Goal: Task Accomplishment & Management: Complete application form

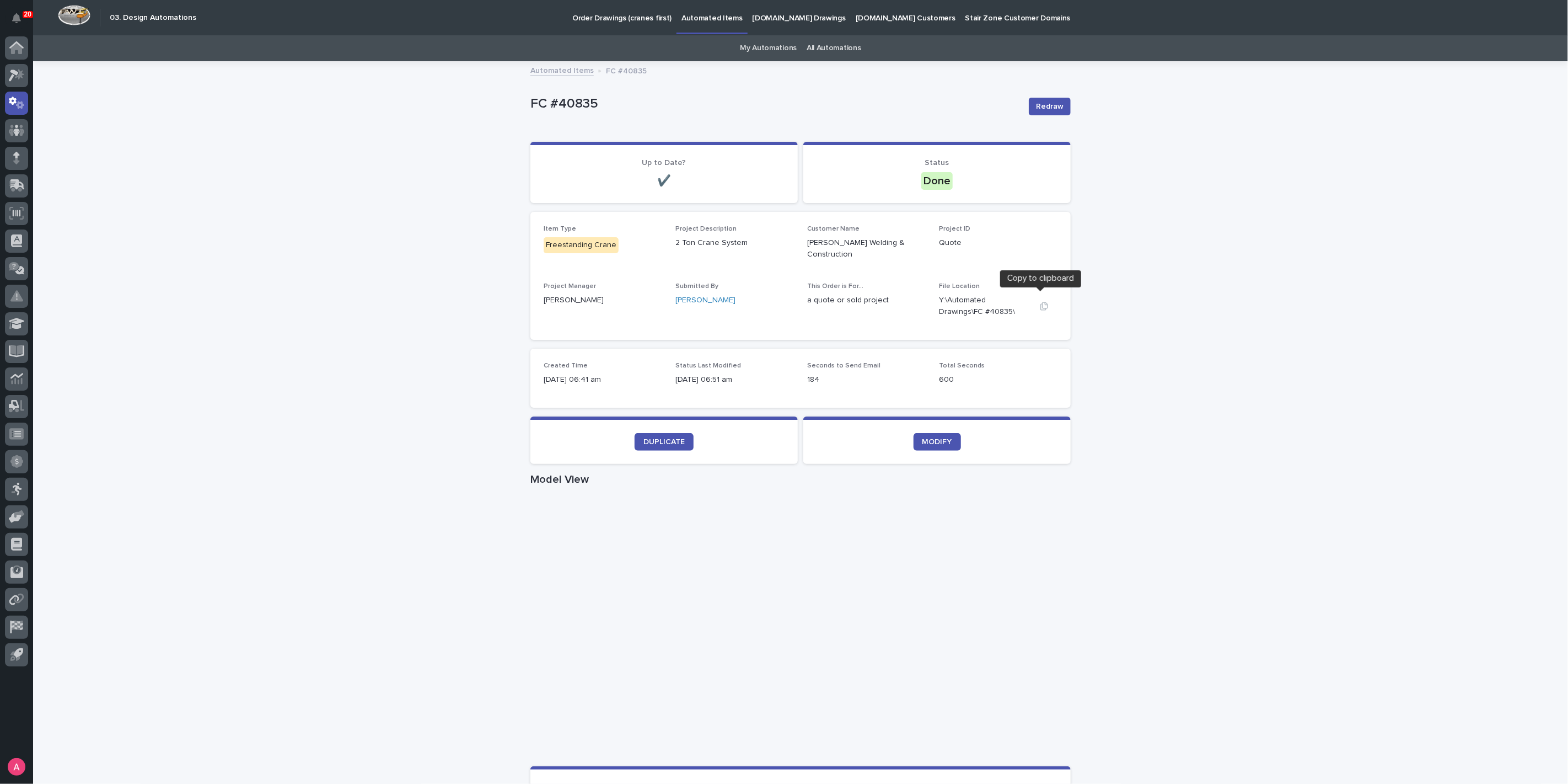
click at [1044, 301] on button "button" at bounding box center [1044, 306] width 26 height 9
click at [1388, 195] on div "Loading... Saving… Loading... Saving… FC #40835 Redraw FC #40835 Redraw Sorry, …" at bounding box center [801, 642] width 1535 height 1160
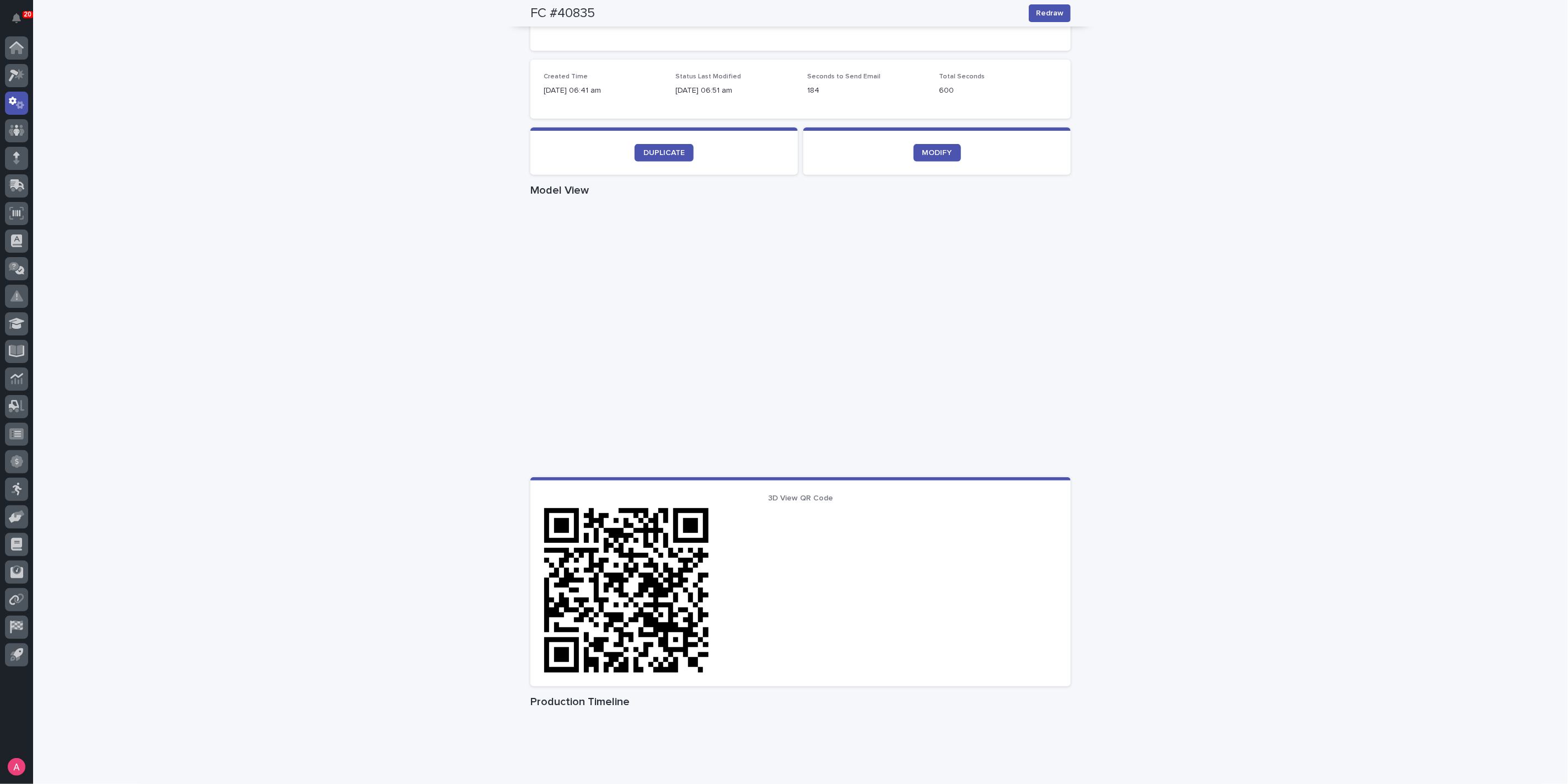
scroll to position [306, 0]
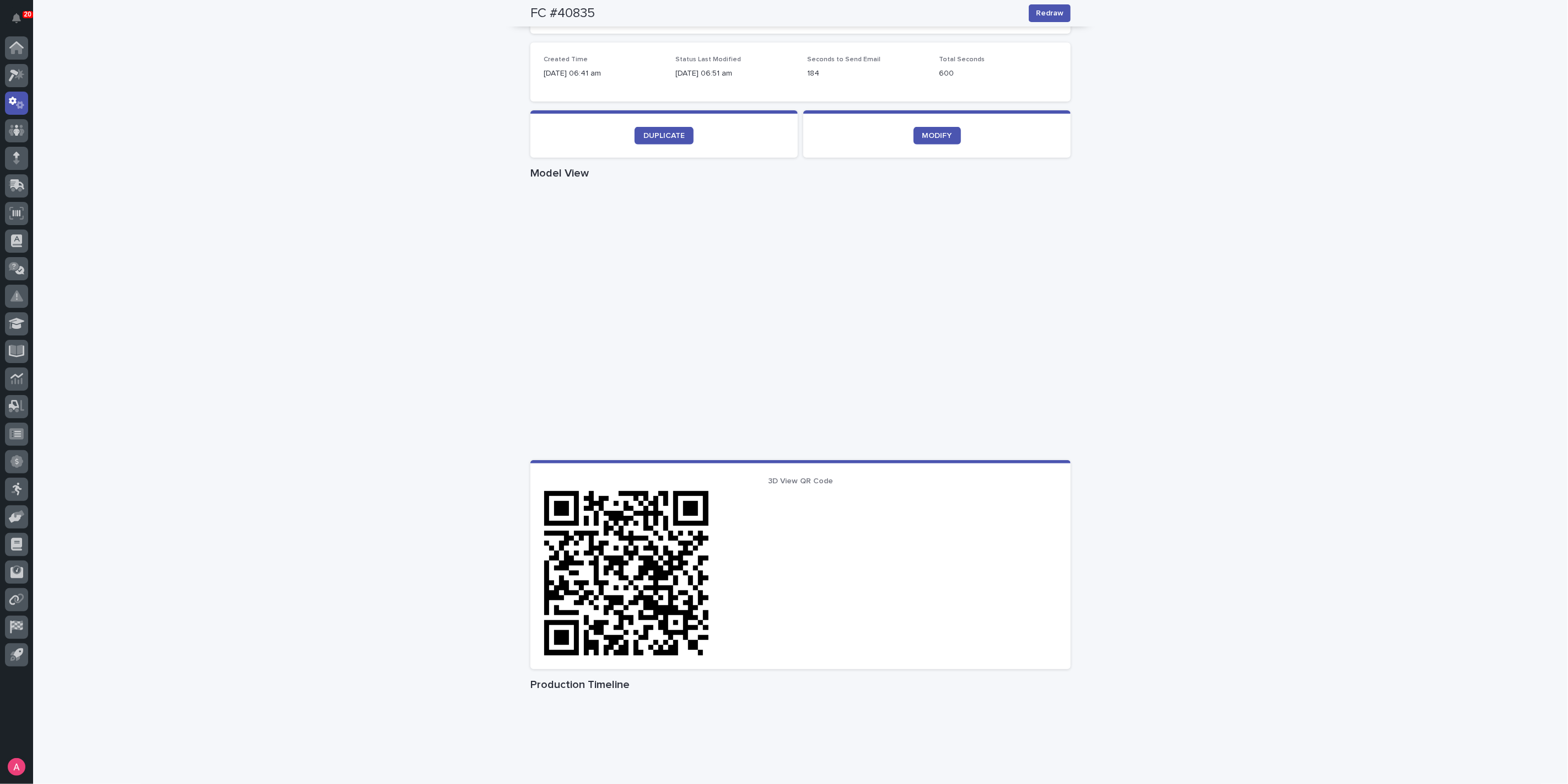
click at [622, 527] on img at bounding box center [626, 573] width 165 height 165
click at [791, 478] on span "3D View QR Code" at bounding box center [801, 481] width 65 height 8
click at [772, 478] on span "3D View QR Code" at bounding box center [801, 481] width 65 height 8
click at [782, 467] on section "3D View QR Code" at bounding box center [800, 564] width 540 height 209
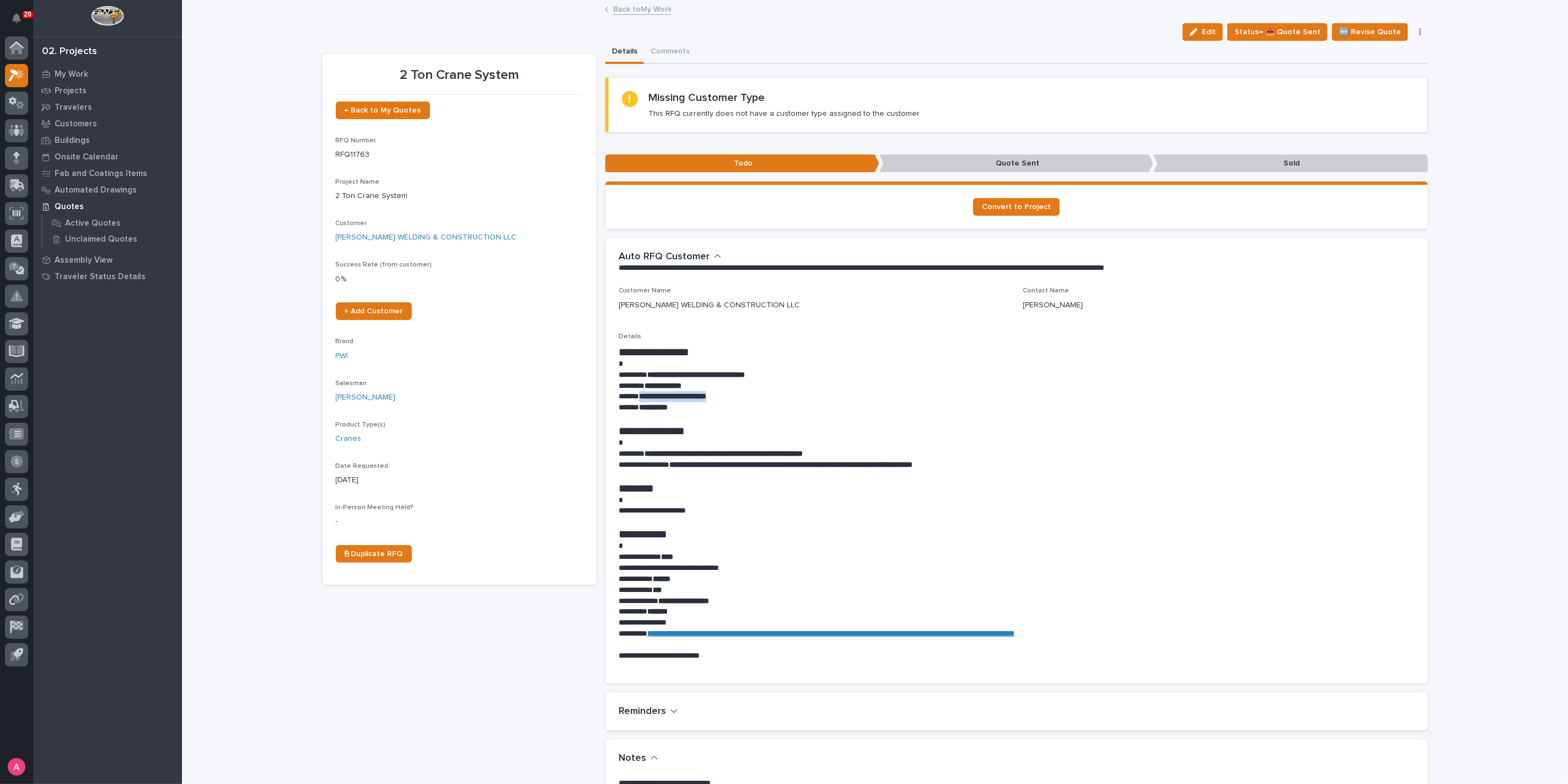
drag, startPoint x: 755, startPoint y: 394, endPoint x: 636, endPoint y: 395, distance: 119.0
click at [636, 395] on p "**********" at bounding box center [1017, 396] width 796 height 11
copy strong "**********"
click at [1293, 26] on span "Status→ 📤 Quote Sent" at bounding box center [1277, 32] width 86 height 14
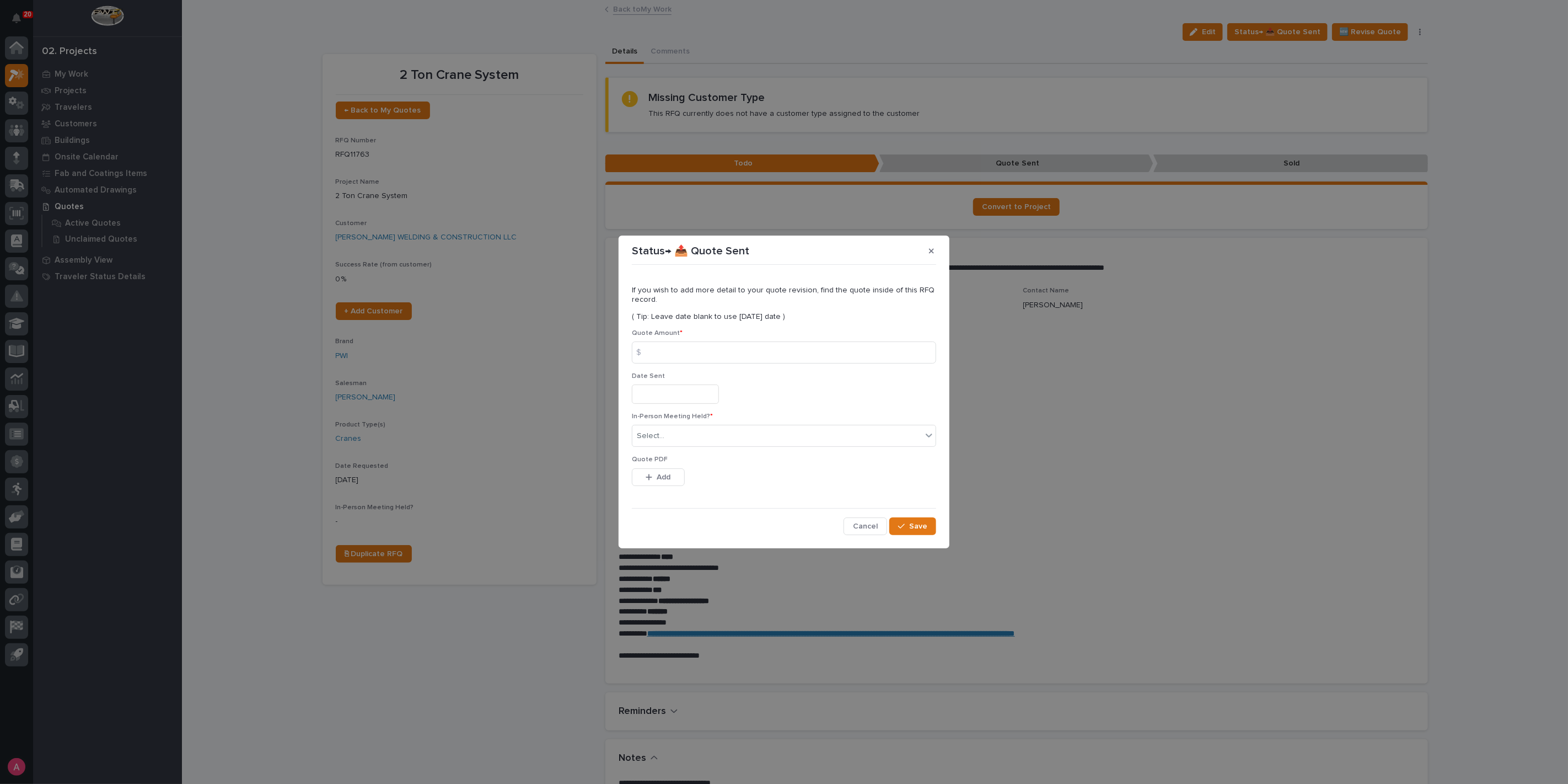
click at [737, 364] on div "Quote Amount * $" at bounding box center [784, 351] width 305 height 43
click at [738, 361] on input at bounding box center [784, 352] width 305 height 22
click at [726, 347] on input at bounding box center [784, 352] width 305 height 22
type input "40961"
click at [666, 436] on div "Select..." at bounding box center [777, 436] width 289 height 18
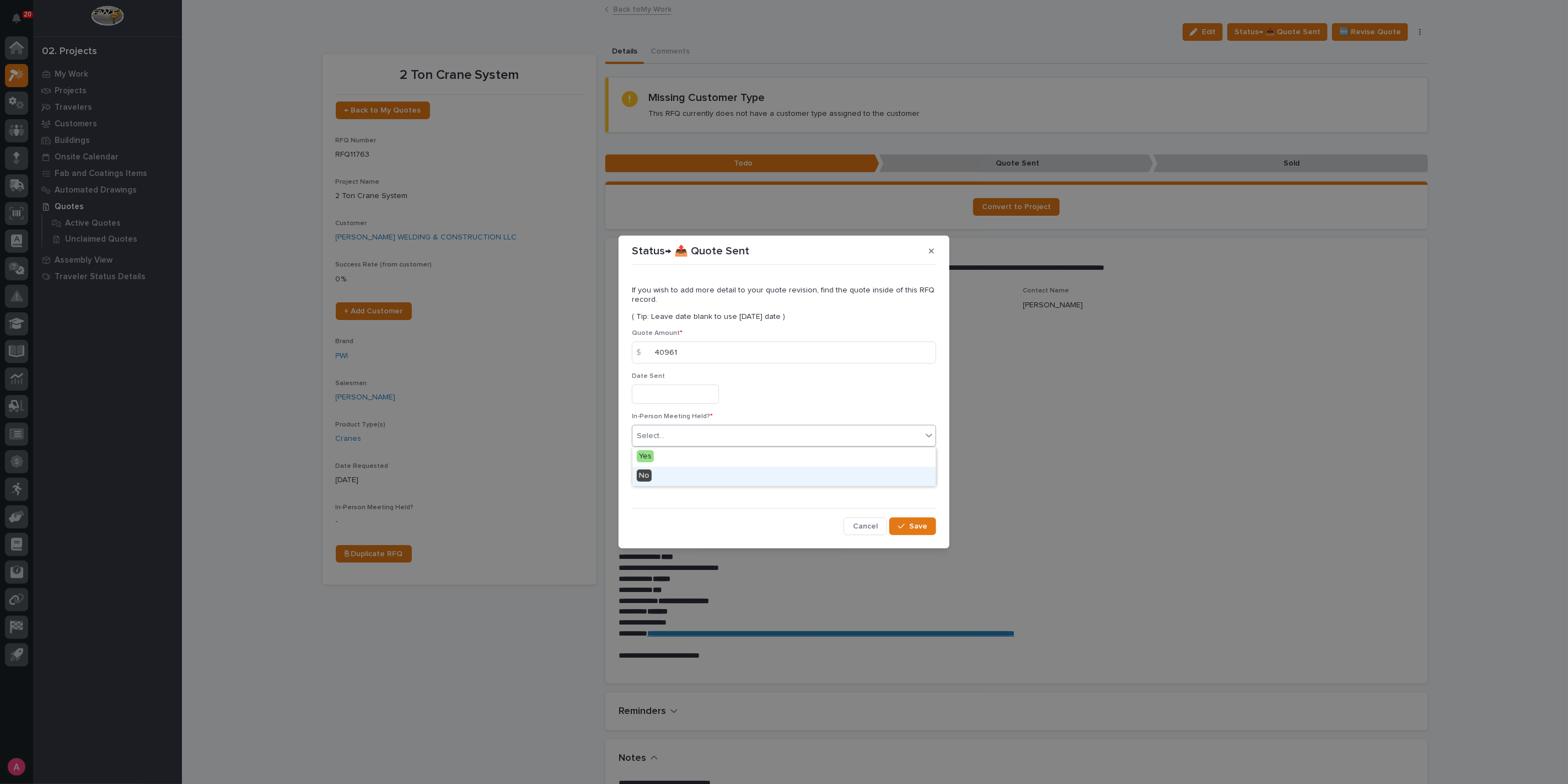
click at [665, 468] on div "No" at bounding box center [784, 476] width 303 height 20
click at [665, 472] on span "Add" at bounding box center [664, 478] width 14 height 10
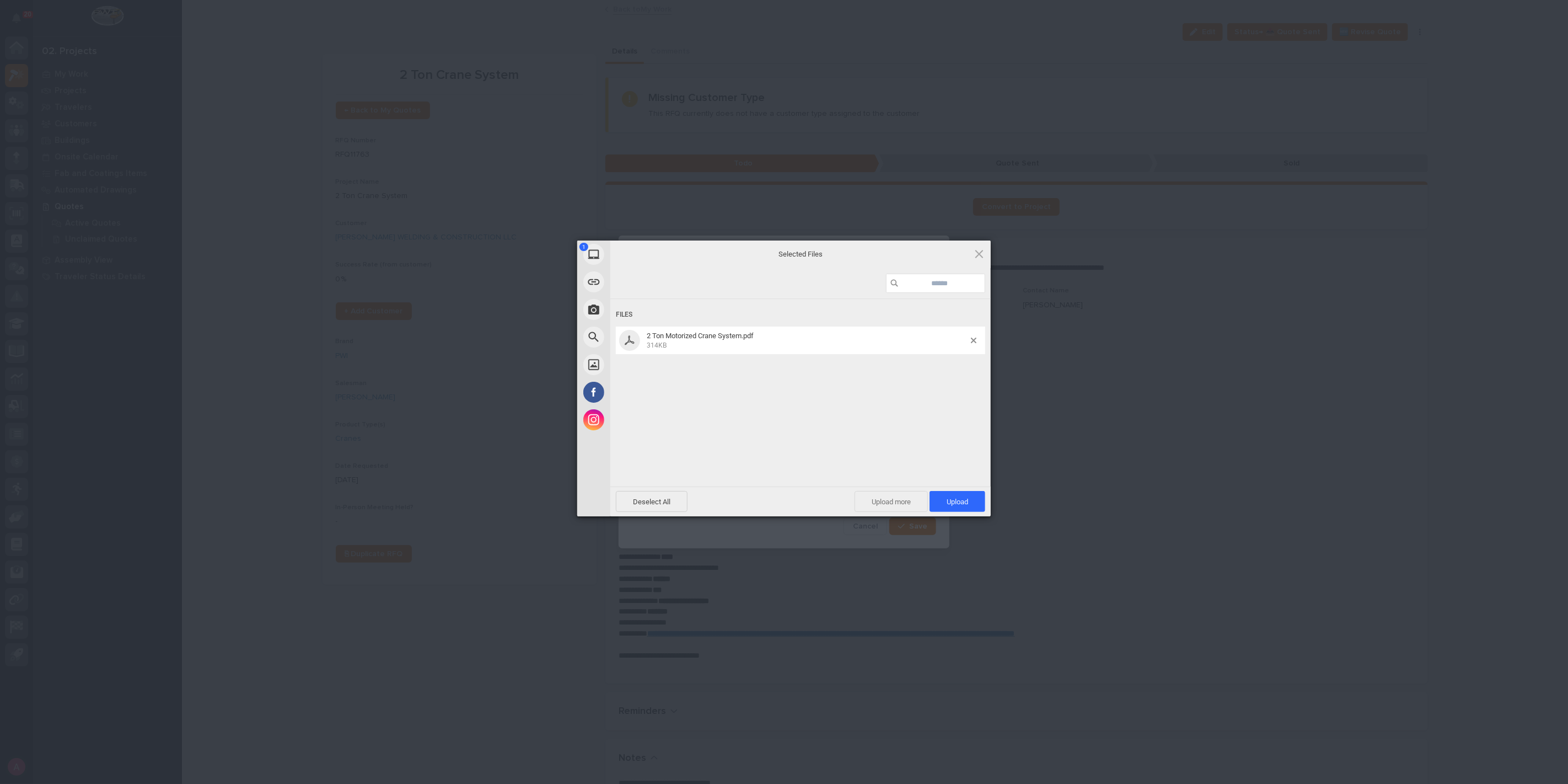
click at [891, 493] on span "Upload more" at bounding box center [891, 501] width 73 height 21
click at [956, 501] on span "Upload 2" at bounding box center [951, 501] width 34 height 9
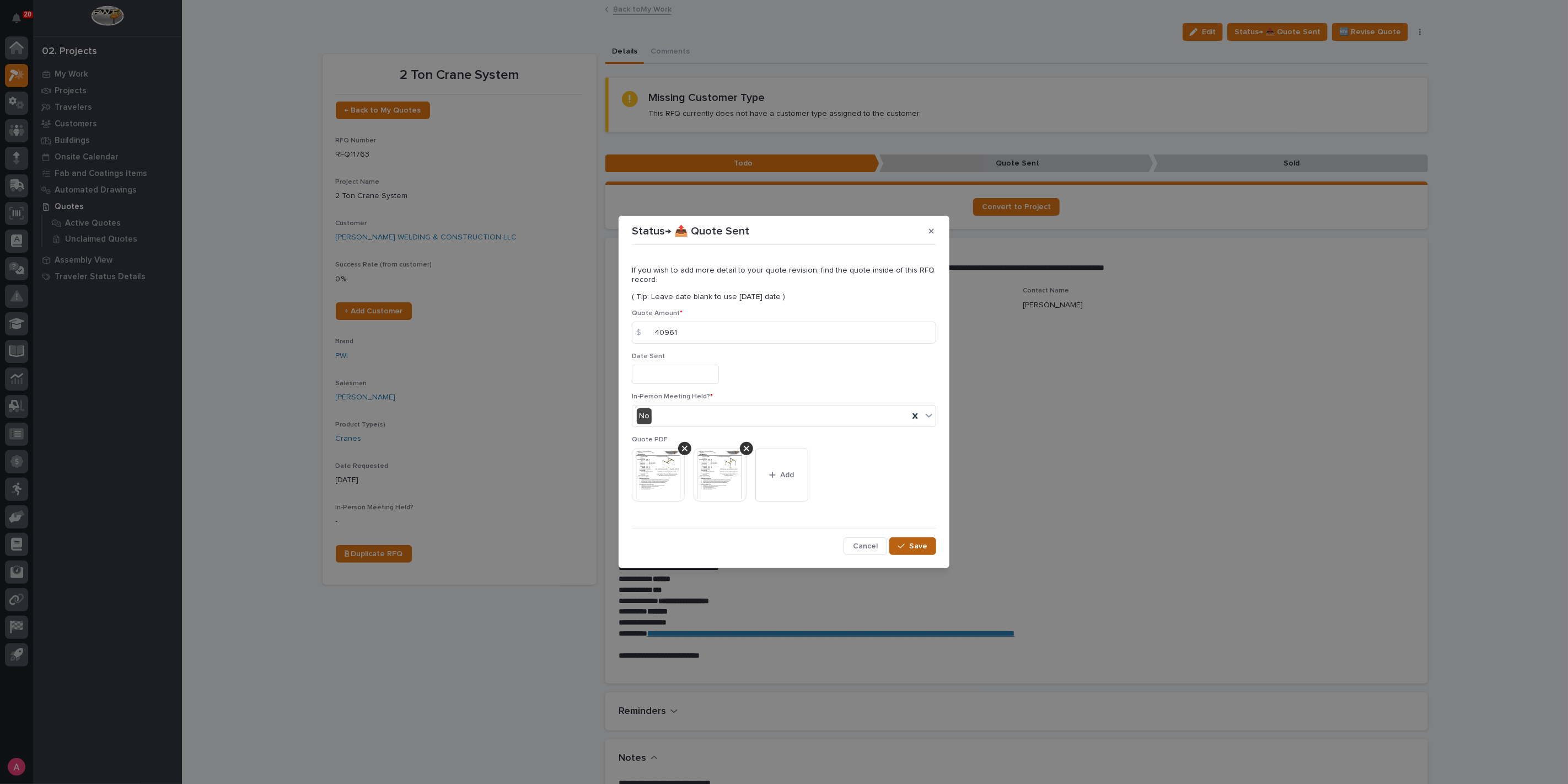
click at [922, 543] on span "Save" at bounding box center [918, 547] width 18 height 10
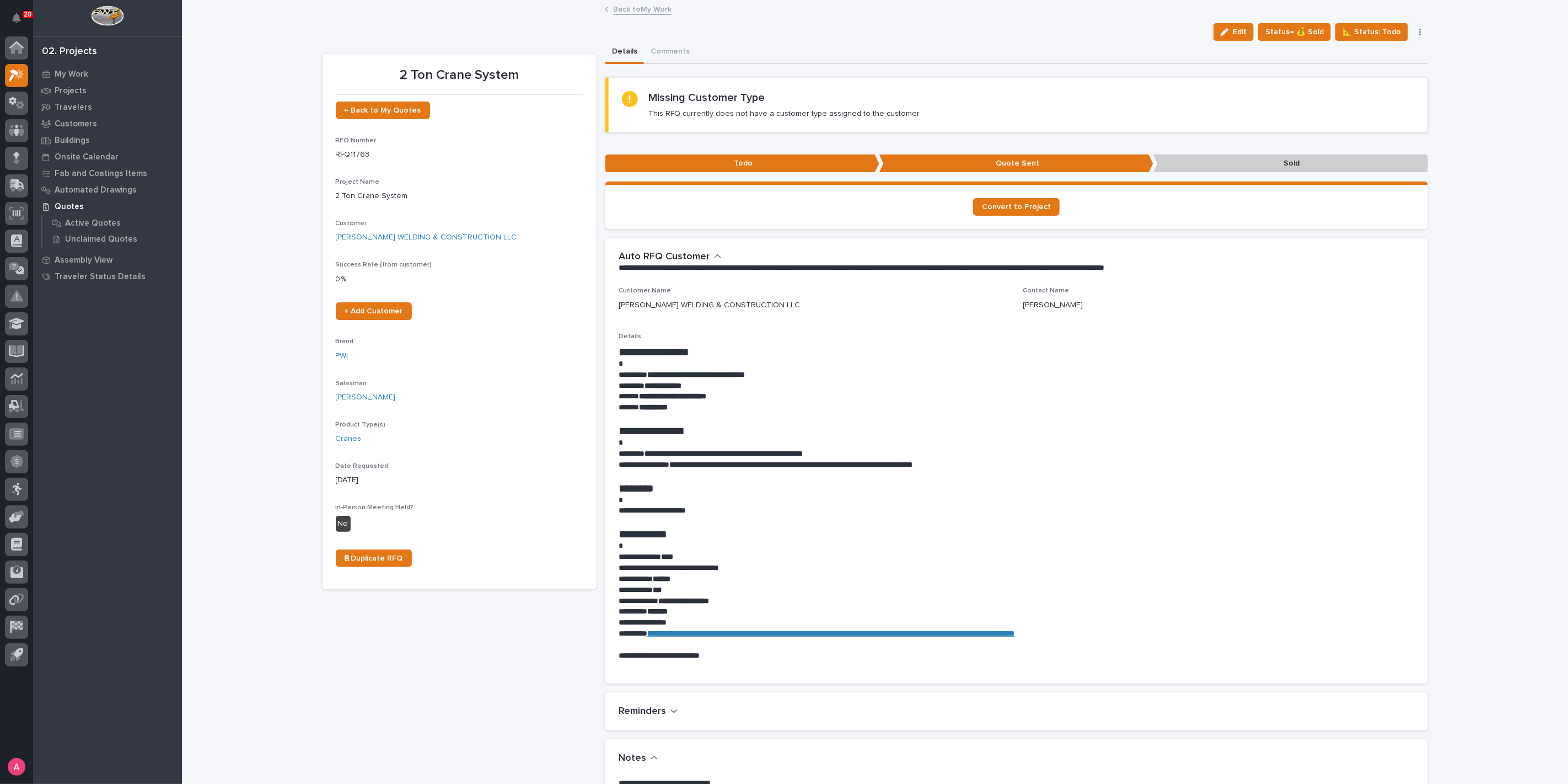
click at [628, 9] on link "Back to My Work" at bounding box center [642, 9] width 59 height 13
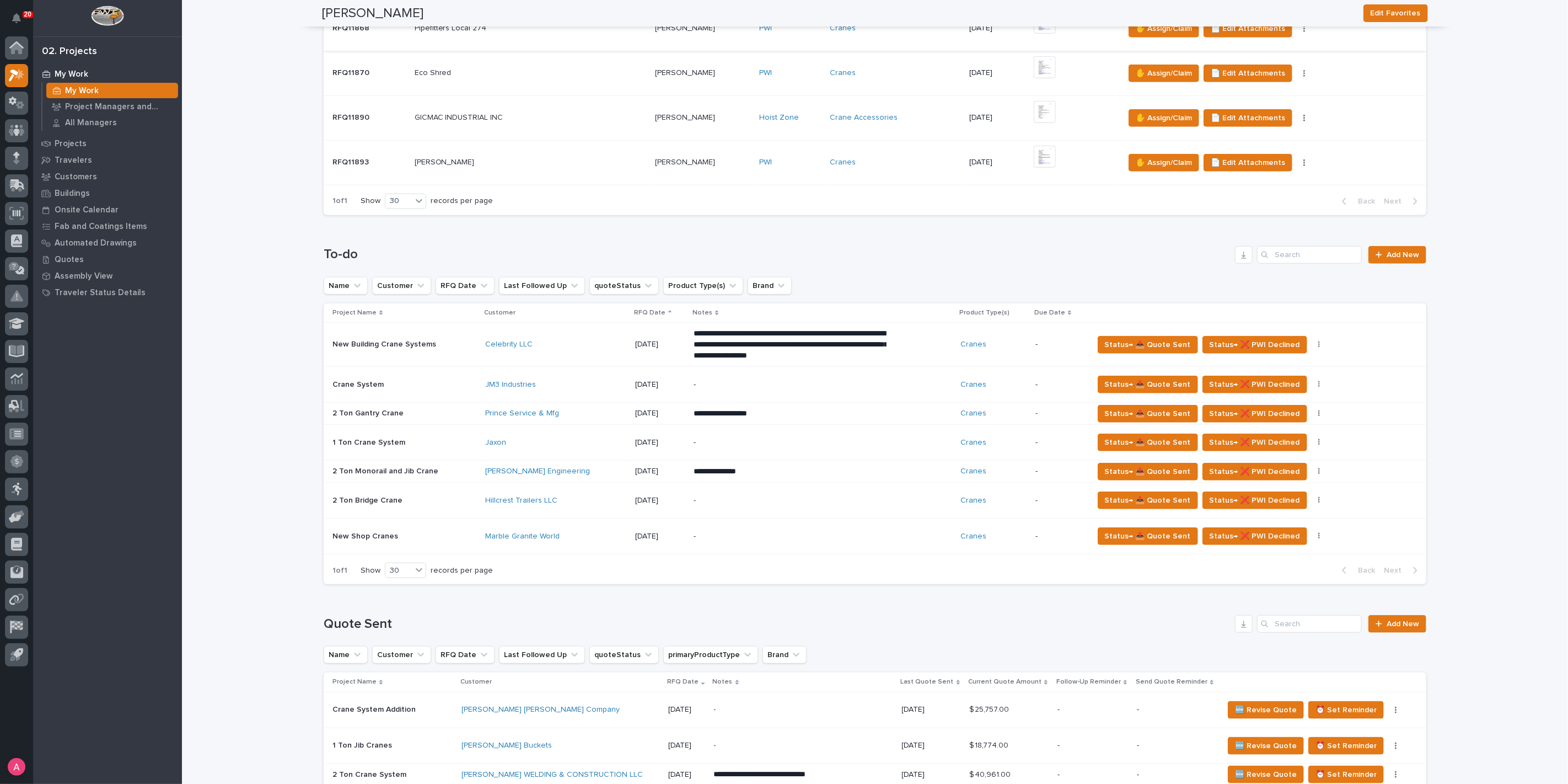
scroll to position [674, 0]
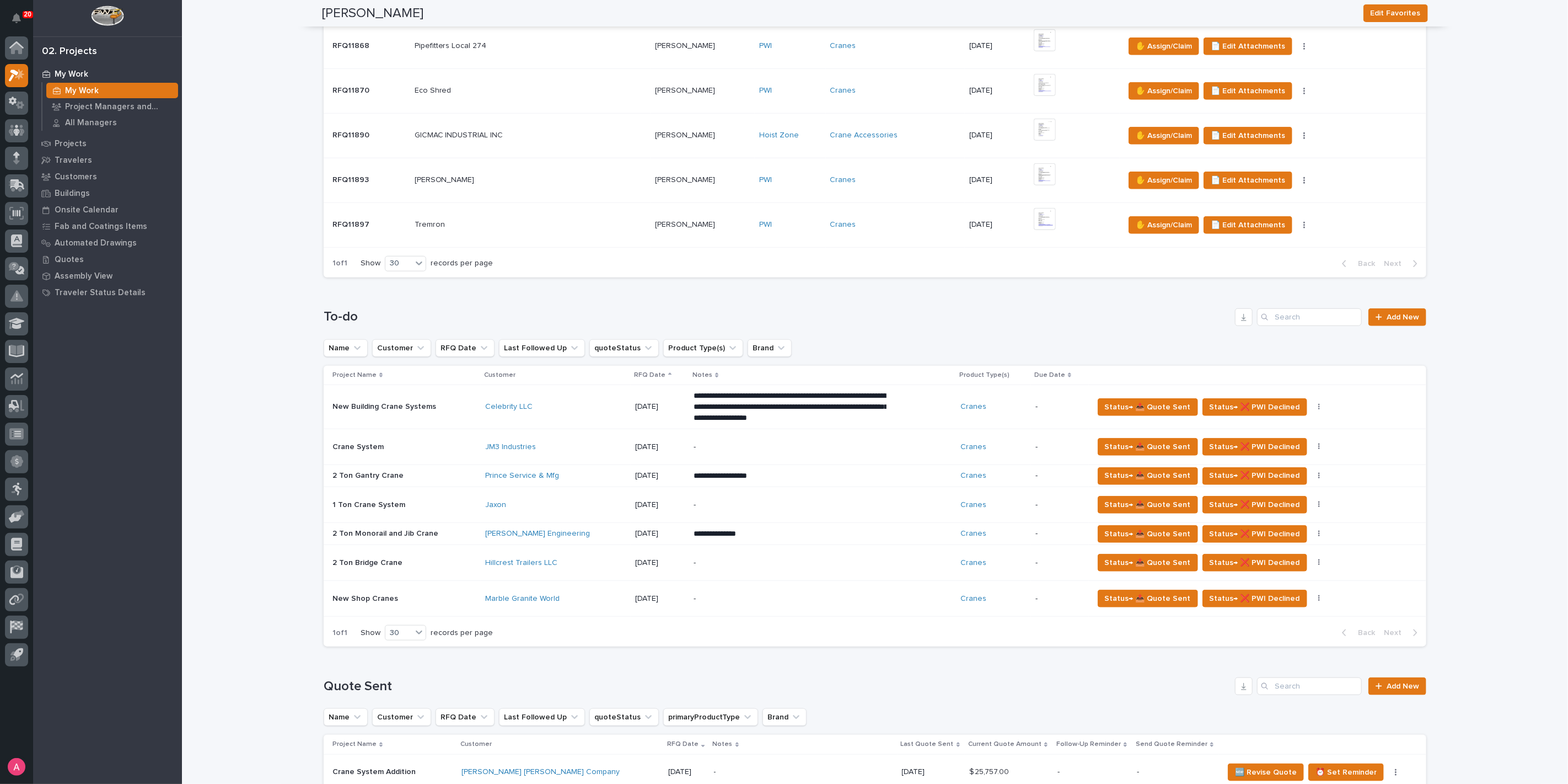
scroll to position [306, 0]
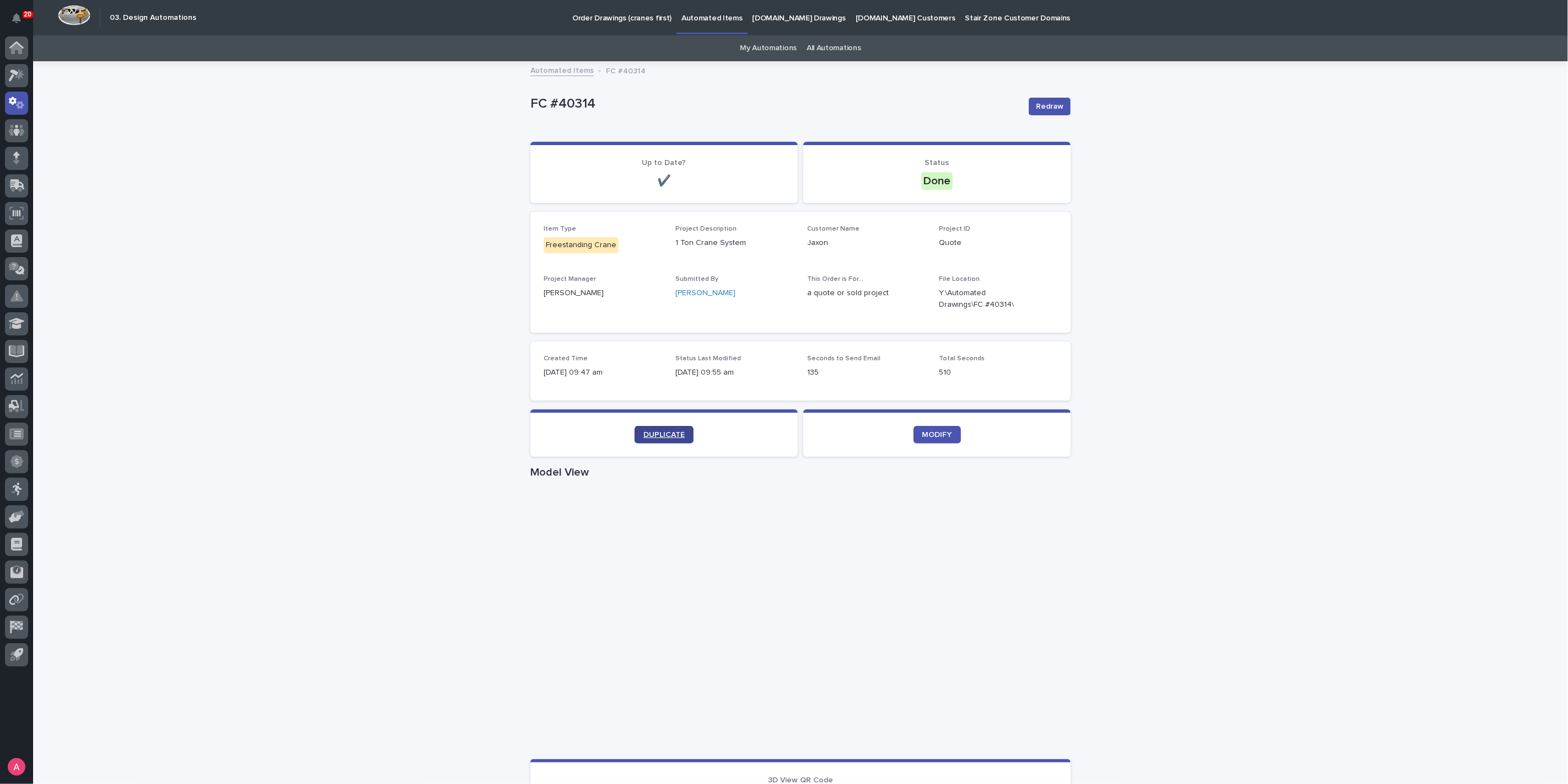
click at [674, 434] on span "DUPLICATE" at bounding box center [664, 434] width 42 height 8
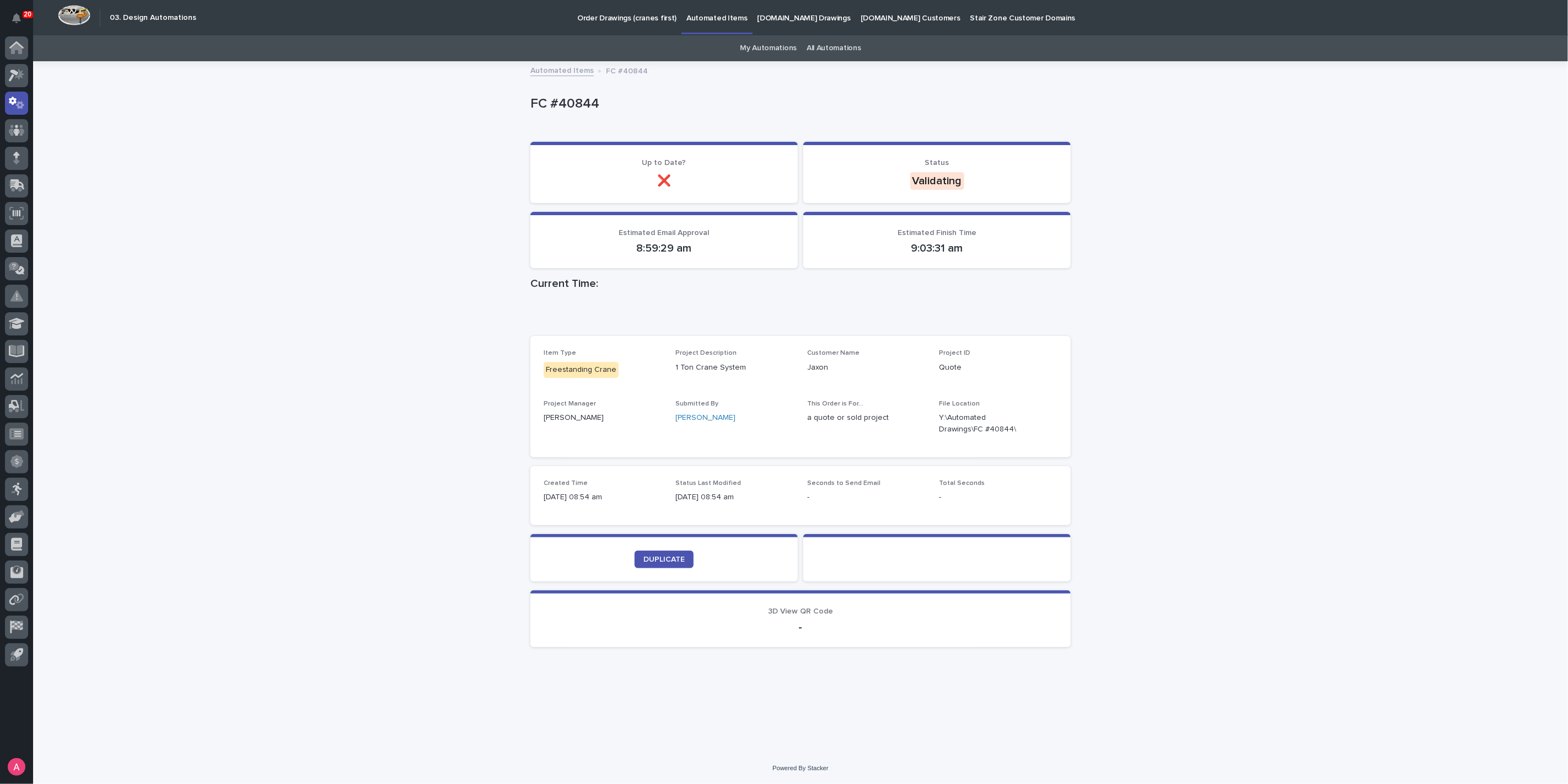
click at [1261, 408] on div "Loading... Saving… Loading... Saving… FC #40844 FC #40844 Sorry, there was an e…" at bounding box center [801, 407] width 1535 height 690
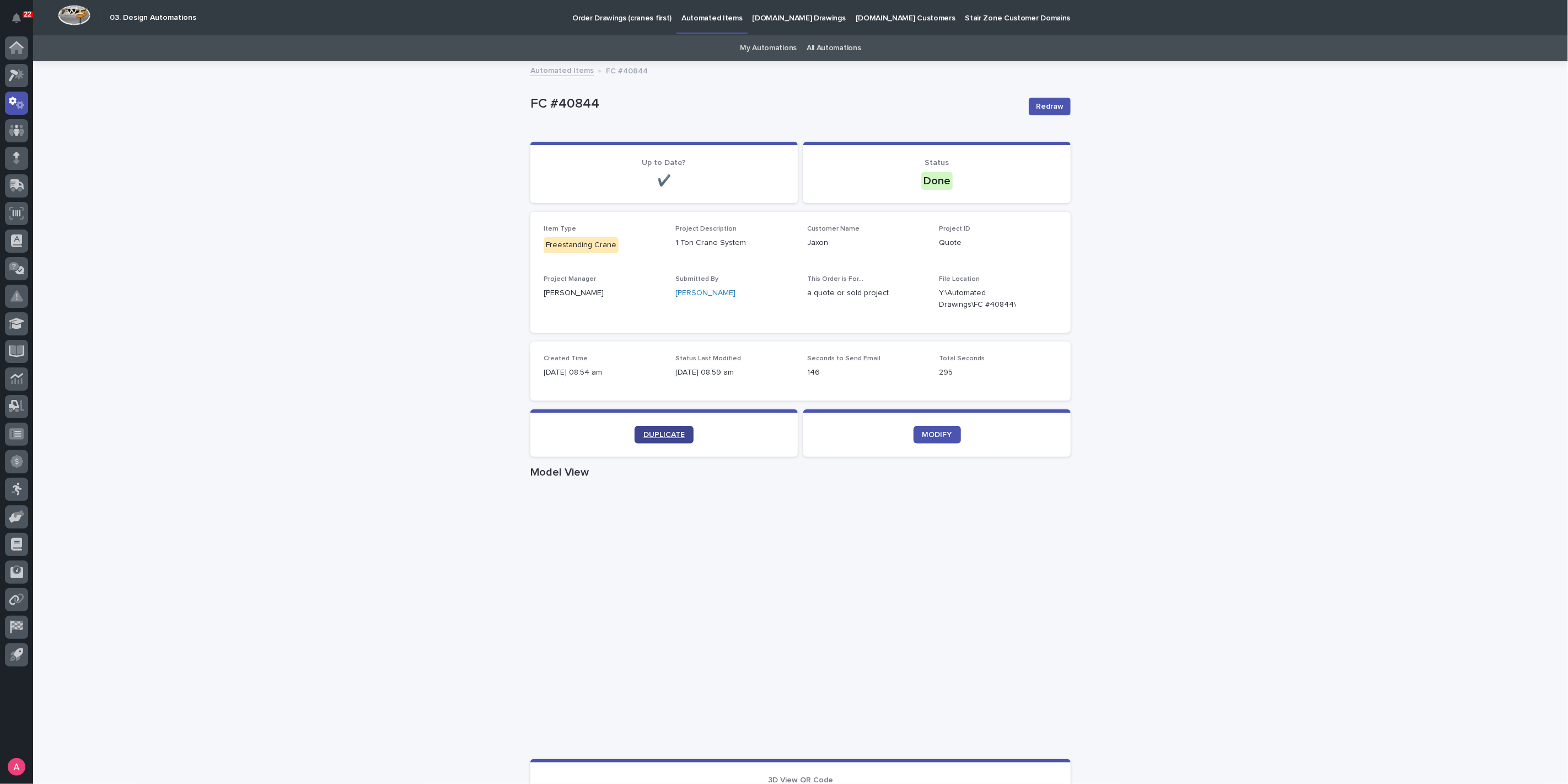
click at [676, 427] on link "DUPLICATE" at bounding box center [664, 434] width 59 height 18
click at [1042, 298] on icon "button" at bounding box center [1044, 299] width 8 height 9
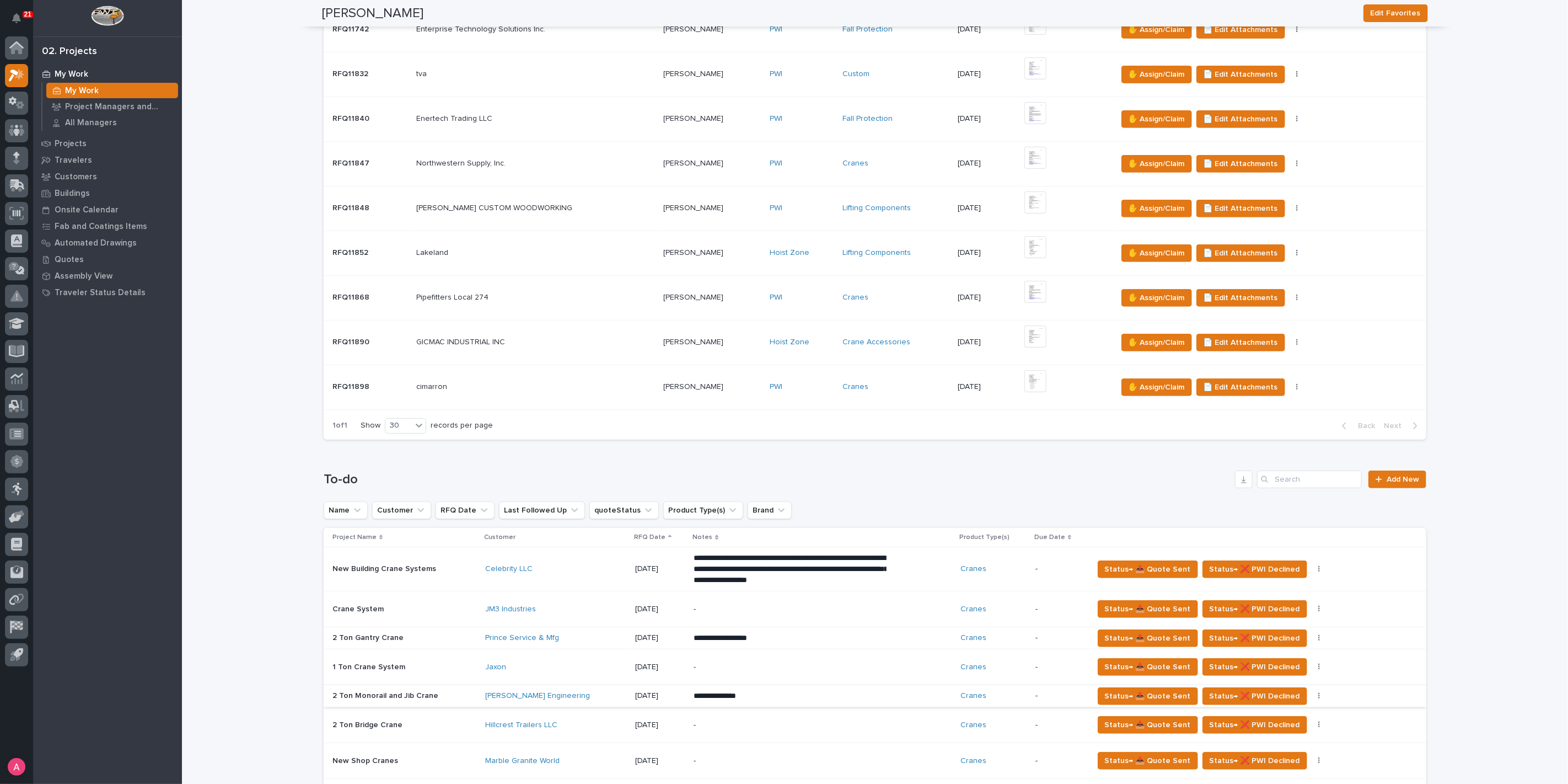
scroll to position [368, 0]
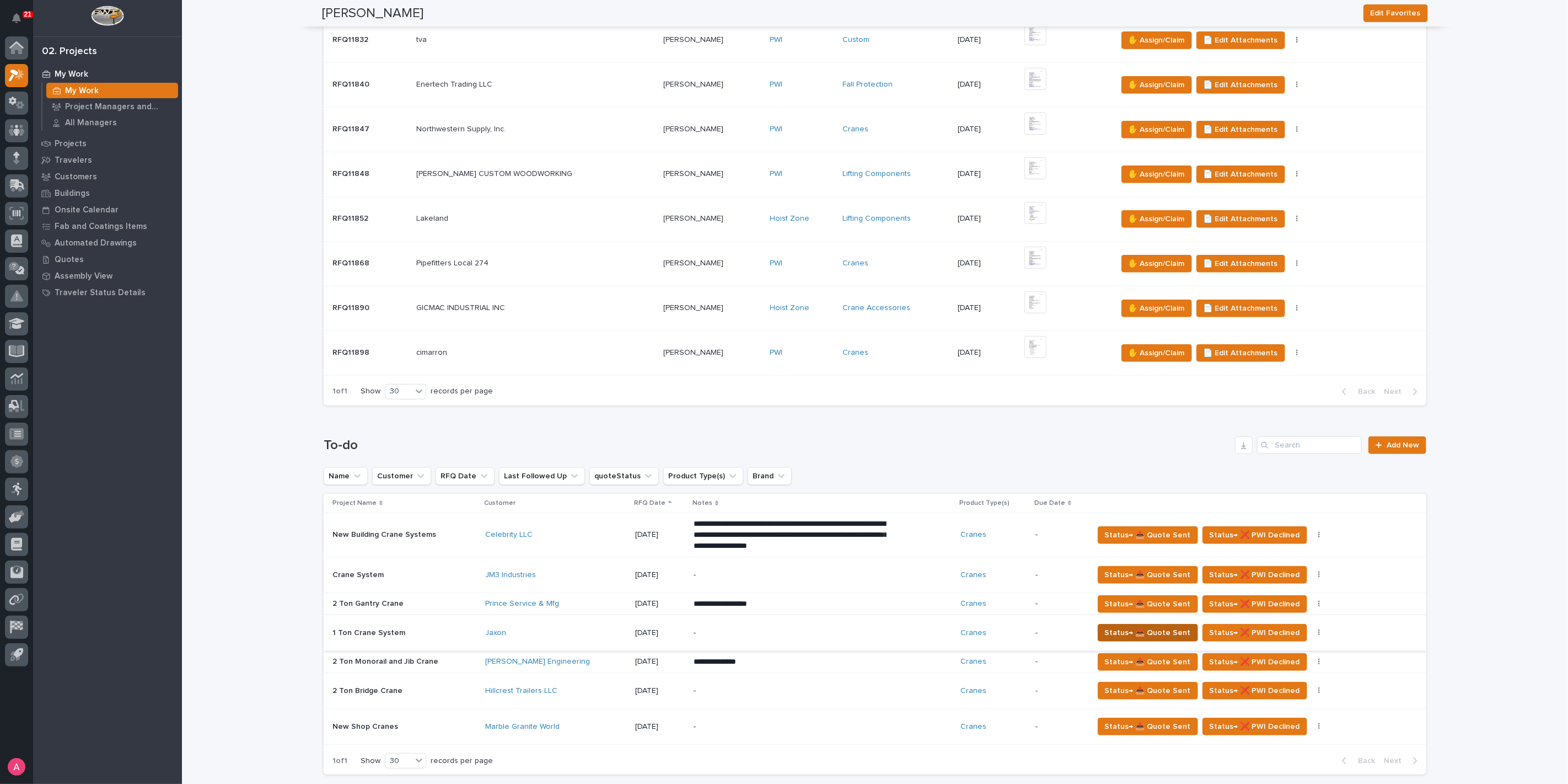
click at [1112, 626] on span "Status→ 📤 Quote Sent" at bounding box center [1148, 632] width 86 height 14
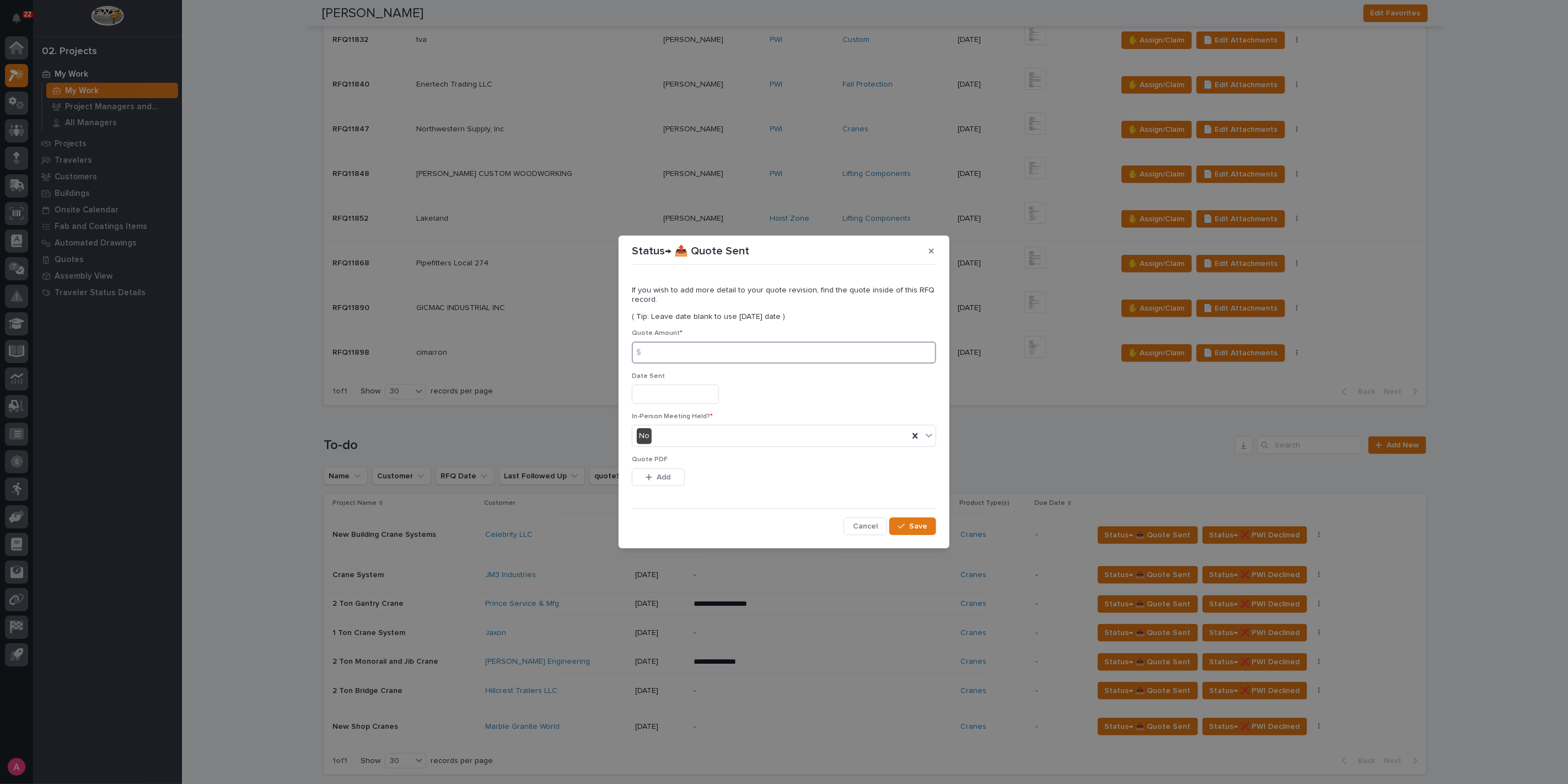
click at [678, 351] on input at bounding box center [784, 352] width 305 height 22
click at [688, 355] on input at bounding box center [784, 352] width 305 height 22
type input "56904"
click at [647, 473] on icon "button" at bounding box center [649, 477] width 7 height 8
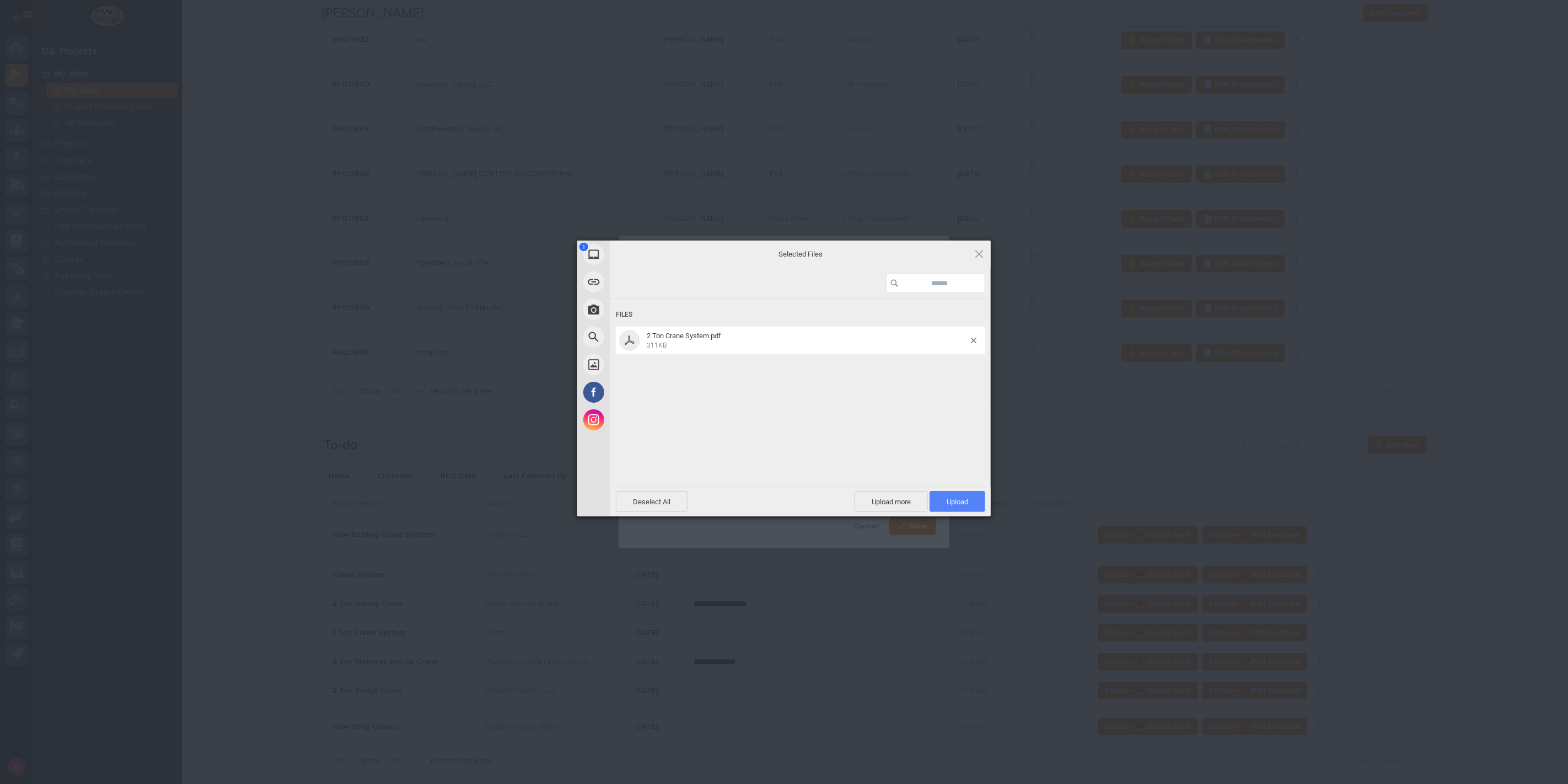
click at [955, 496] on span "Upload 1" at bounding box center [957, 501] width 55 height 21
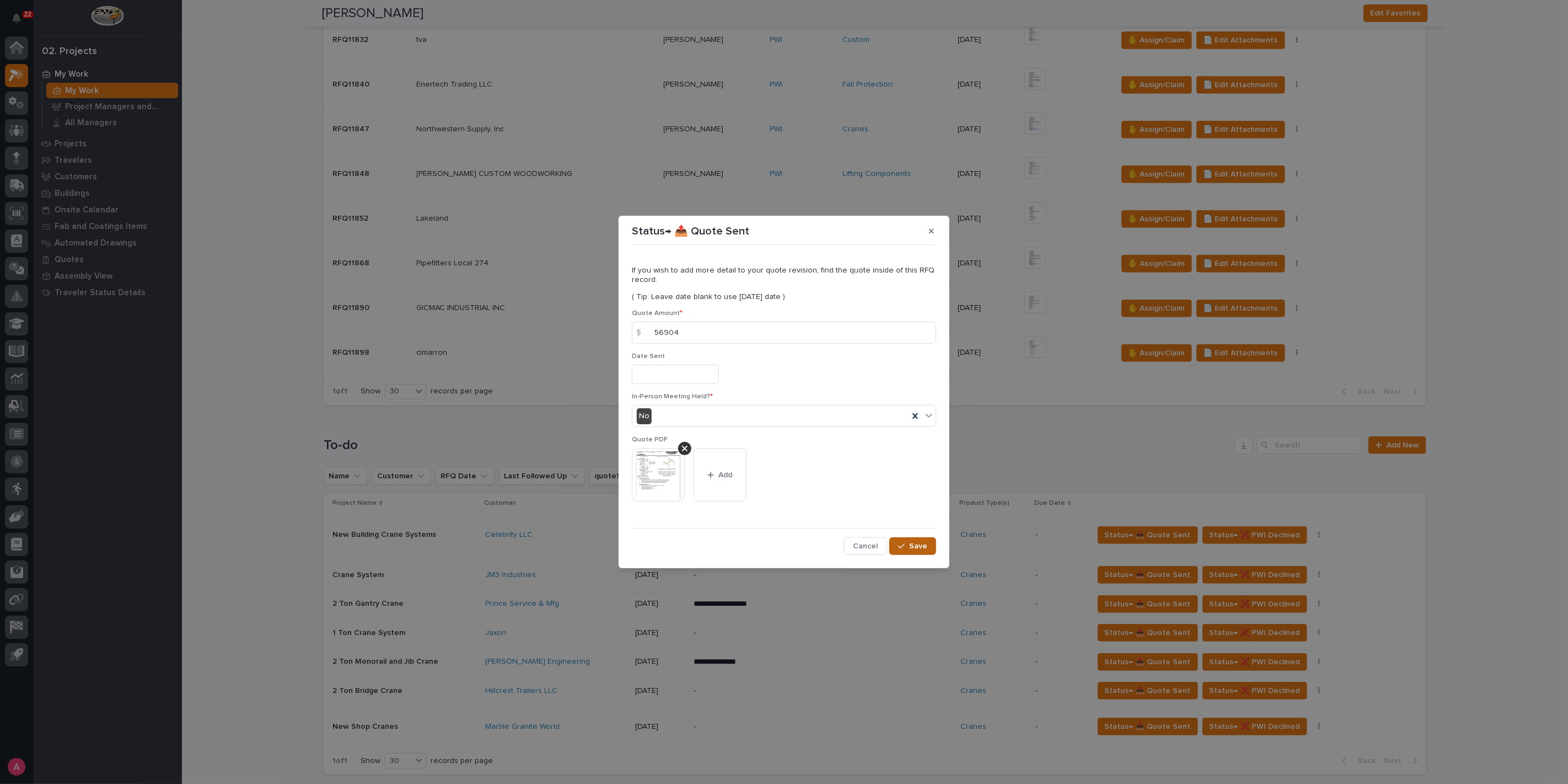
click at [913, 547] on span "Save" at bounding box center [918, 547] width 18 height 10
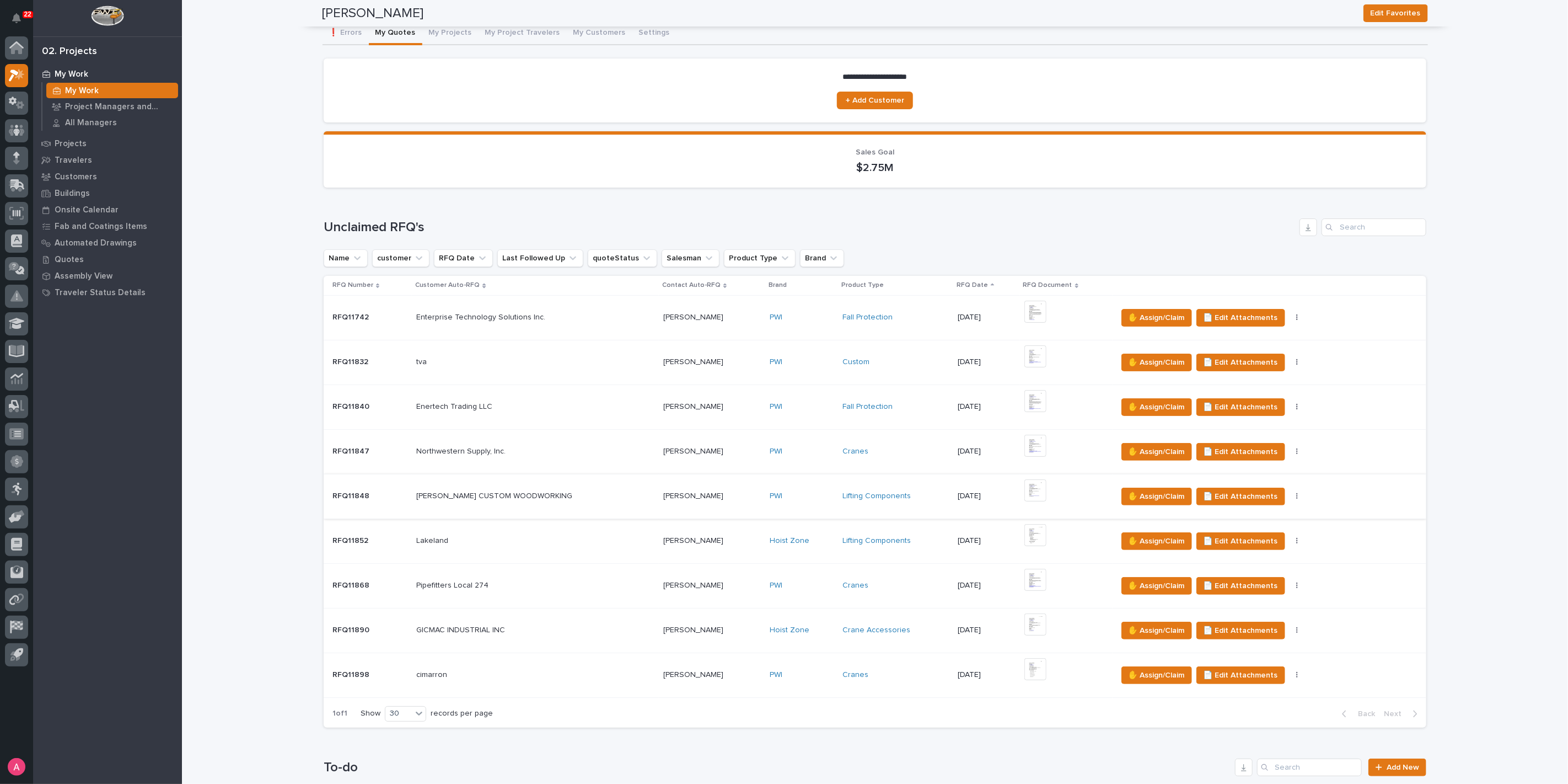
scroll to position [0, 0]
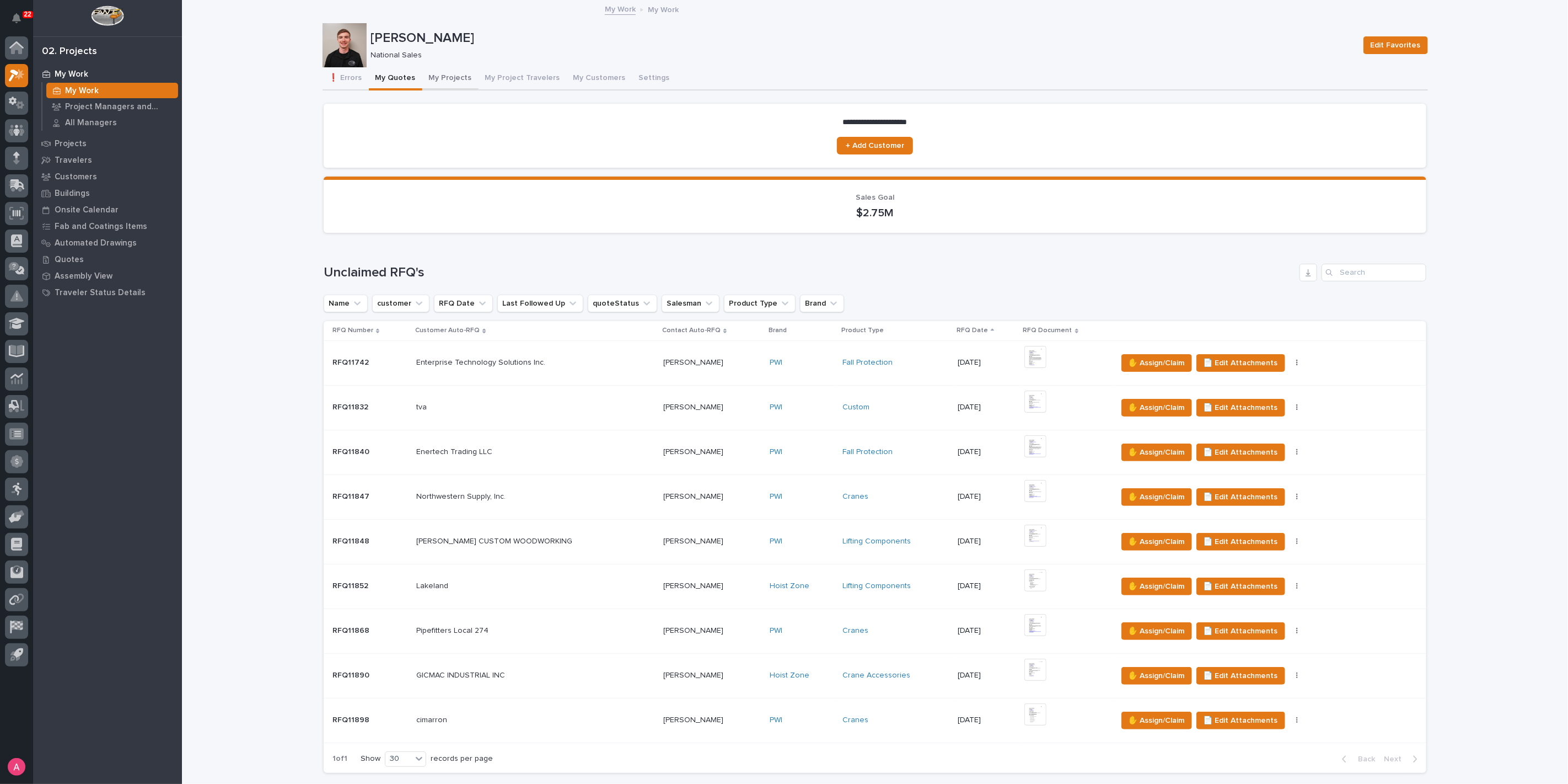
click at [441, 77] on button "My Projects" at bounding box center [450, 78] width 56 height 23
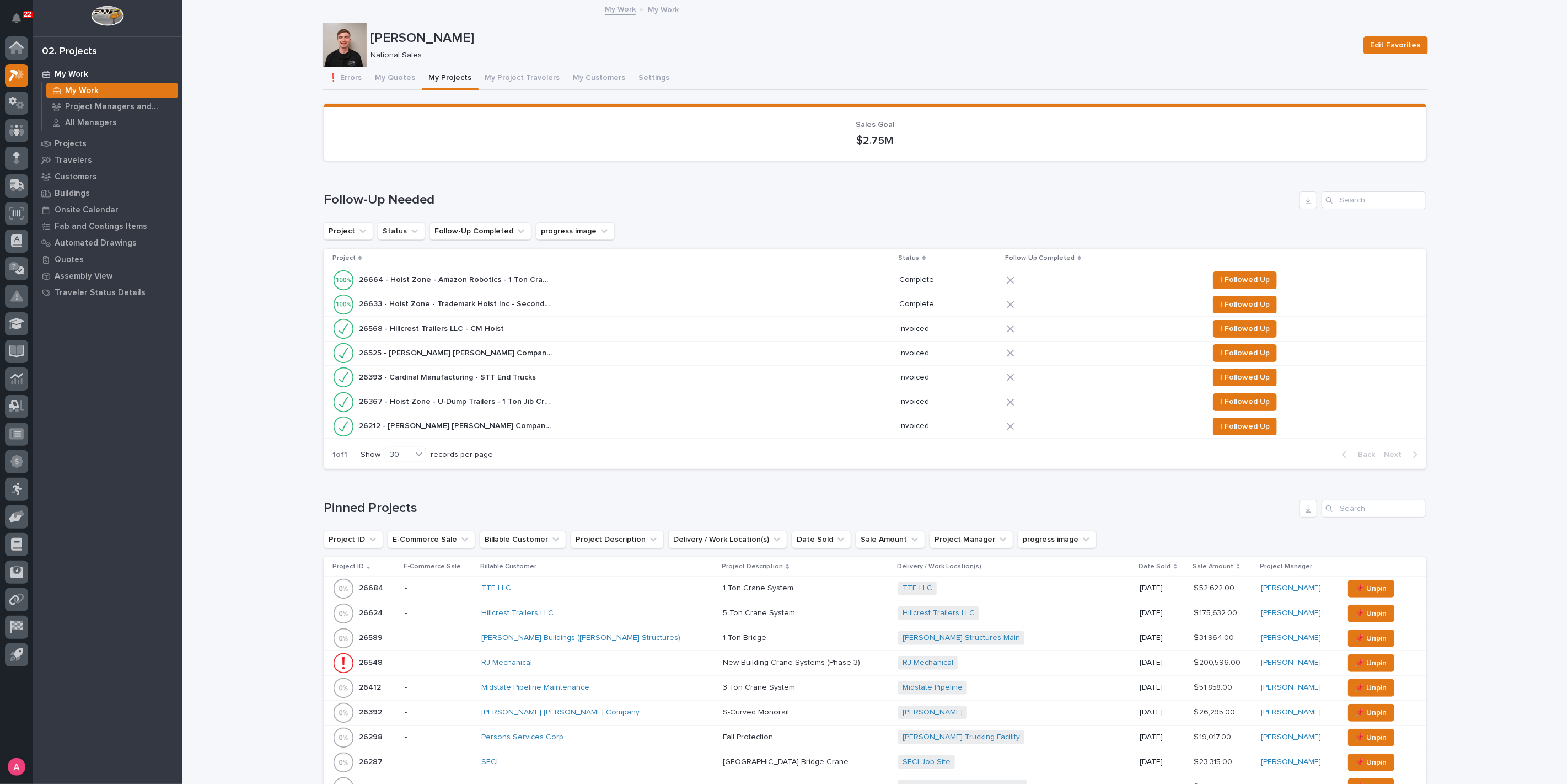
scroll to position [306, 0]
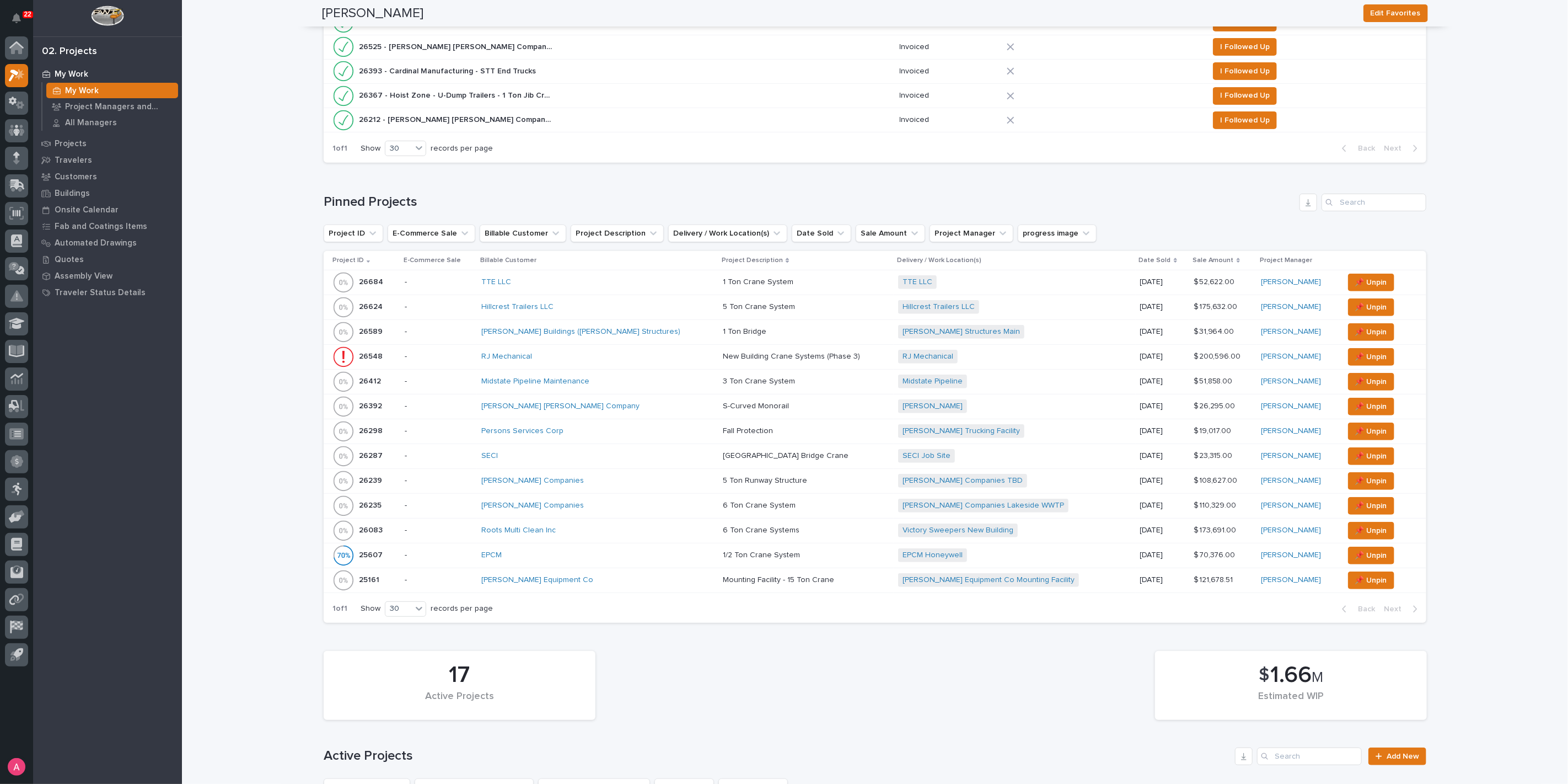
click at [622, 280] on div "TTE LLC" at bounding box center [578, 282] width 193 height 9
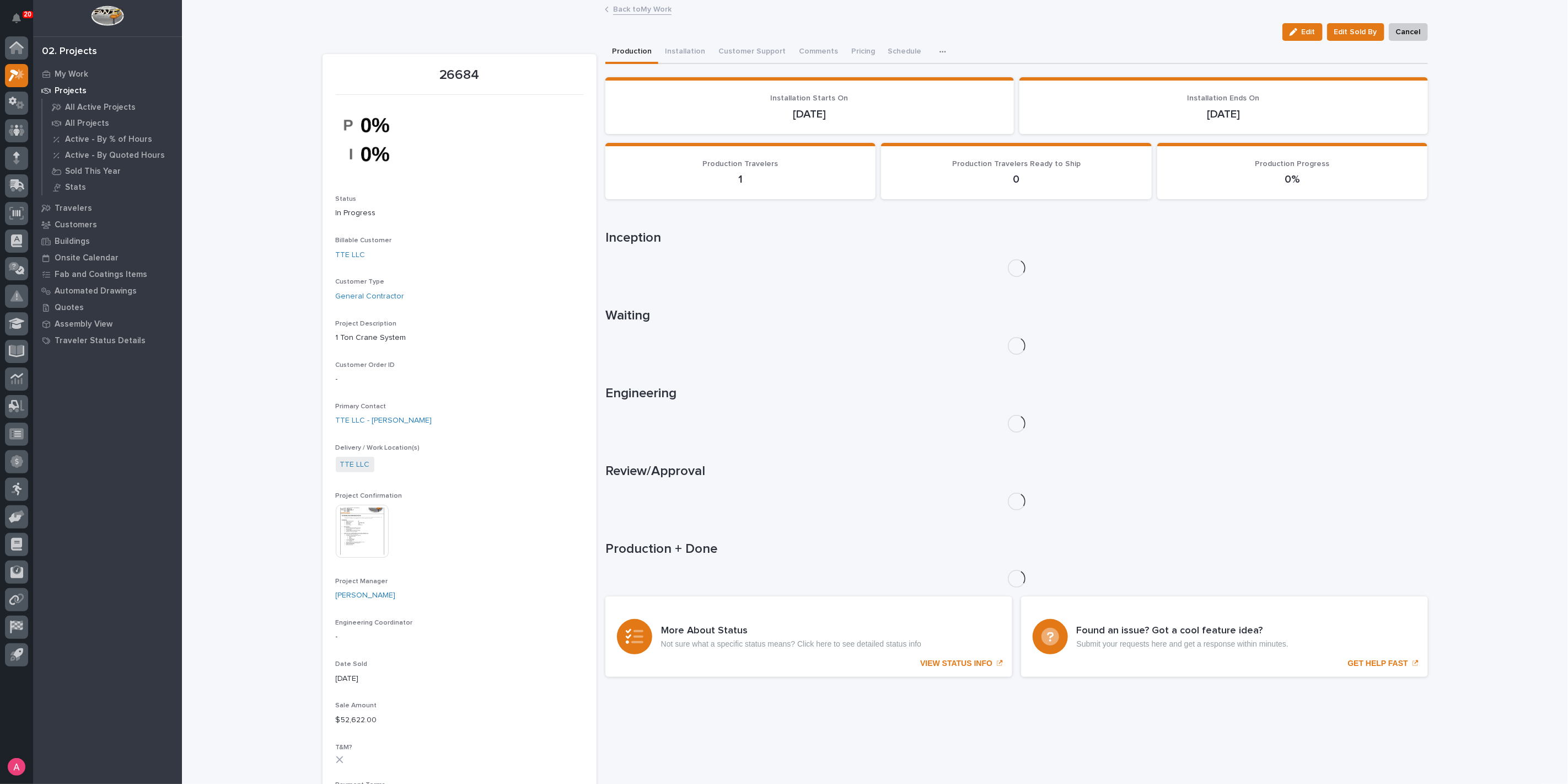
click at [618, 8] on link "Back to My Work" at bounding box center [642, 9] width 59 height 13
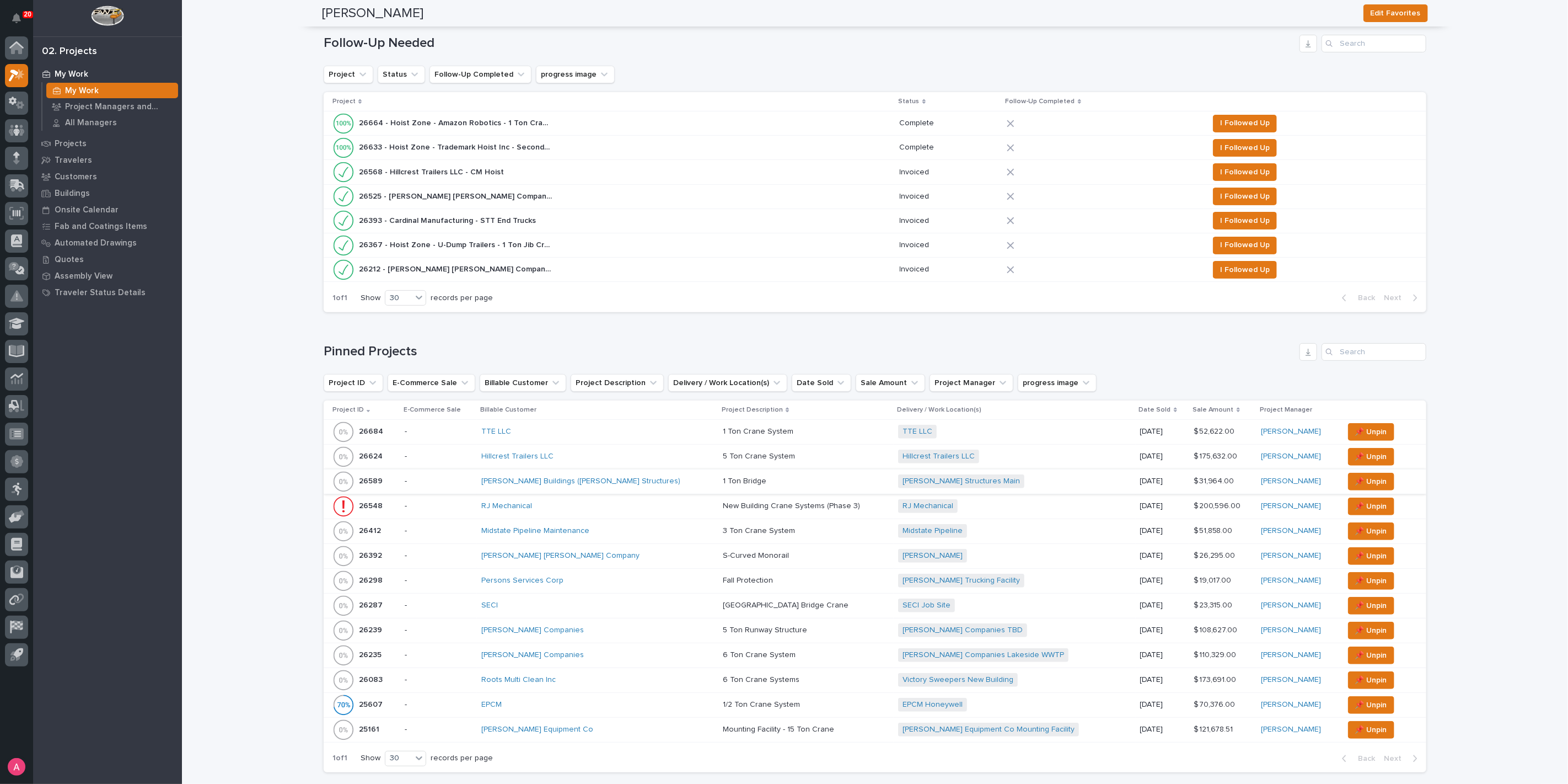
scroll to position [184, 0]
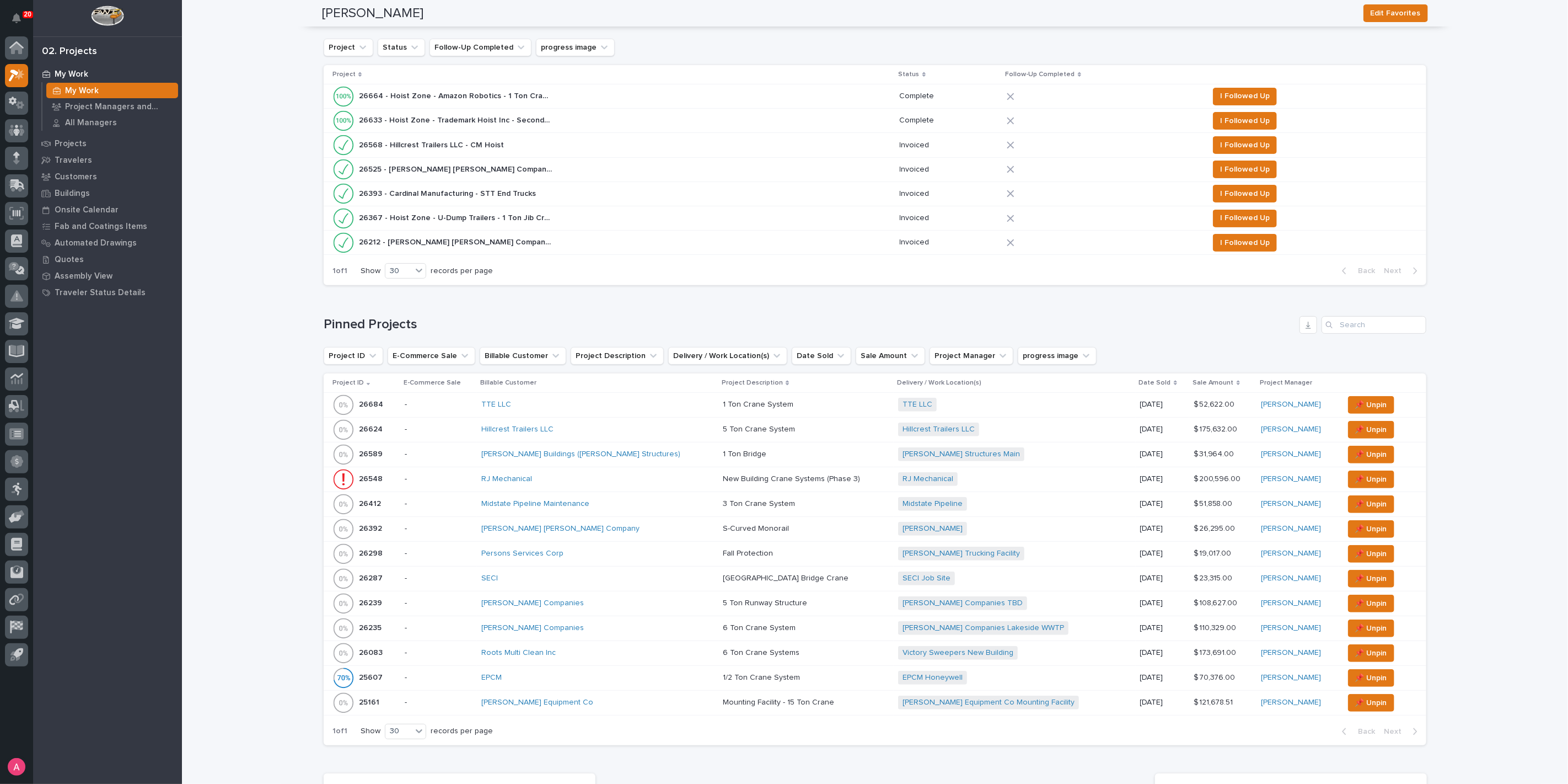
click at [625, 505] on div "Midstate Pipeline Maintenance" at bounding box center [578, 503] width 193 height 9
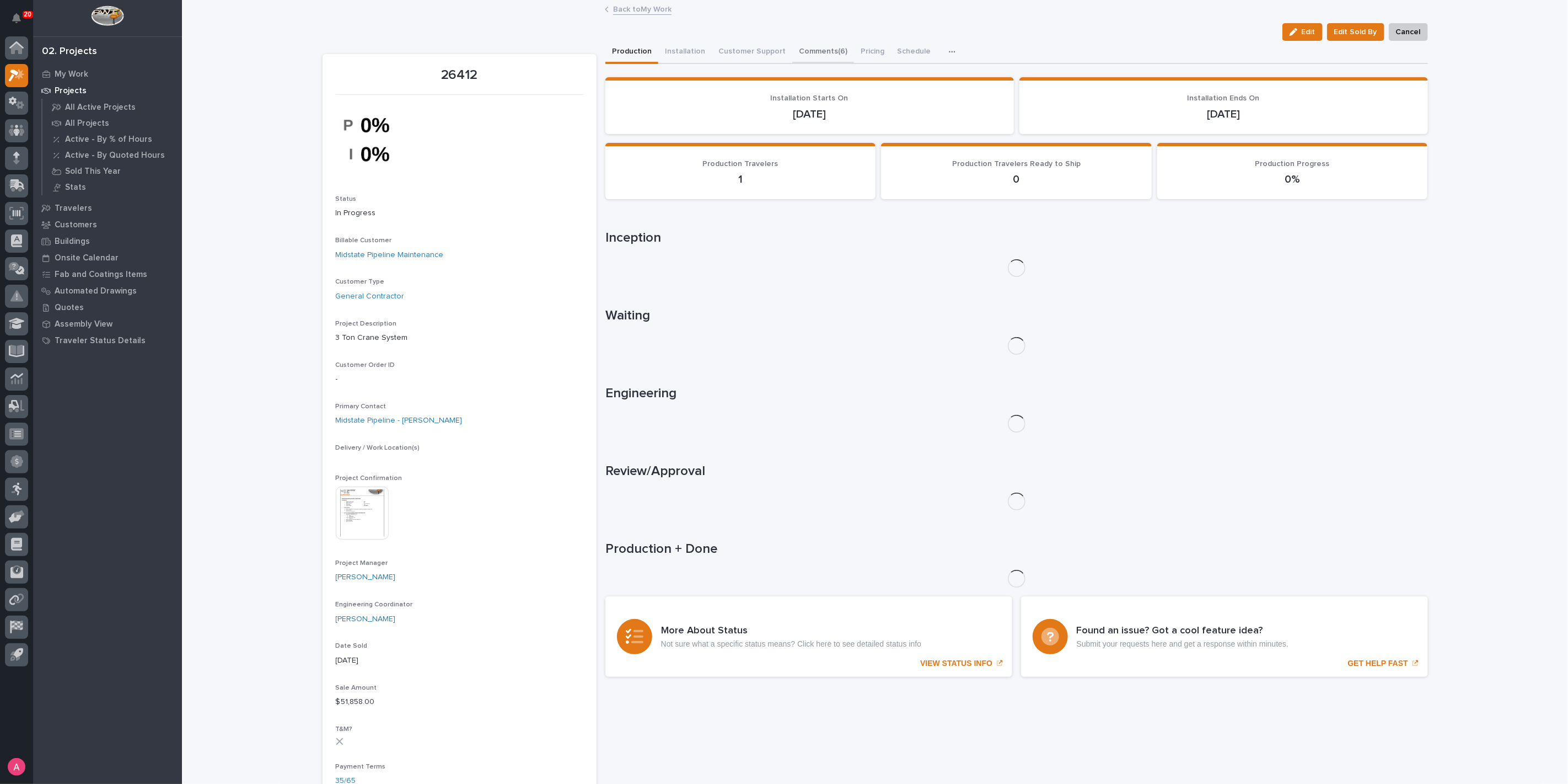
click at [813, 48] on button "Comments (6)" at bounding box center [823, 52] width 62 height 23
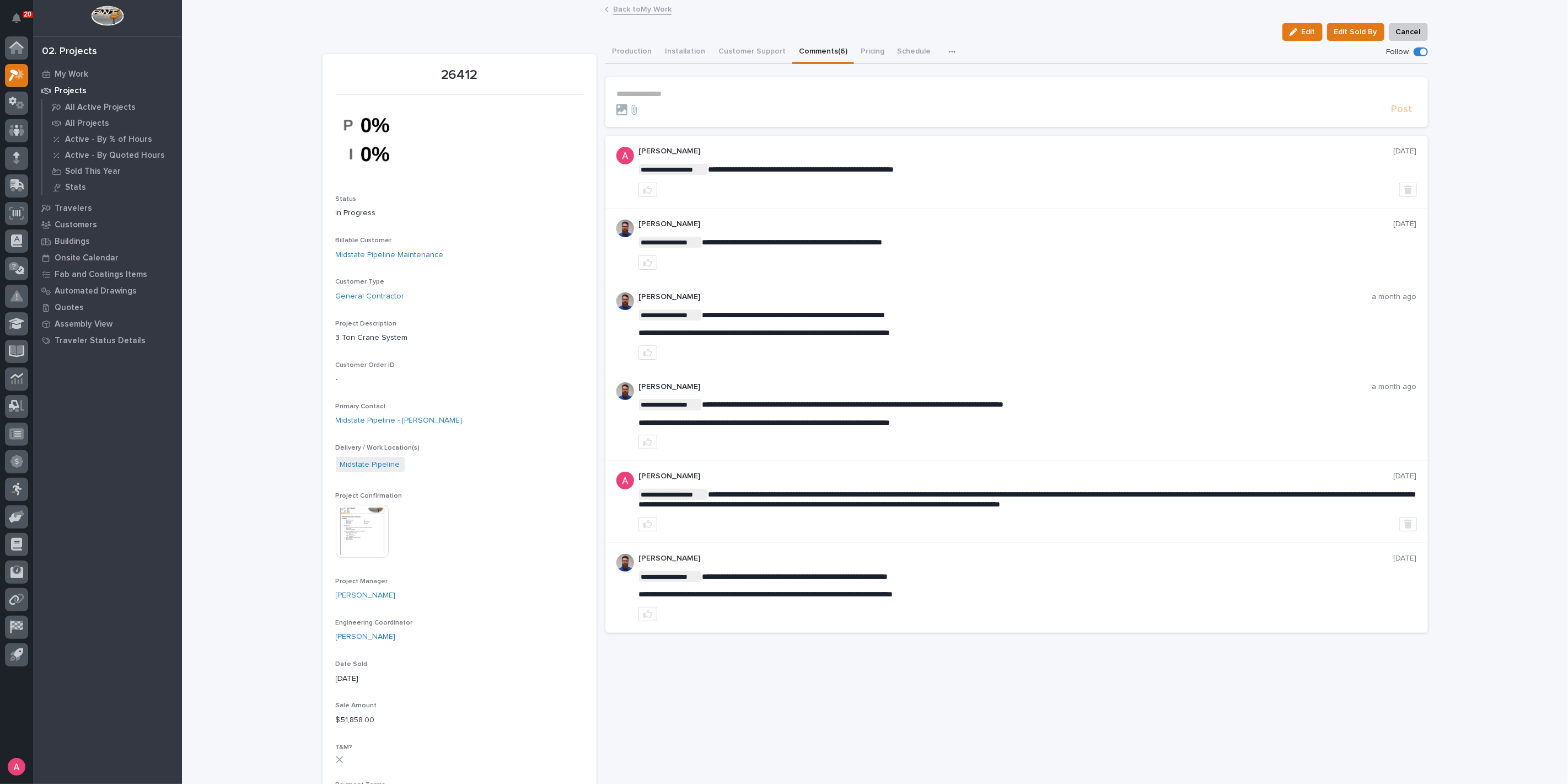
click at [635, 9] on link "Back to My Work" at bounding box center [642, 9] width 59 height 13
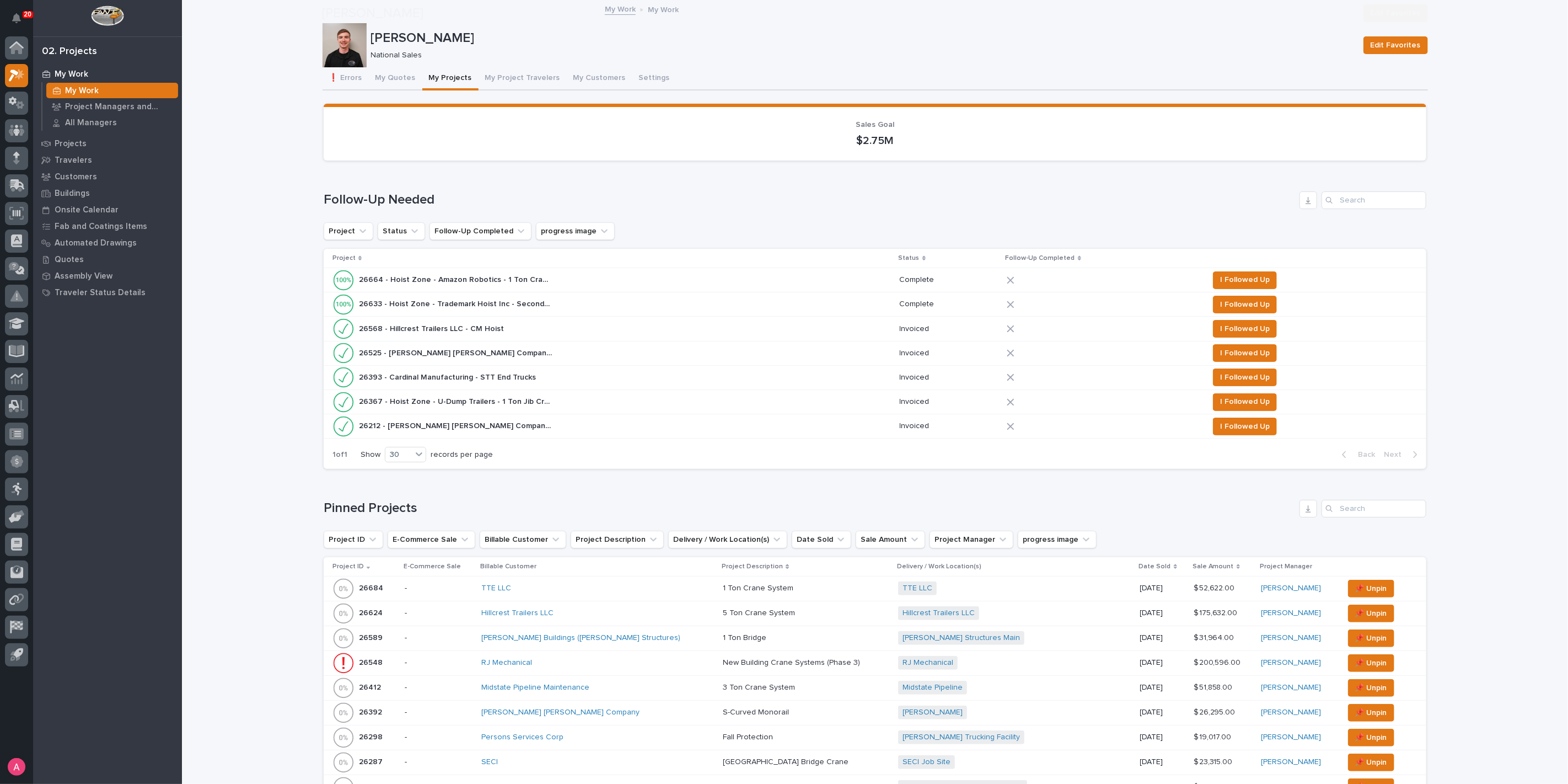
scroll to position [245, 0]
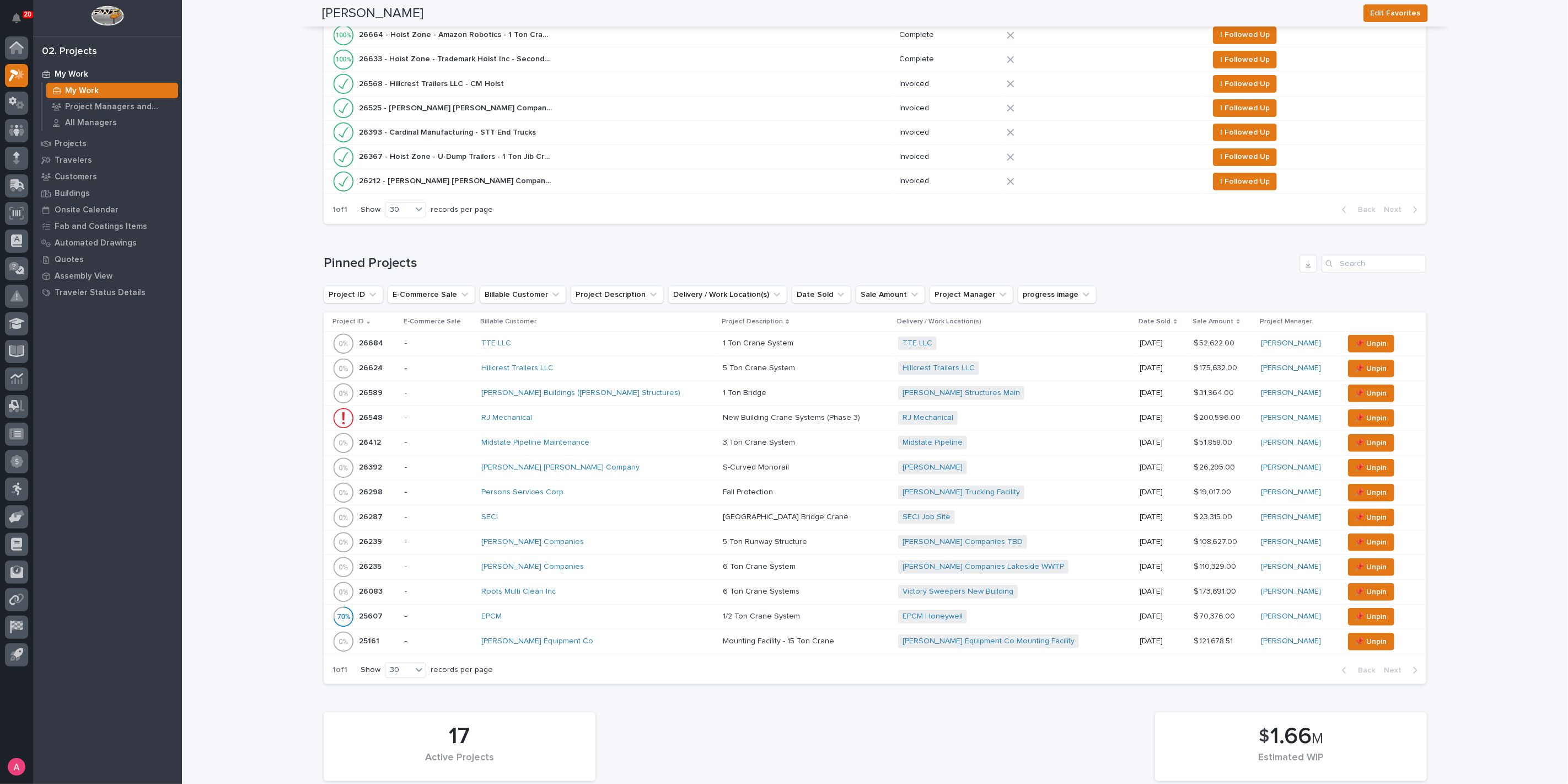
click at [629, 444] on div "Midstate Pipeline Maintenance" at bounding box center [578, 443] width 193 height 9
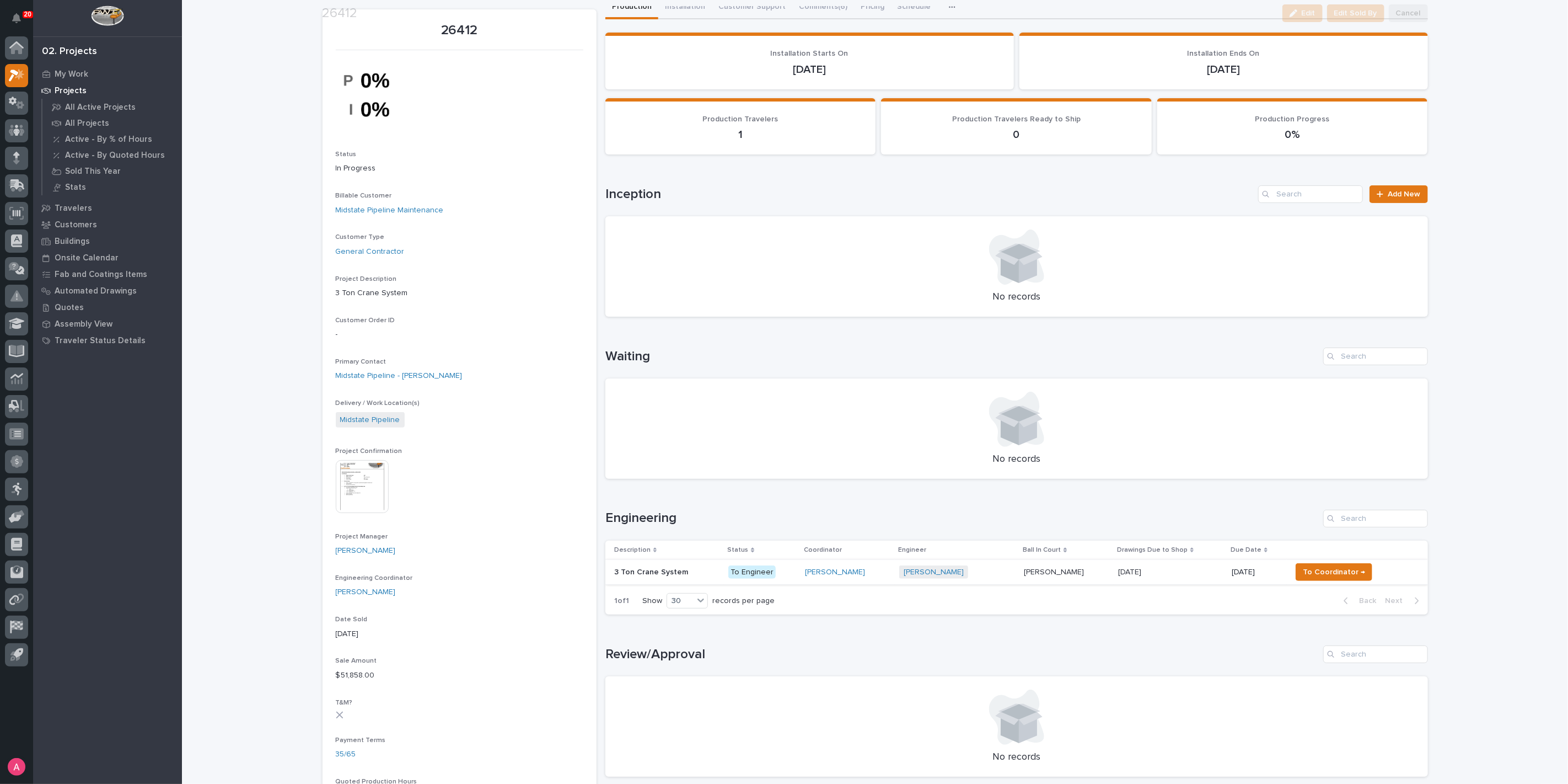
scroll to position [61, 0]
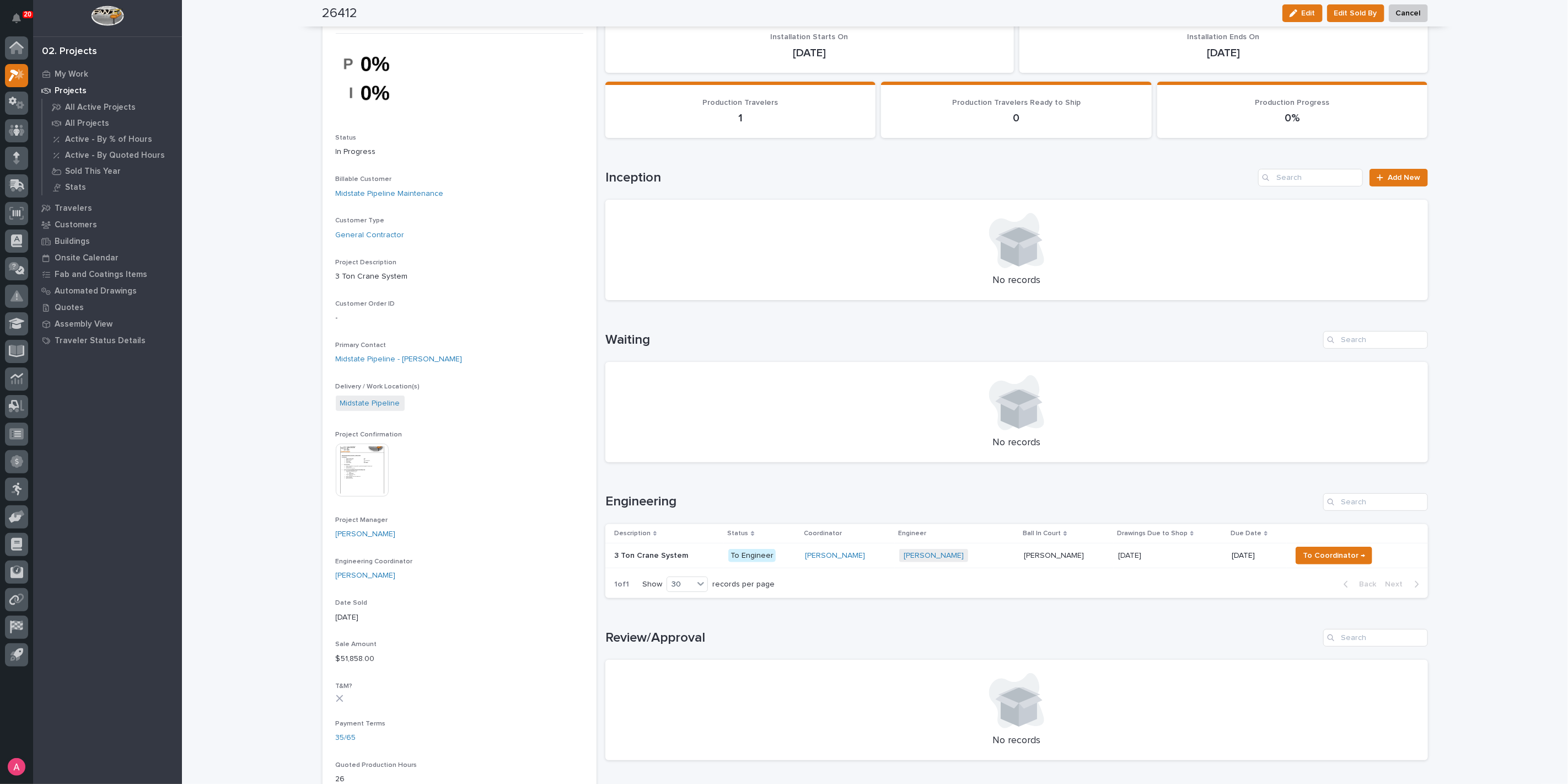
click at [693, 552] on p at bounding box center [667, 555] width 105 height 9
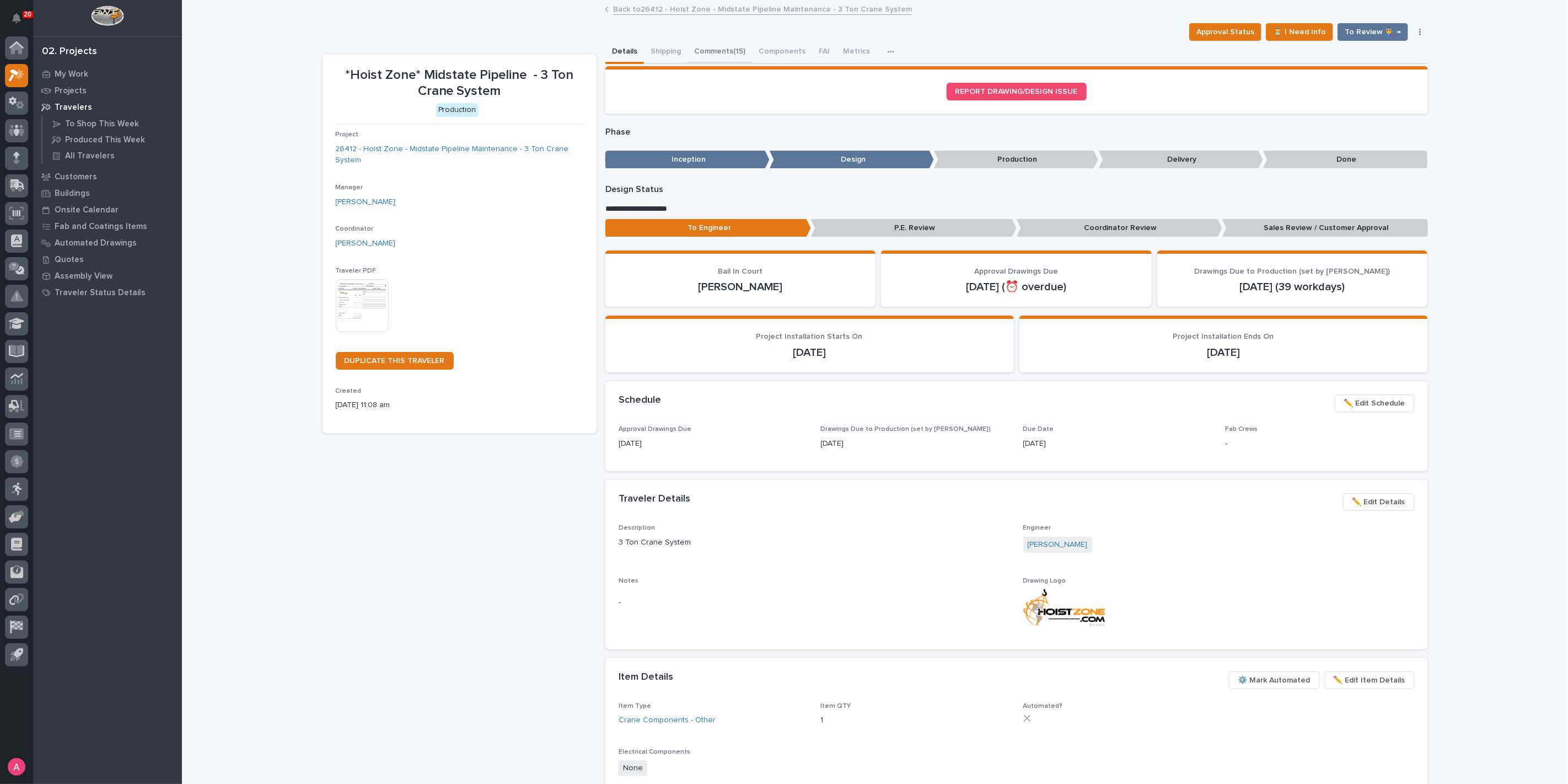
click at [727, 55] on button "Comments (15)" at bounding box center [720, 52] width 65 height 23
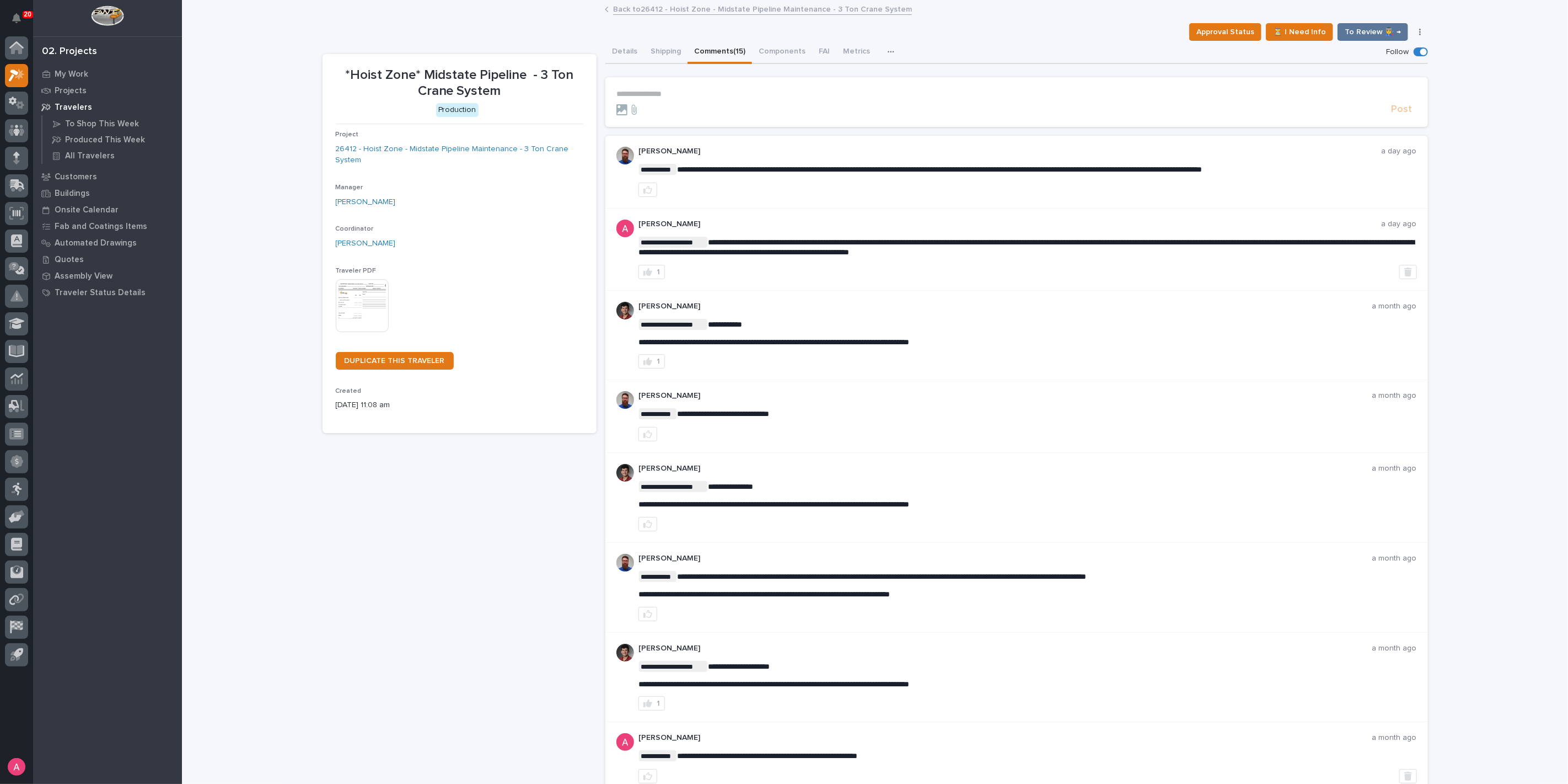
click at [724, 101] on form "**********" at bounding box center [1016, 102] width 801 height 26
click at [711, 92] on p "**********" at bounding box center [1016, 94] width 801 height 9
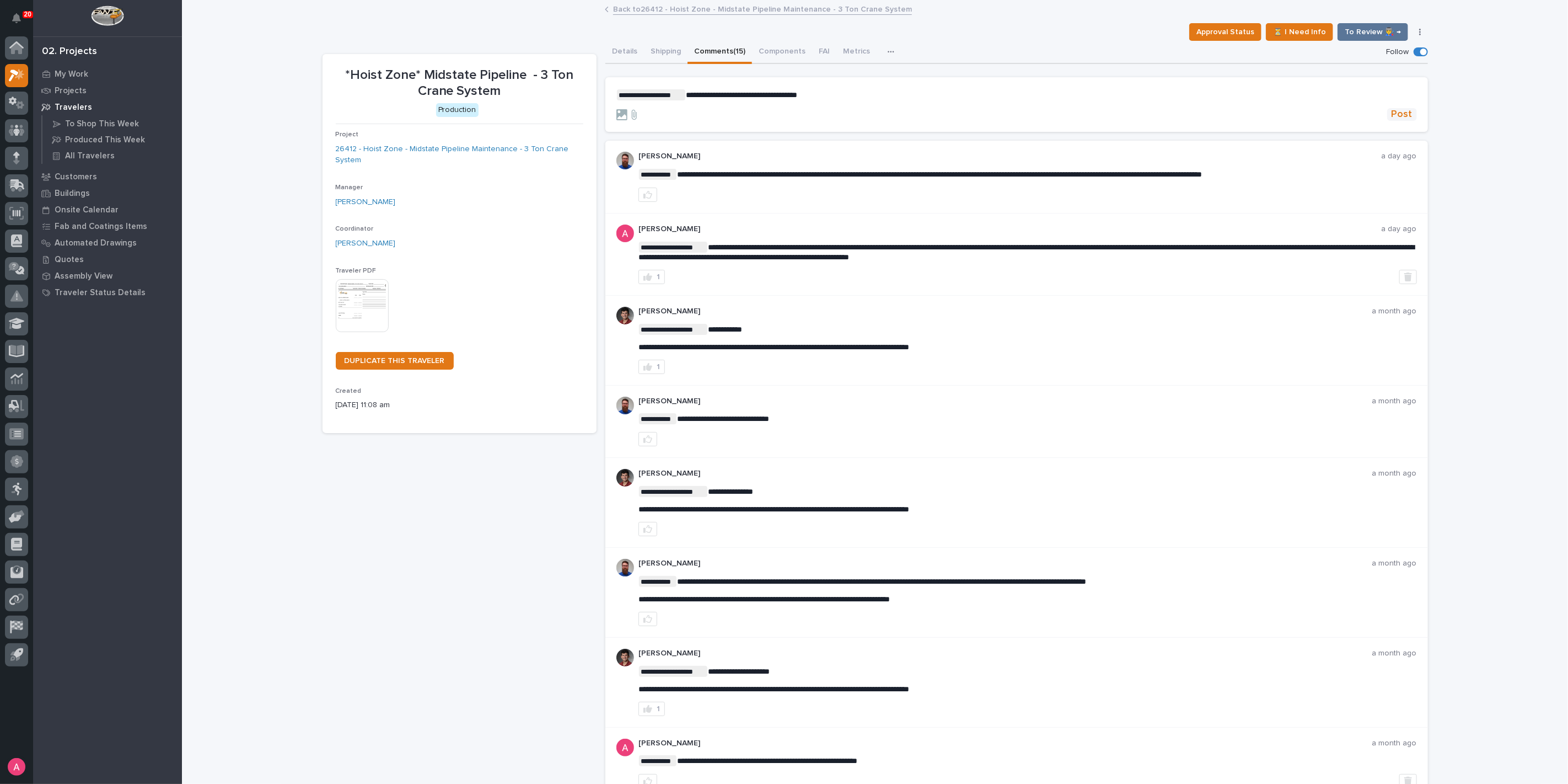
click at [1397, 117] on span "Post" at bounding box center [1402, 114] width 21 height 13
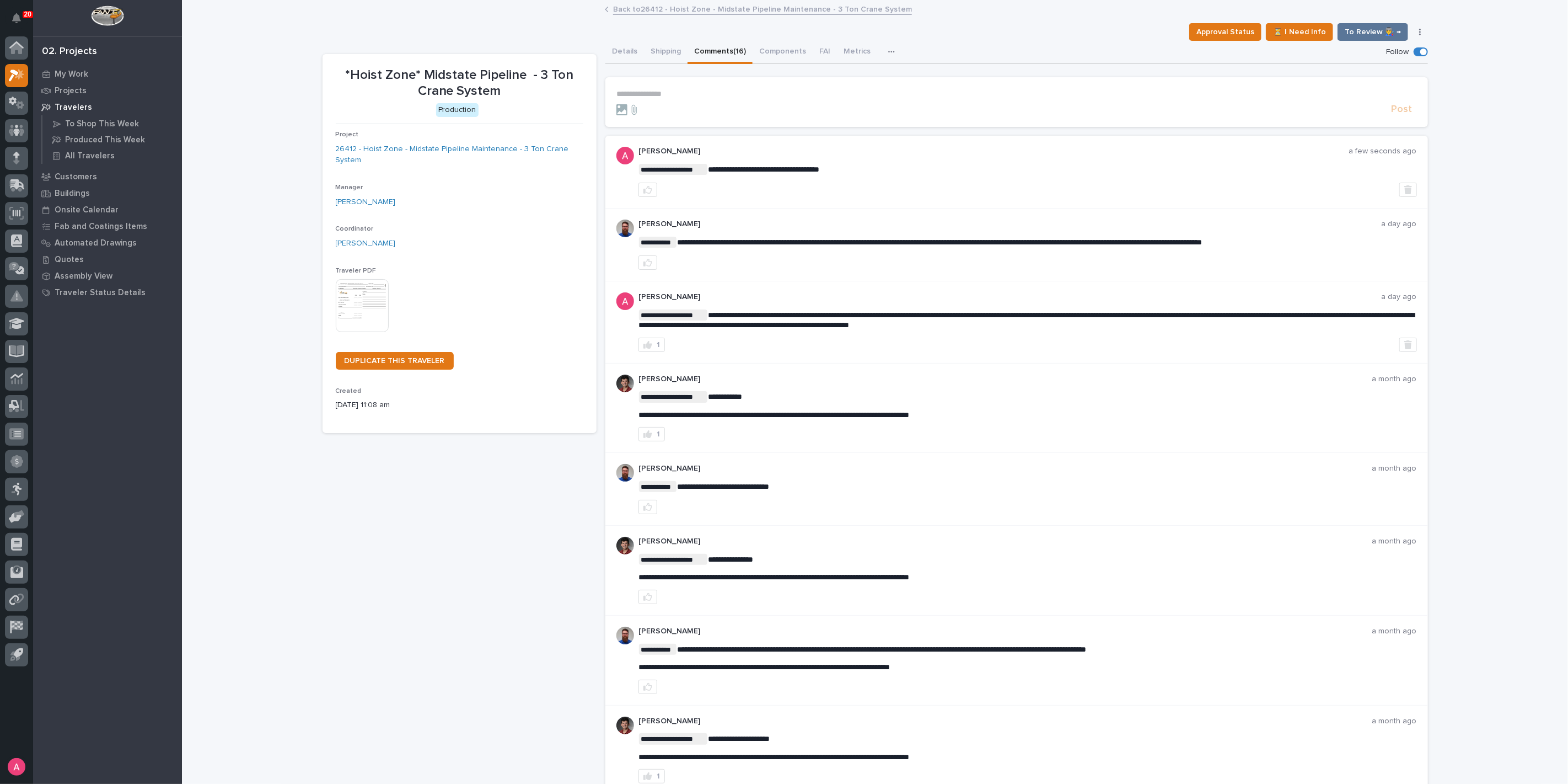
click at [642, 10] on link "Back to 26412 - Hoist Zone - Midstate Pipeline Maintenance - 3 Ton Crane System" at bounding box center [762, 9] width 299 height 13
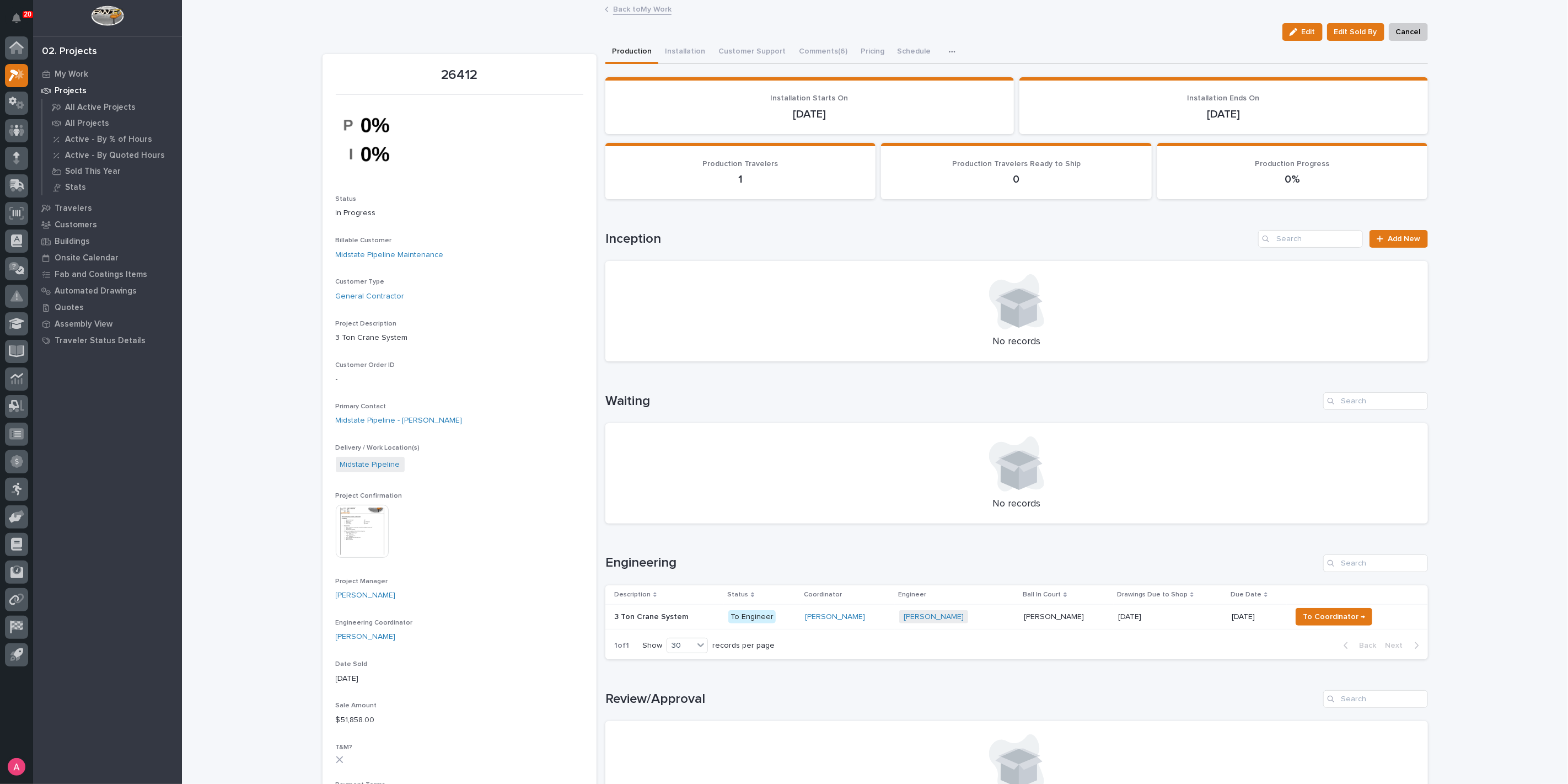
click at [627, 9] on link "Back to My Work" at bounding box center [642, 9] width 59 height 13
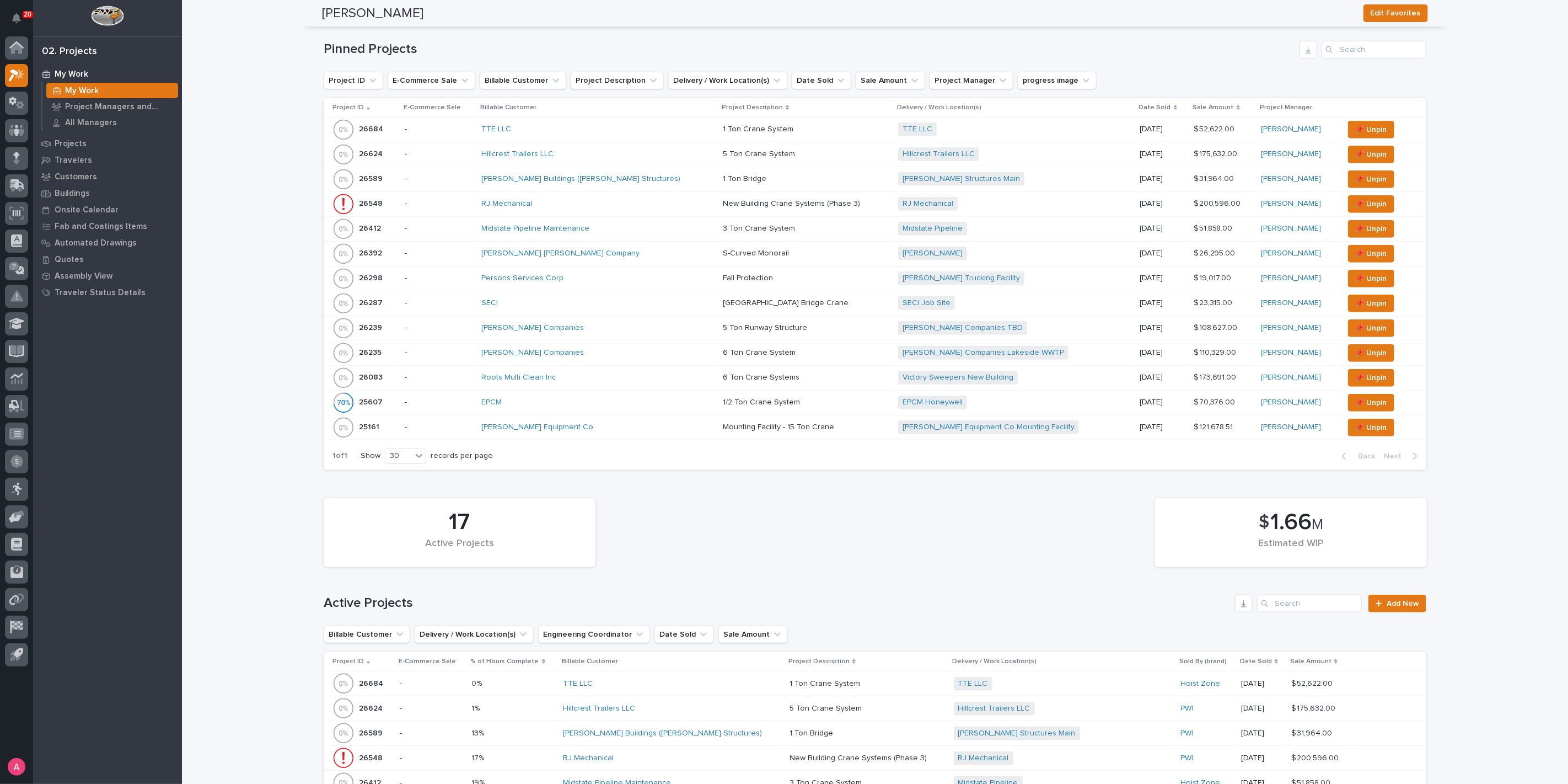
scroll to position [447, 0]
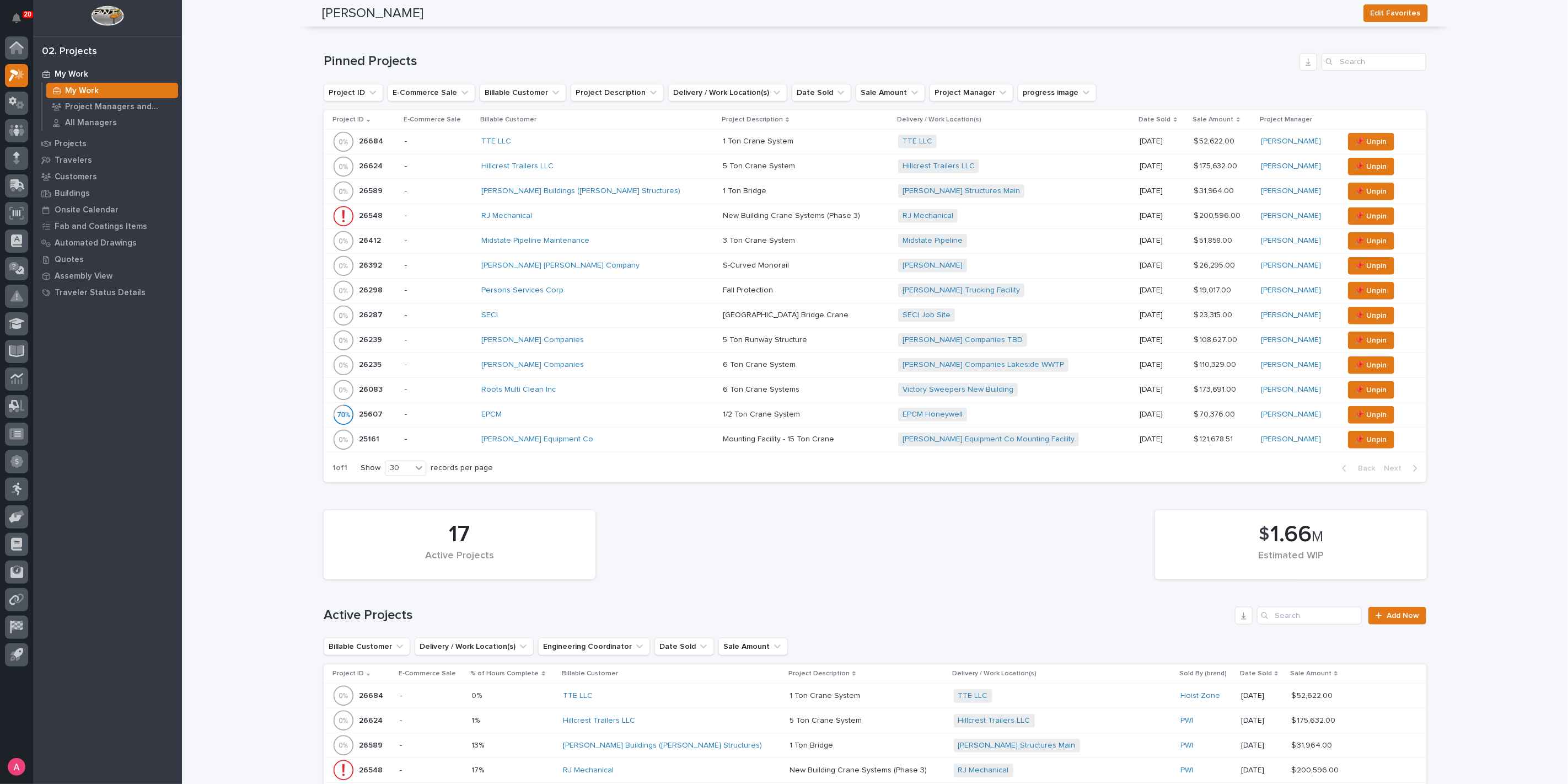
click at [546, 312] on div "SECI" at bounding box center [578, 315] width 193 height 9
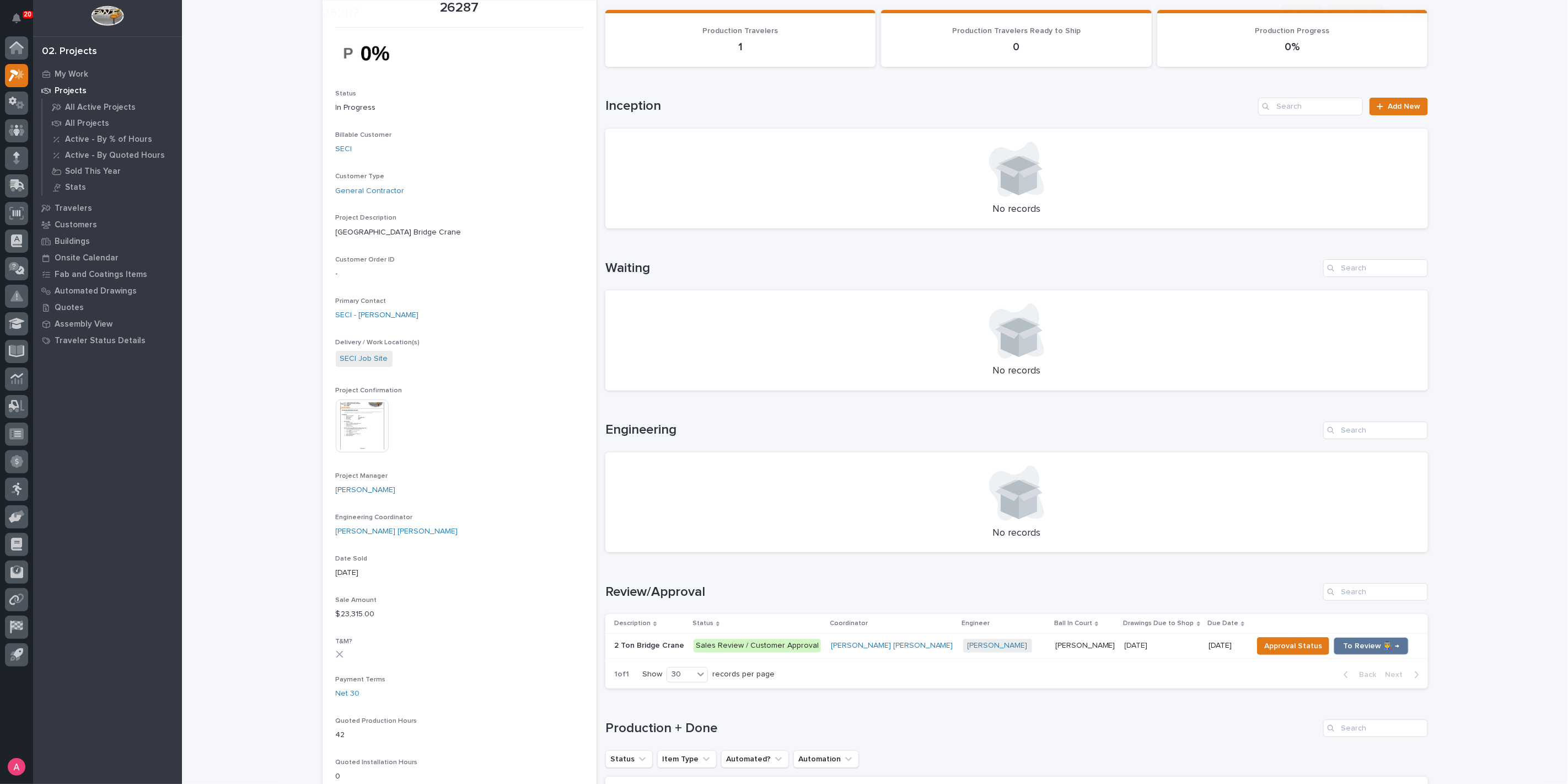
scroll to position [184, 0]
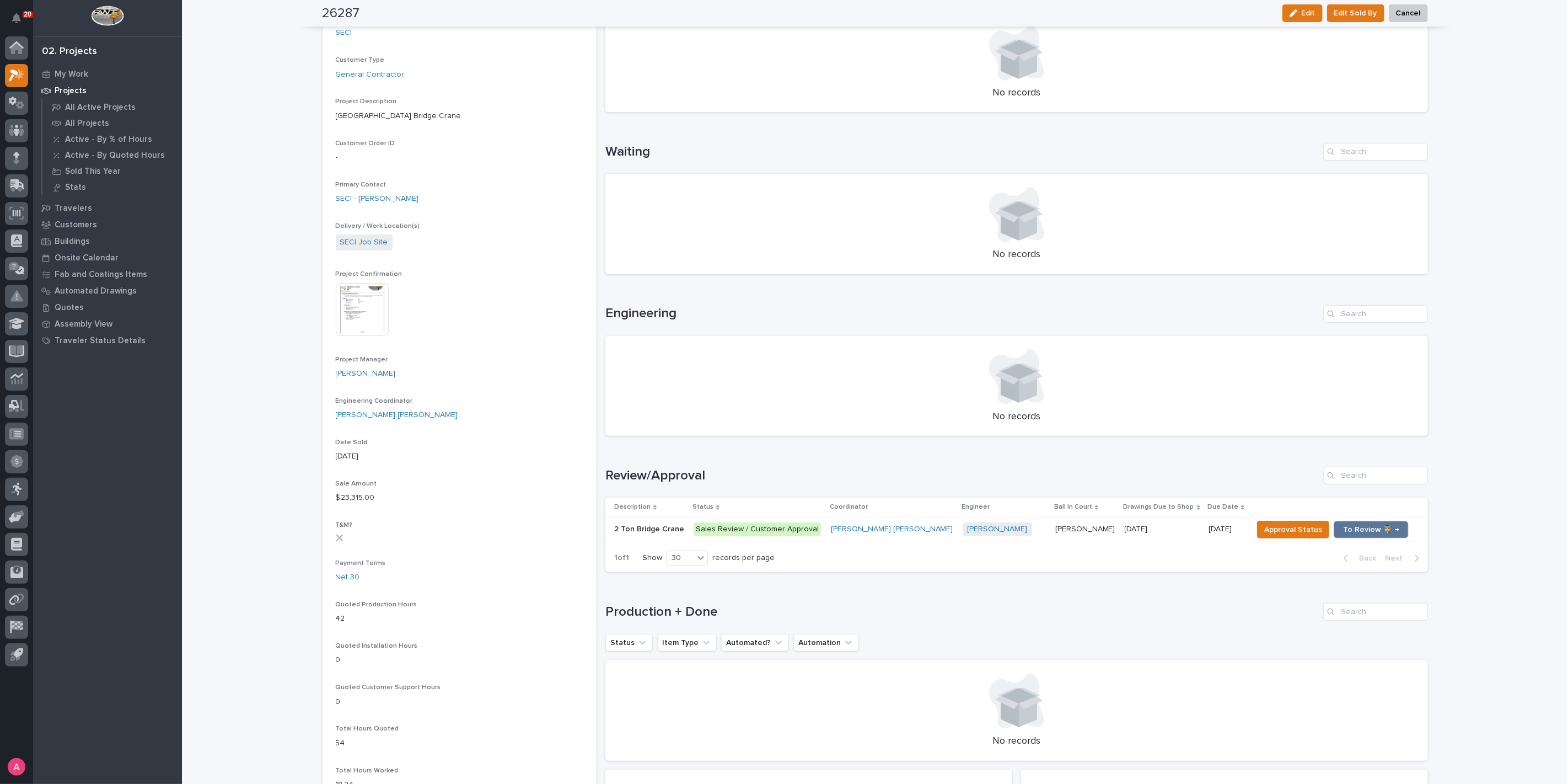
click at [676, 529] on p "2 Ton Bridge Crane" at bounding box center [650, 529] width 72 height 12
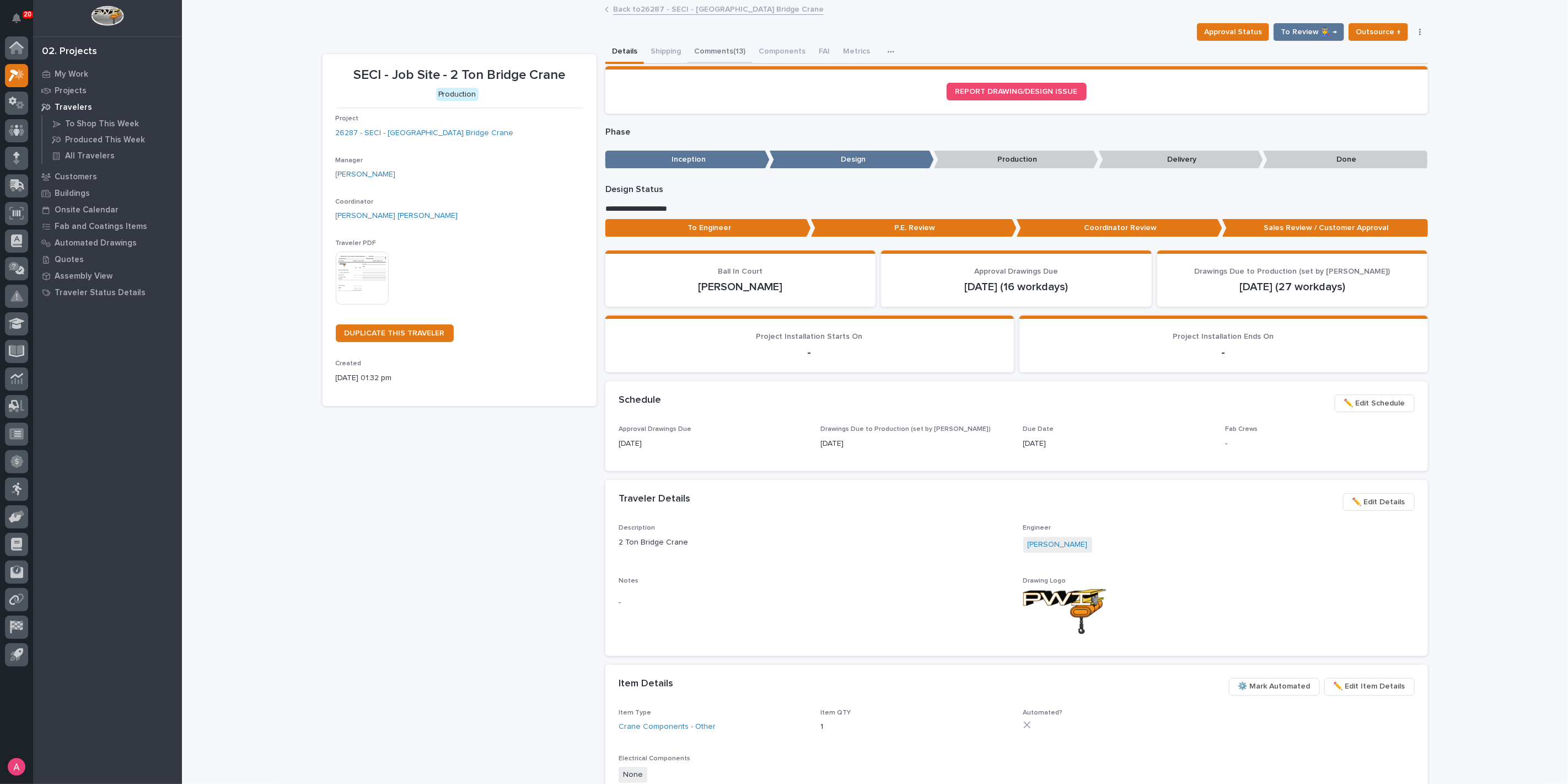
click at [700, 48] on button "Comments (13)" at bounding box center [720, 52] width 65 height 23
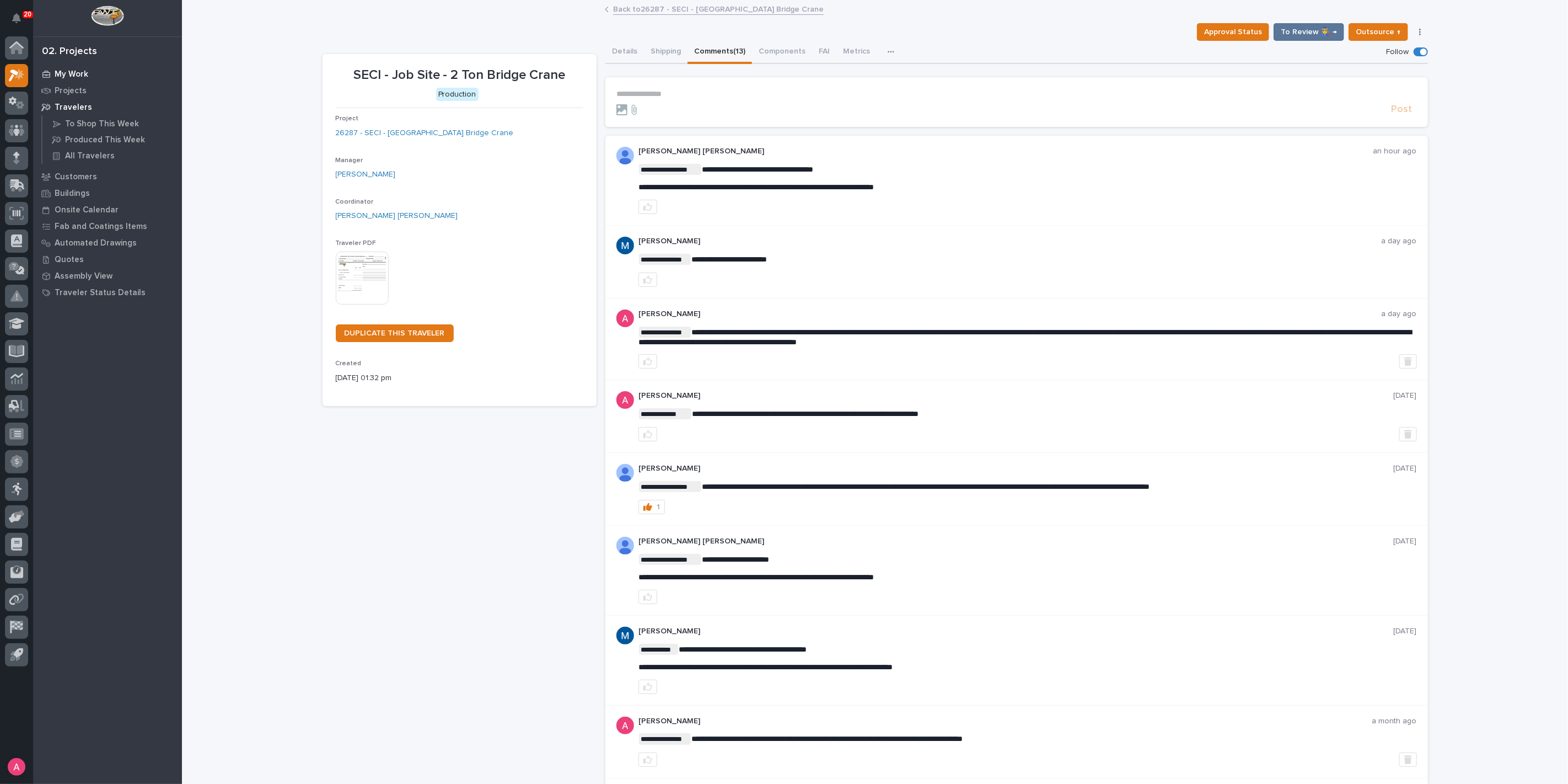
click at [65, 79] on div "My Work" at bounding box center [107, 74] width 143 height 15
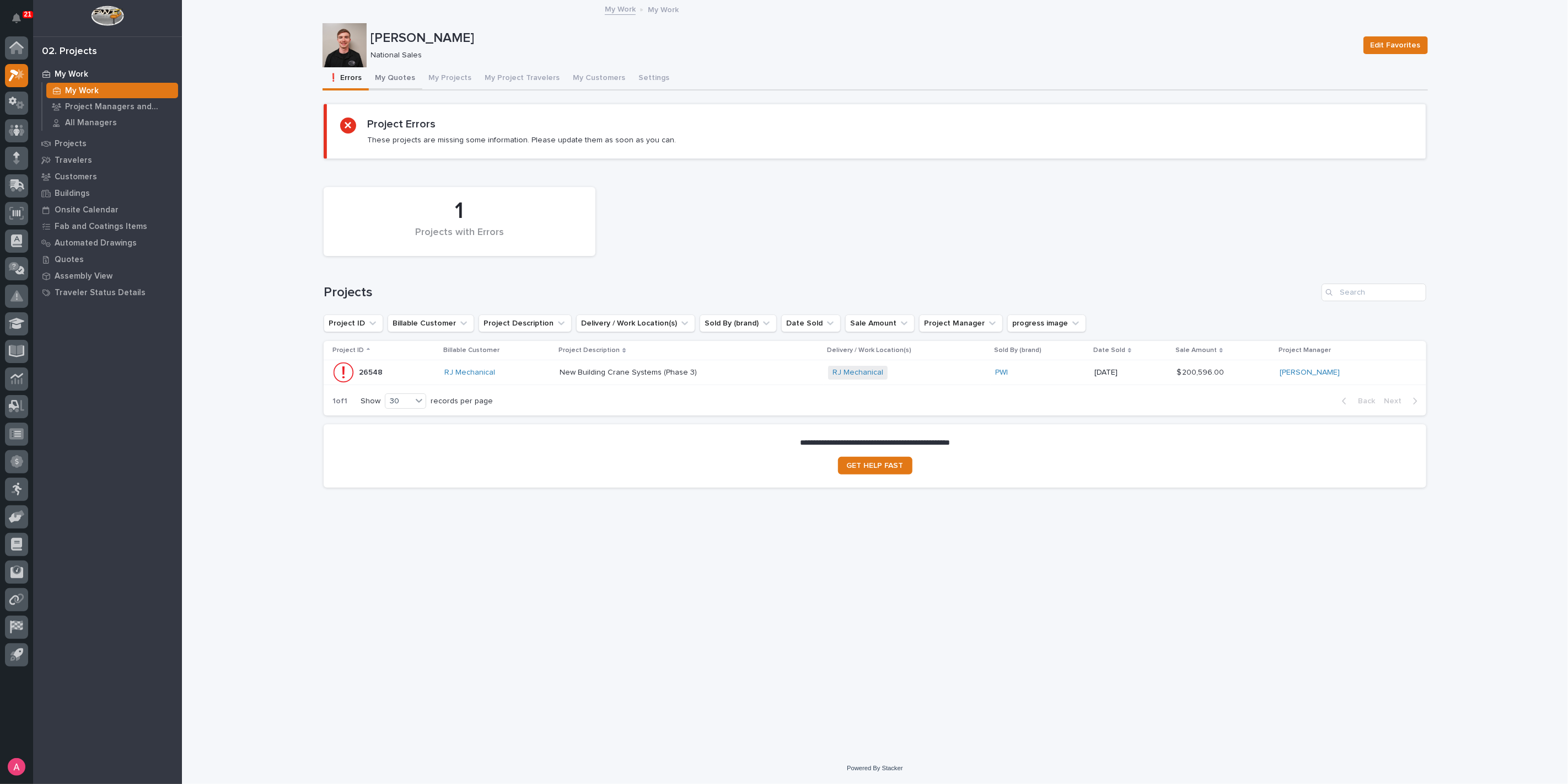
click at [386, 83] on button "My Quotes" at bounding box center [396, 78] width 54 height 23
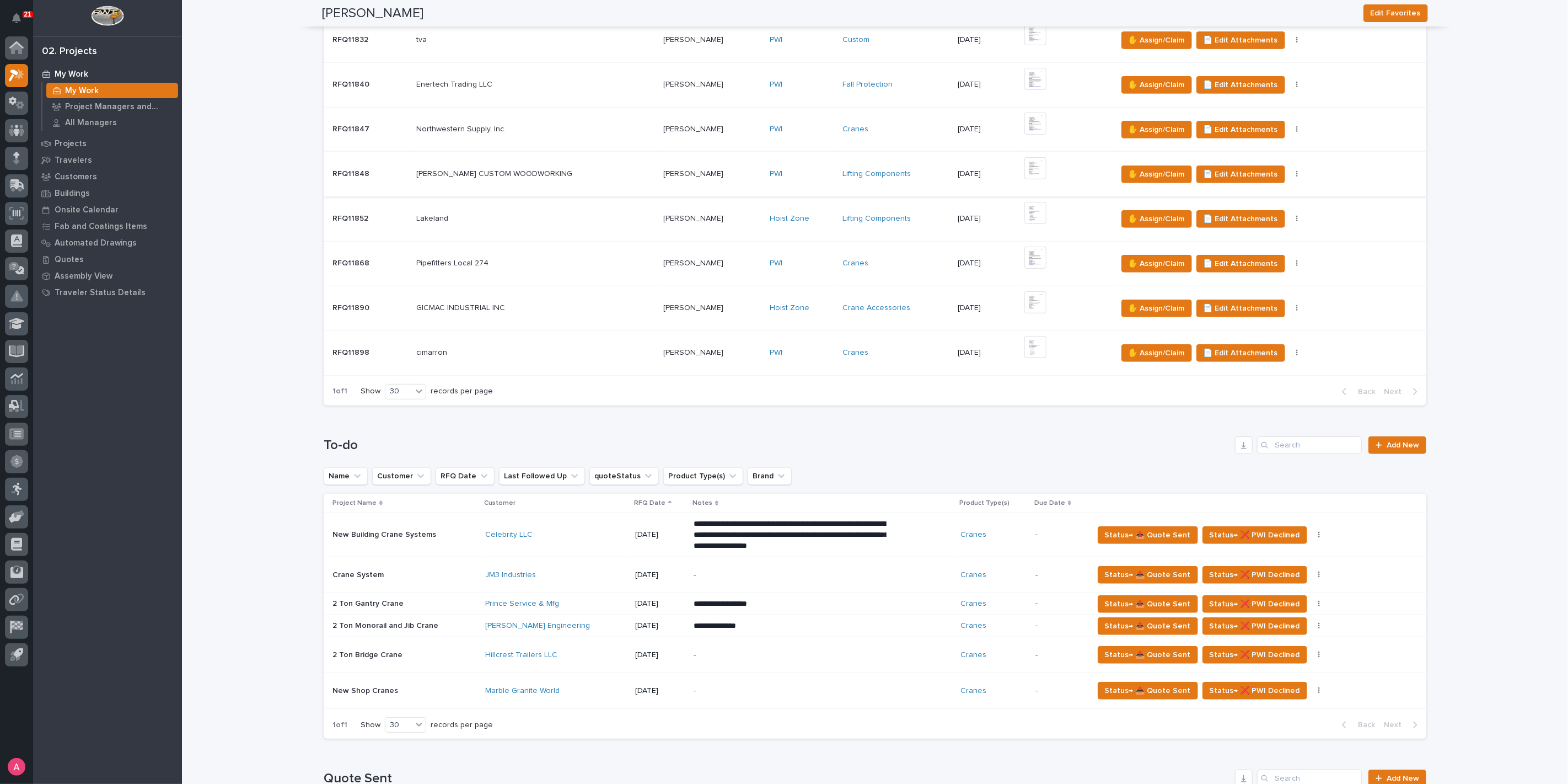
scroll to position [428, 0]
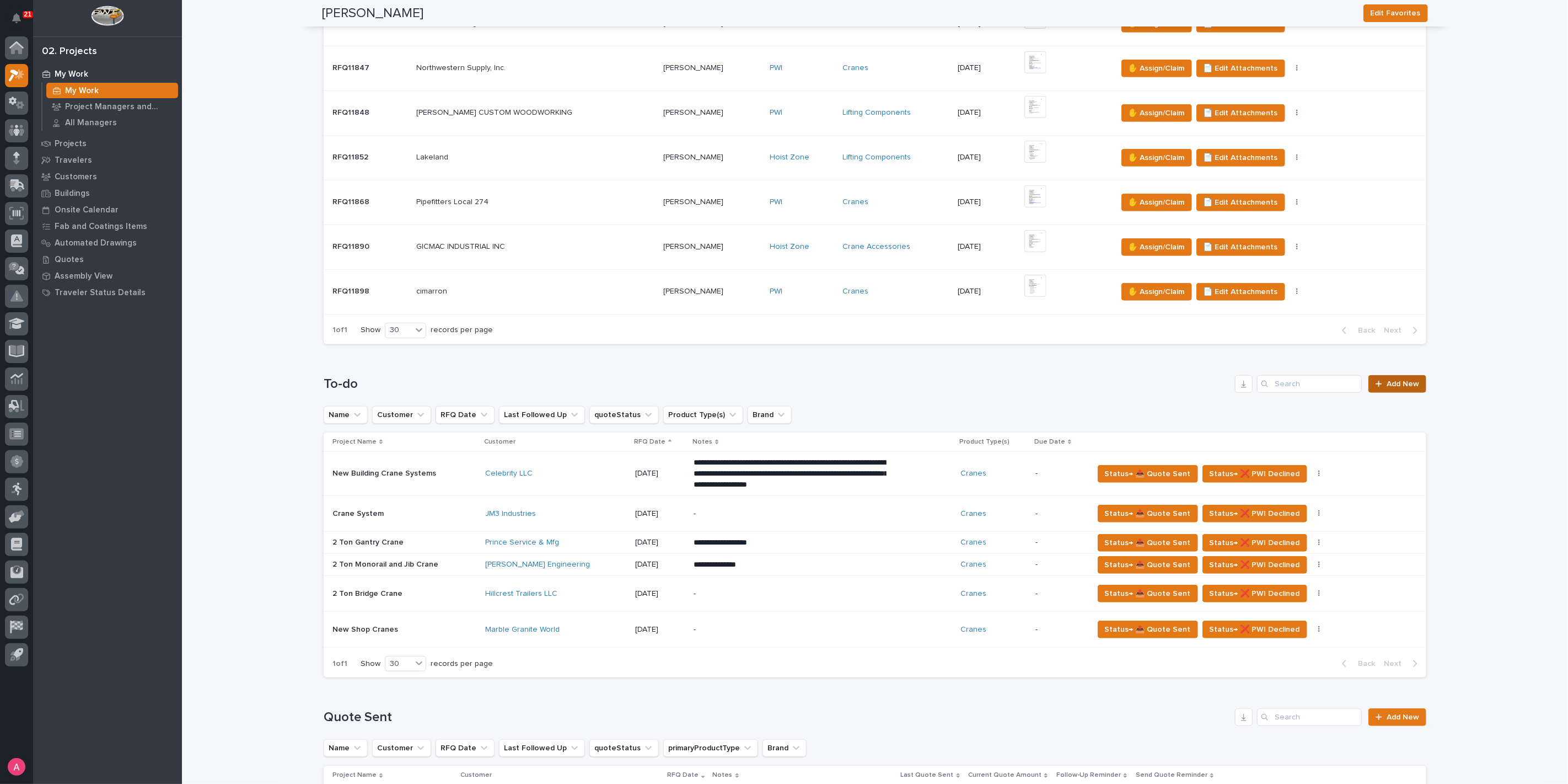
click at [1405, 387] on link "Add New" at bounding box center [1397, 384] width 58 height 18
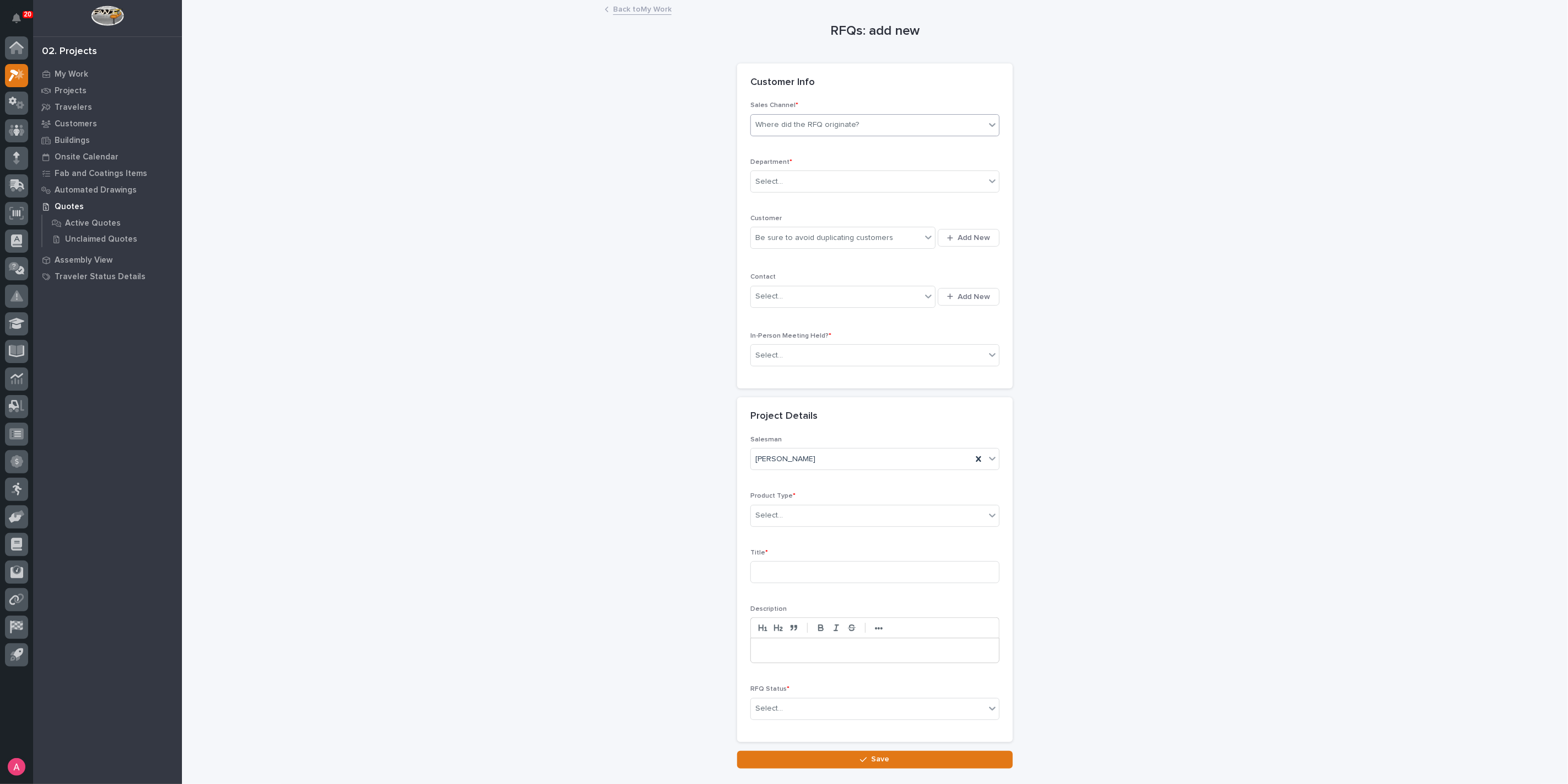
click at [794, 117] on div "Where did the RFQ originate?" at bounding box center [868, 124] width 234 height 18
click at [797, 163] on div "PWI" at bounding box center [870, 165] width 248 height 20
click at [810, 186] on div "Select..." at bounding box center [868, 181] width 234 height 18
click at [819, 201] on div "National Sales" at bounding box center [870, 202] width 248 height 20
click at [826, 241] on div "Be sure to avoid duplicating customers" at bounding box center [824, 238] width 138 height 12
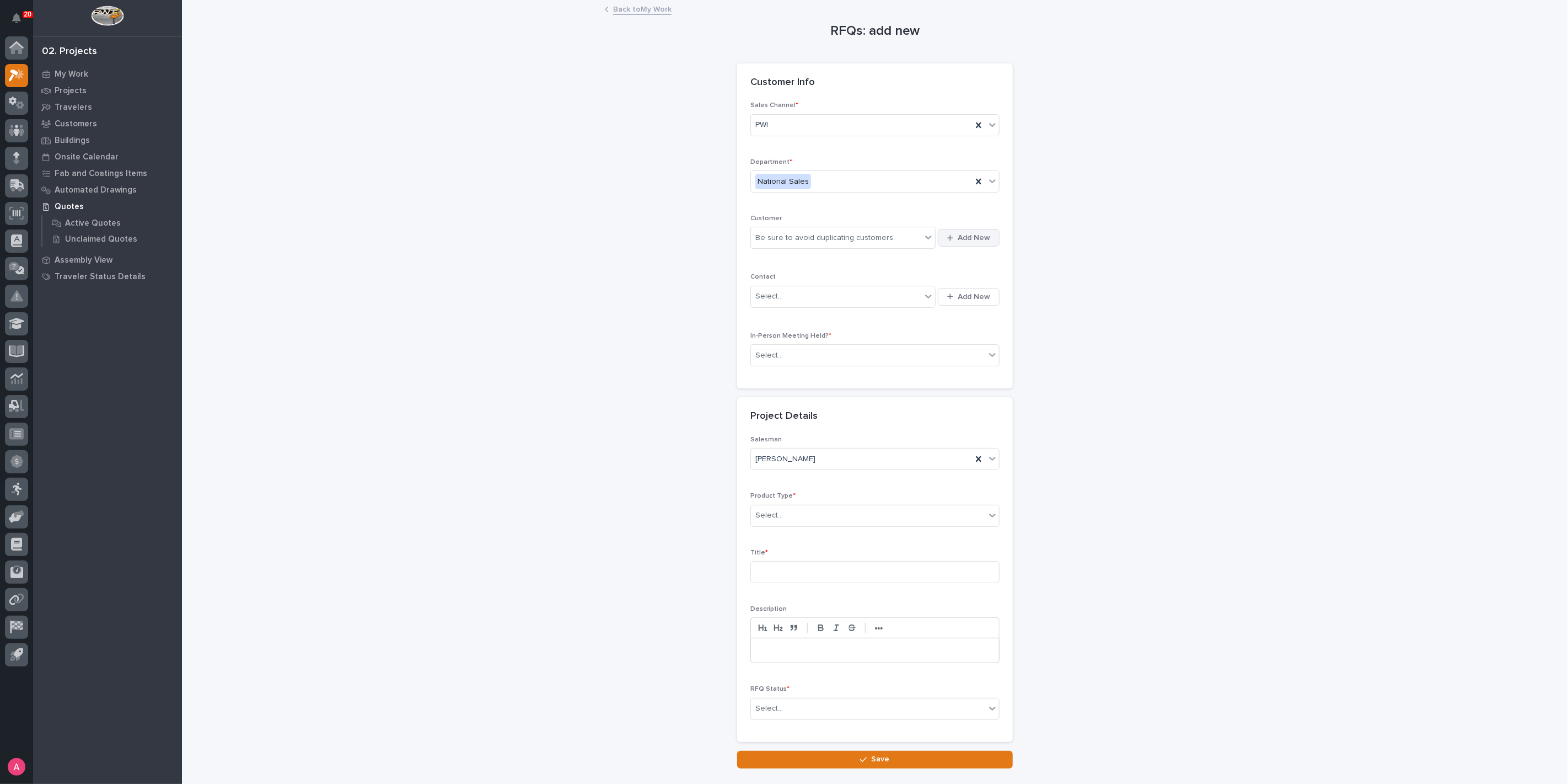
click at [986, 240] on button "Add New" at bounding box center [968, 237] width 62 height 18
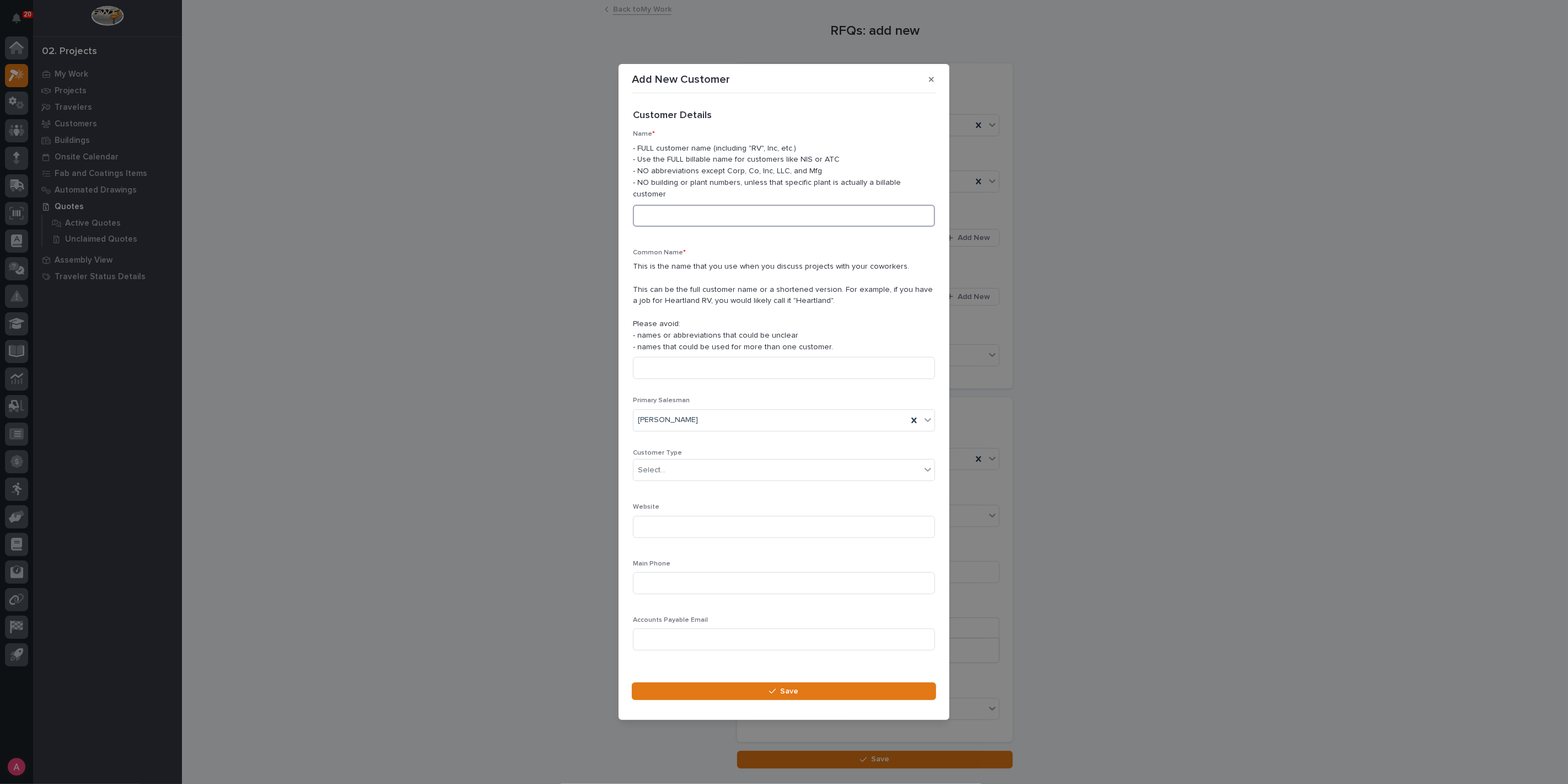
click at [718, 211] on input at bounding box center [784, 215] width 302 height 22
type input "Diamond Painting"
click at [670, 464] on div "Select..." at bounding box center [778, 470] width 288 height 18
click at [667, 499] on div "End User" at bounding box center [779, 504] width 292 height 20
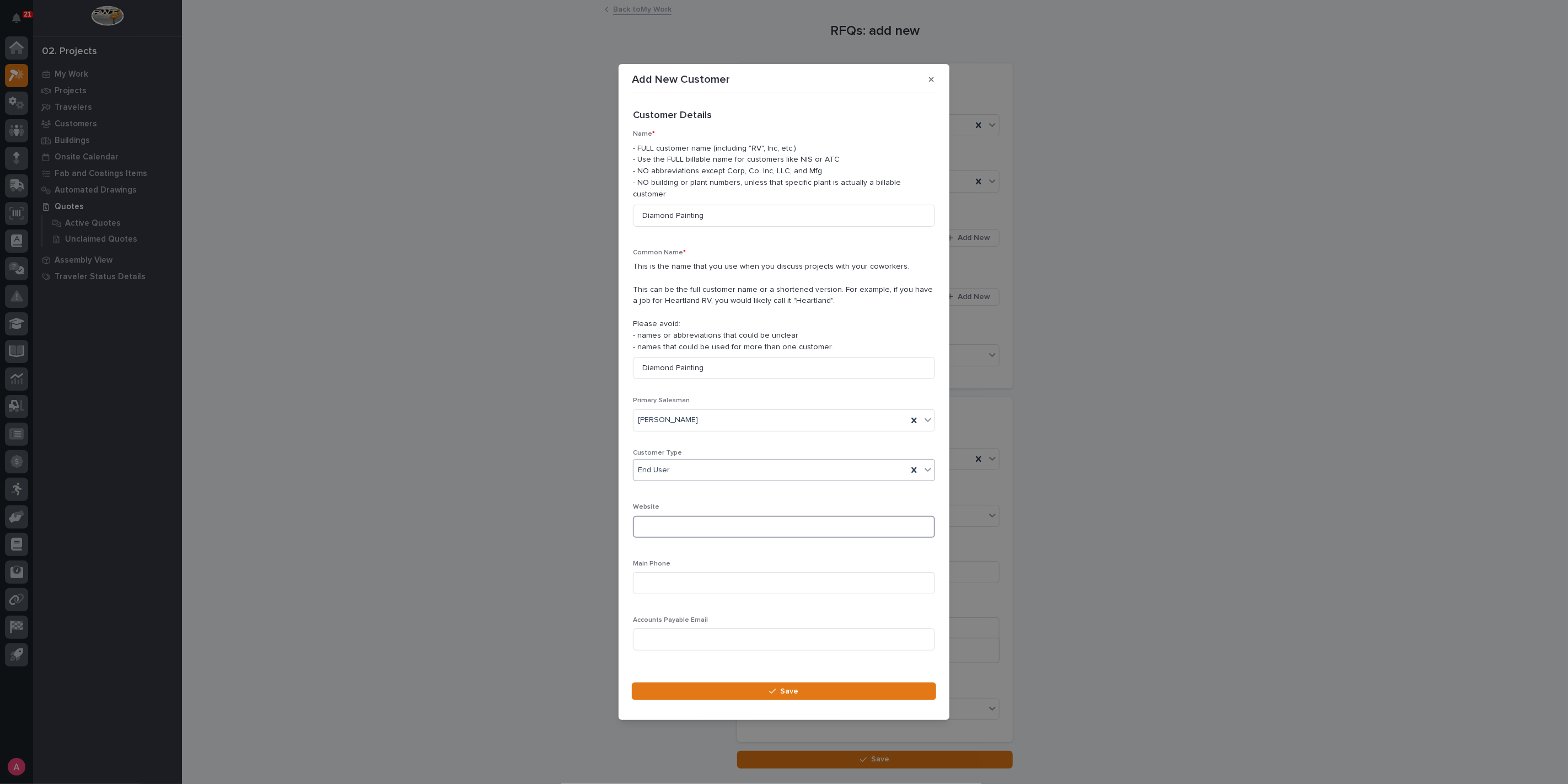
click at [673, 522] on input at bounding box center [784, 527] width 302 height 22
click at [675, 577] on input at bounding box center [784, 583] width 302 height 22
type input "[PHONE_NUMBER]"
click at [744, 683] on button "Save" at bounding box center [784, 691] width 305 height 18
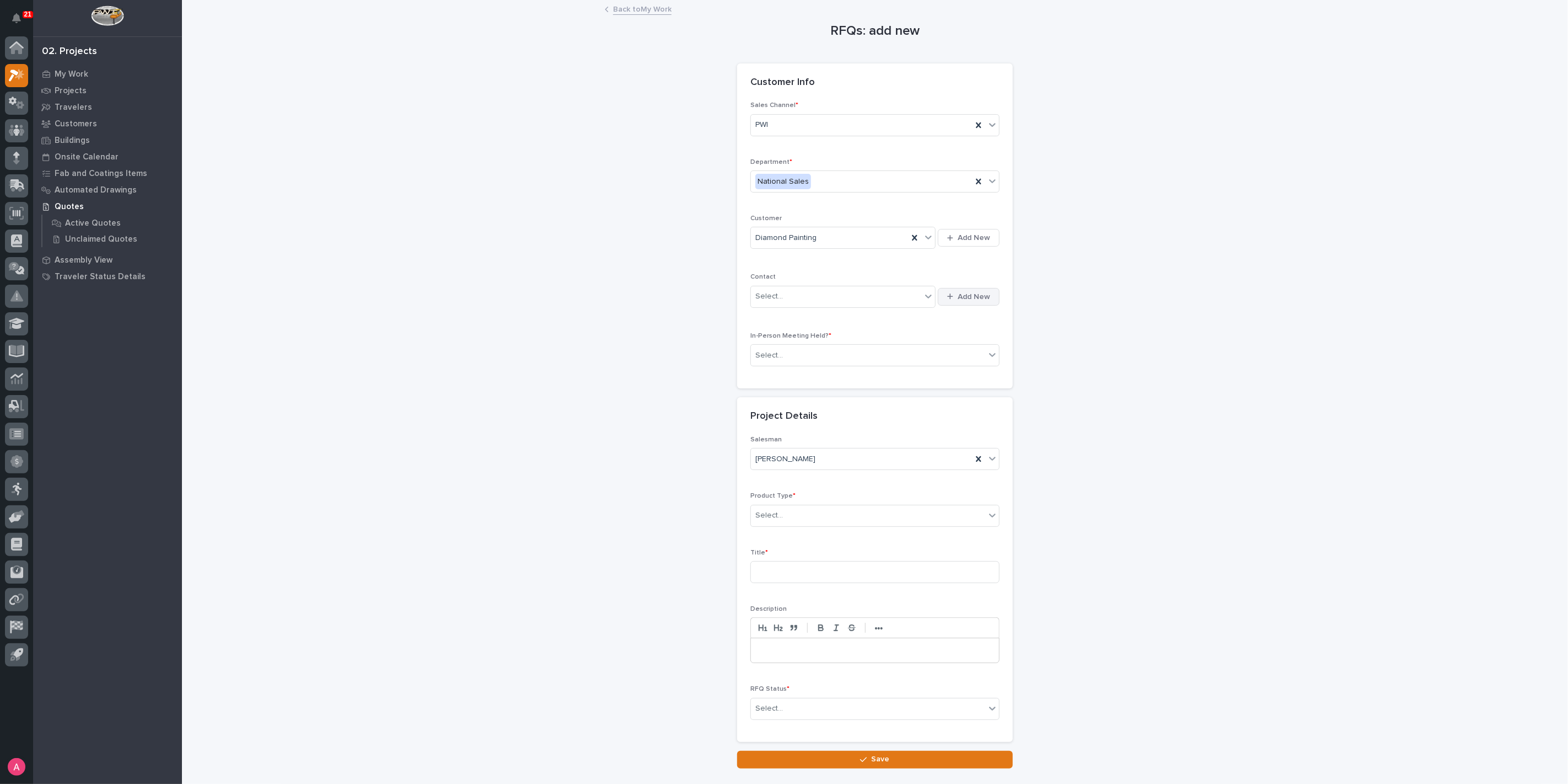
click at [947, 293] on icon "button" at bounding box center [949, 296] width 6 height 7
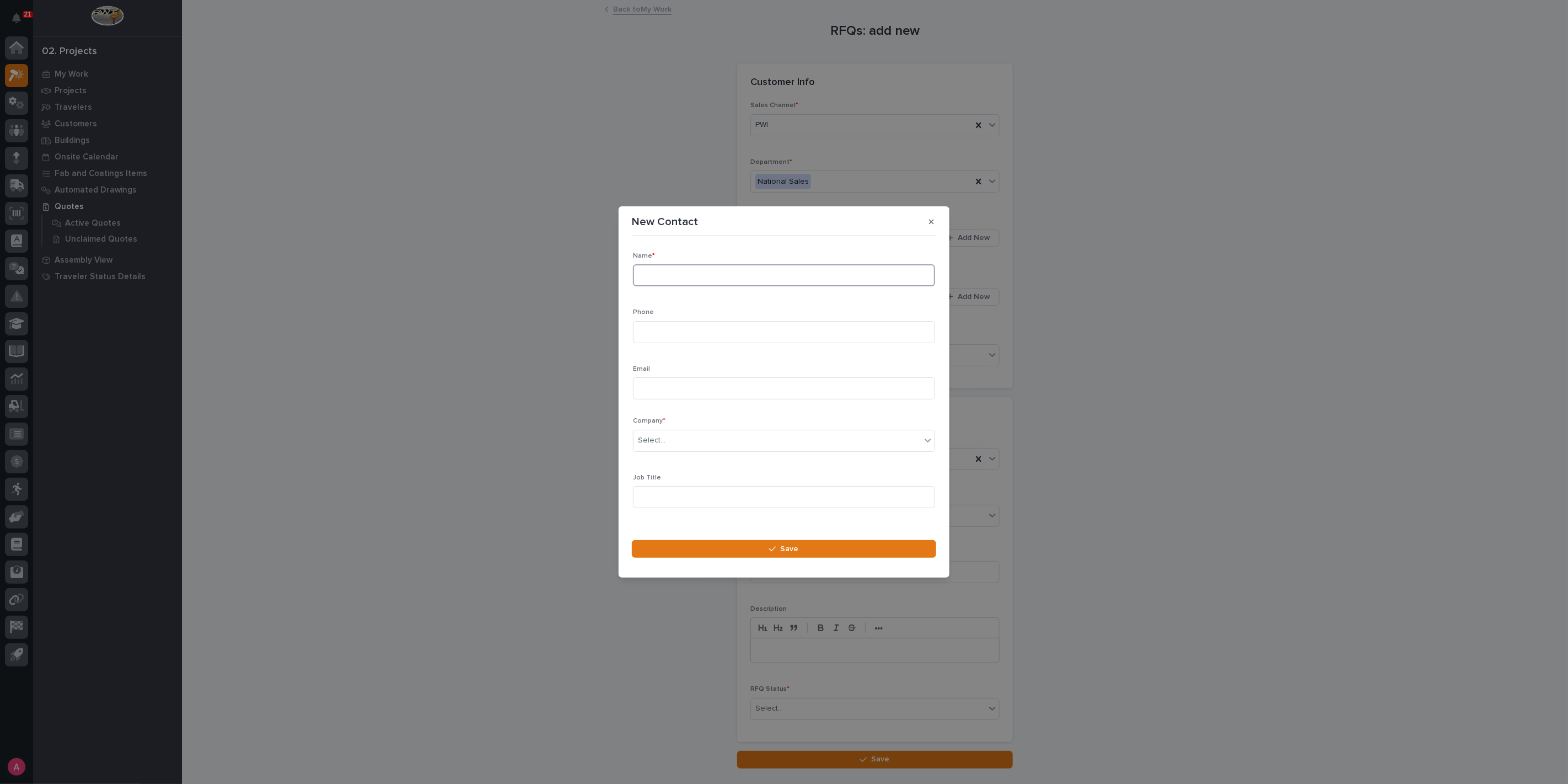
click at [691, 273] on input at bounding box center [784, 275] width 302 height 22
drag, startPoint x: 705, startPoint y: 277, endPoint x: 642, endPoint y: 283, distance: 63.3
click at [642, 283] on input "[PERSON_NAME]" at bounding box center [784, 275] width 302 height 22
drag, startPoint x: 711, startPoint y: 272, endPoint x: 677, endPoint y: 272, distance: 34.0
click at [677, 272] on input "[PERSON_NAME]" at bounding box center [784, 275] width 302 height 22
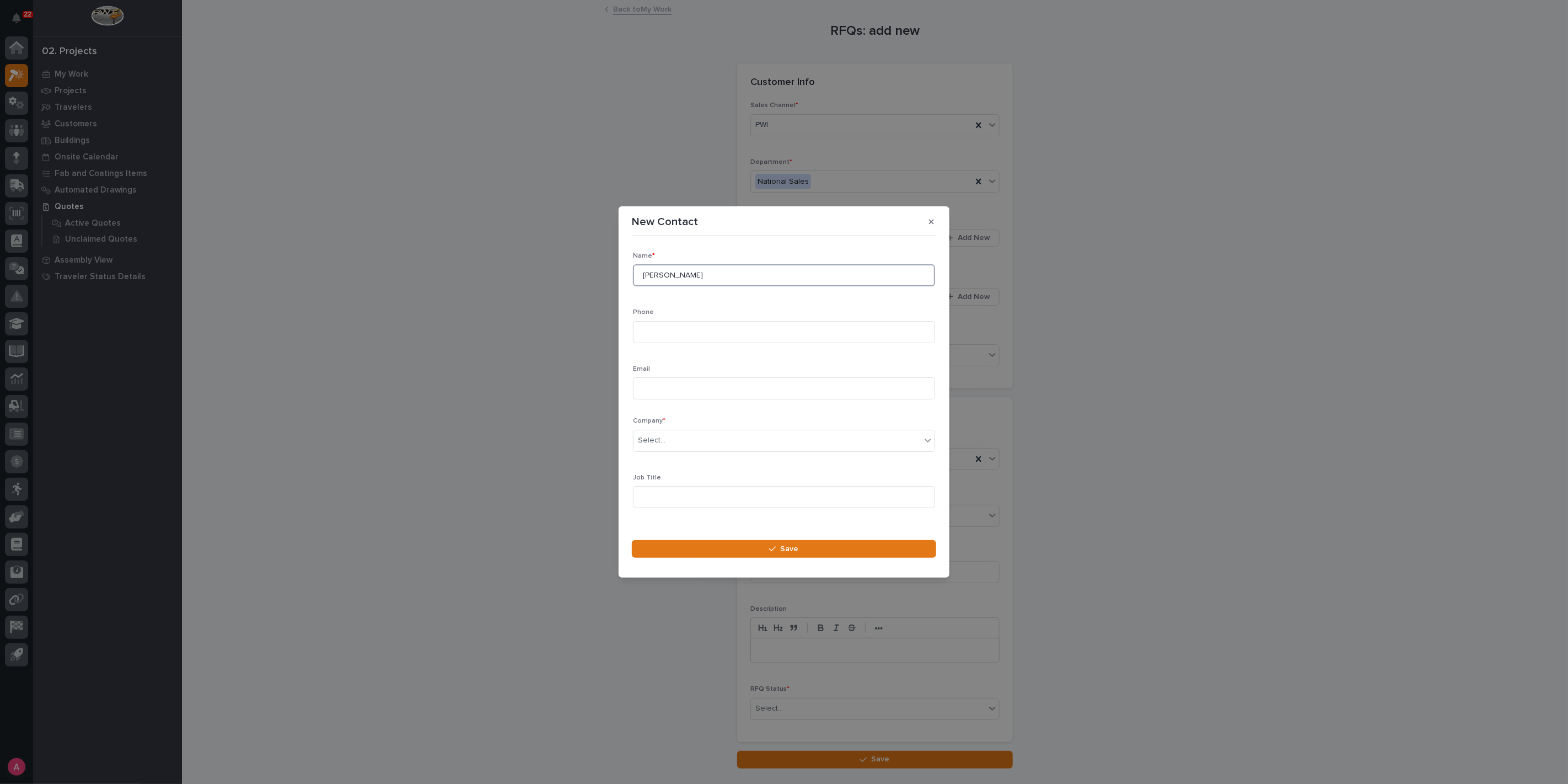
paste input "e"
type input "[PERSON_NAME]"
click at [718, 329] on input at bounding box center [784, 332] width 302 height 22
type input "[PHONE_NUMBER]"
click at [728, 399] on input at bounding box center [784, 388] width 302 height 22
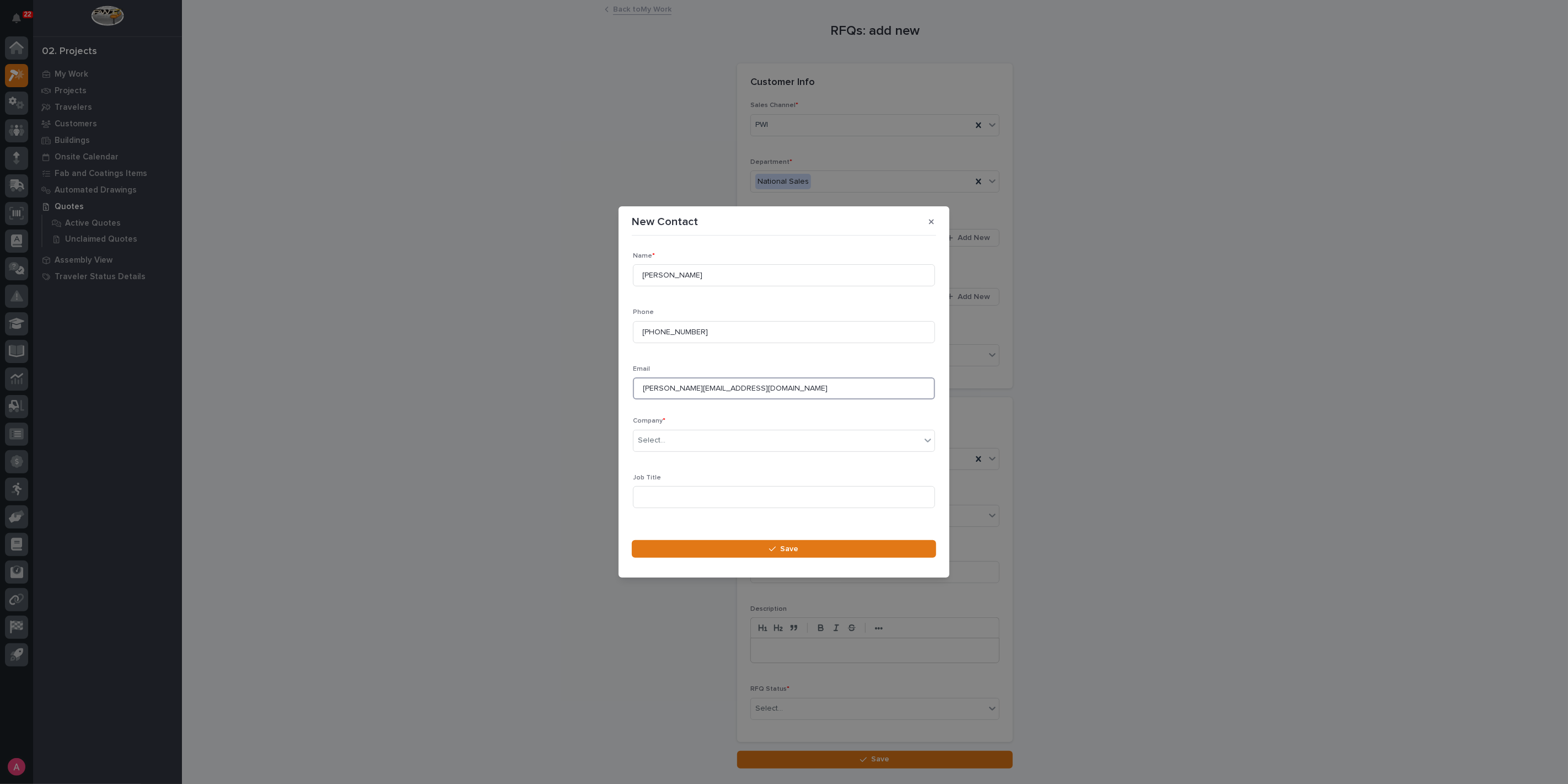
type input "[PERSON_NAME][EMAIL_ADDRESS][DOMAIN_NAME]"
type input "******"
click at [731, 496] on input at bounding box center [784, 497] width 302 height 22
type input "Owner"
click at [731, 551] on button "Save" at bounding box center [784, 548] width 305 height 18
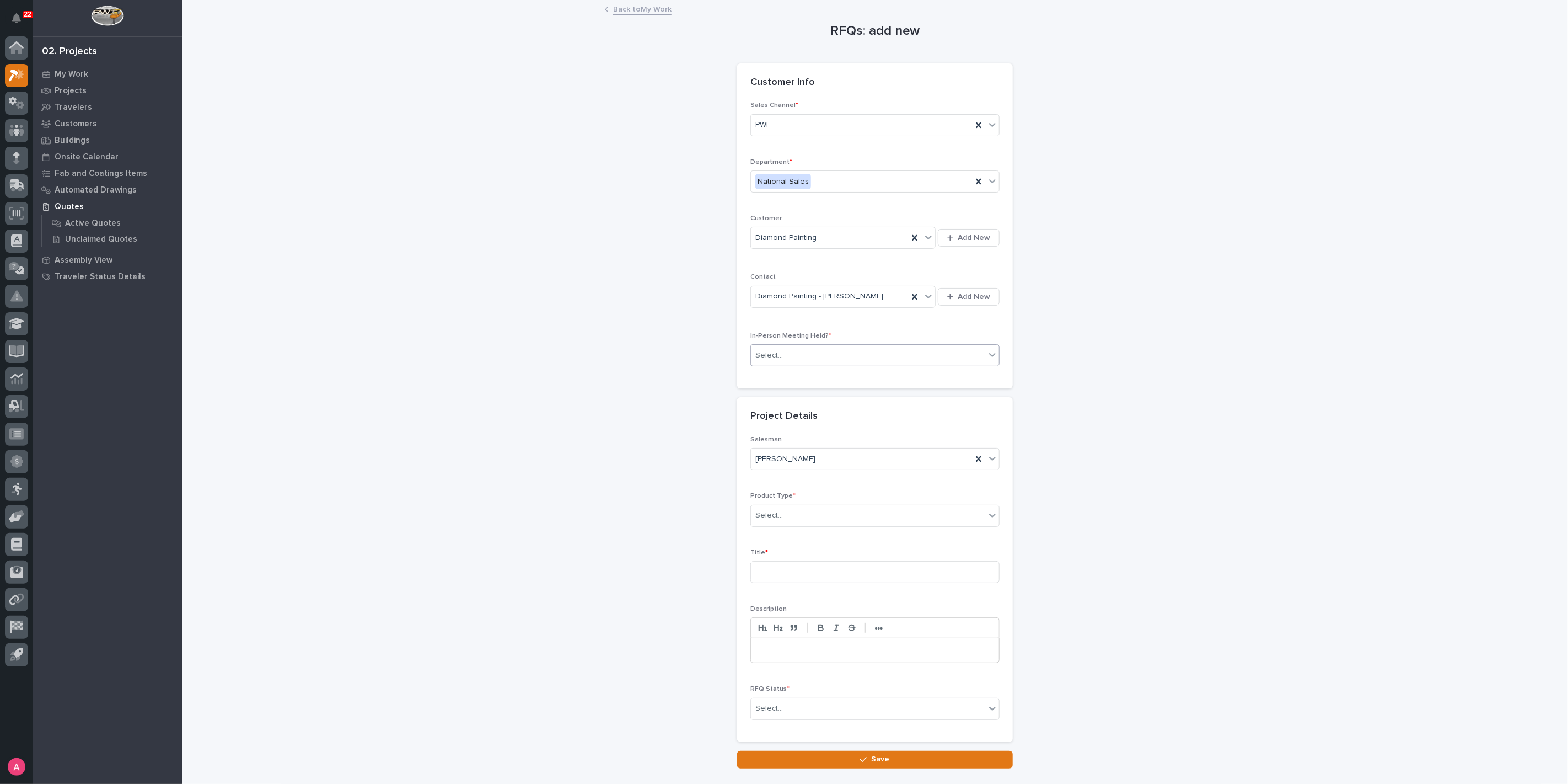
click at [816, 359] on div "Select..." at bounding box center [868, 355] width 234 height 18
click at [805, 392] on div "No" at bounding box center [870, 394] width 248 height 20
click at [795, 507] on div "Select..." at bounding box center [868, 515] width 234 height 18
click at [792, 549] on div "Cranes" at bounding box center [870, 553] width 248 height 20
click at [795, 578] on input at bounding box center [875, 572] width 249 height 22
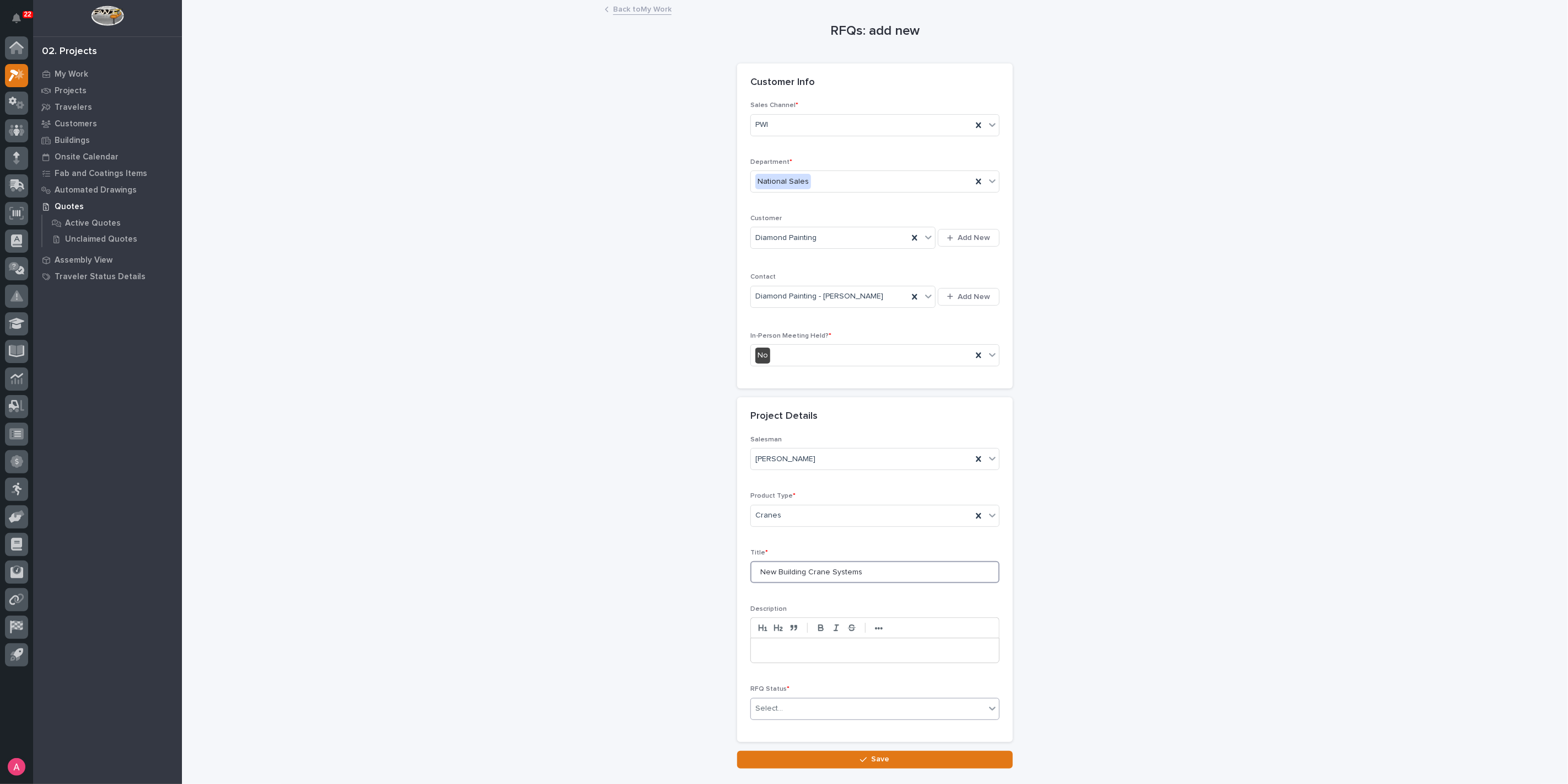
type input "New Building Crane Systems"
click at [794, 712] on div "Select..." at bounding box center [868, 708] width 234 height 18
click at [790, 592] on div "Todo" at bounding box center [870, 588] width 248 height 20
click at [831, 756] on button "Save" at bounding box center [875, 759] width 276 height 18
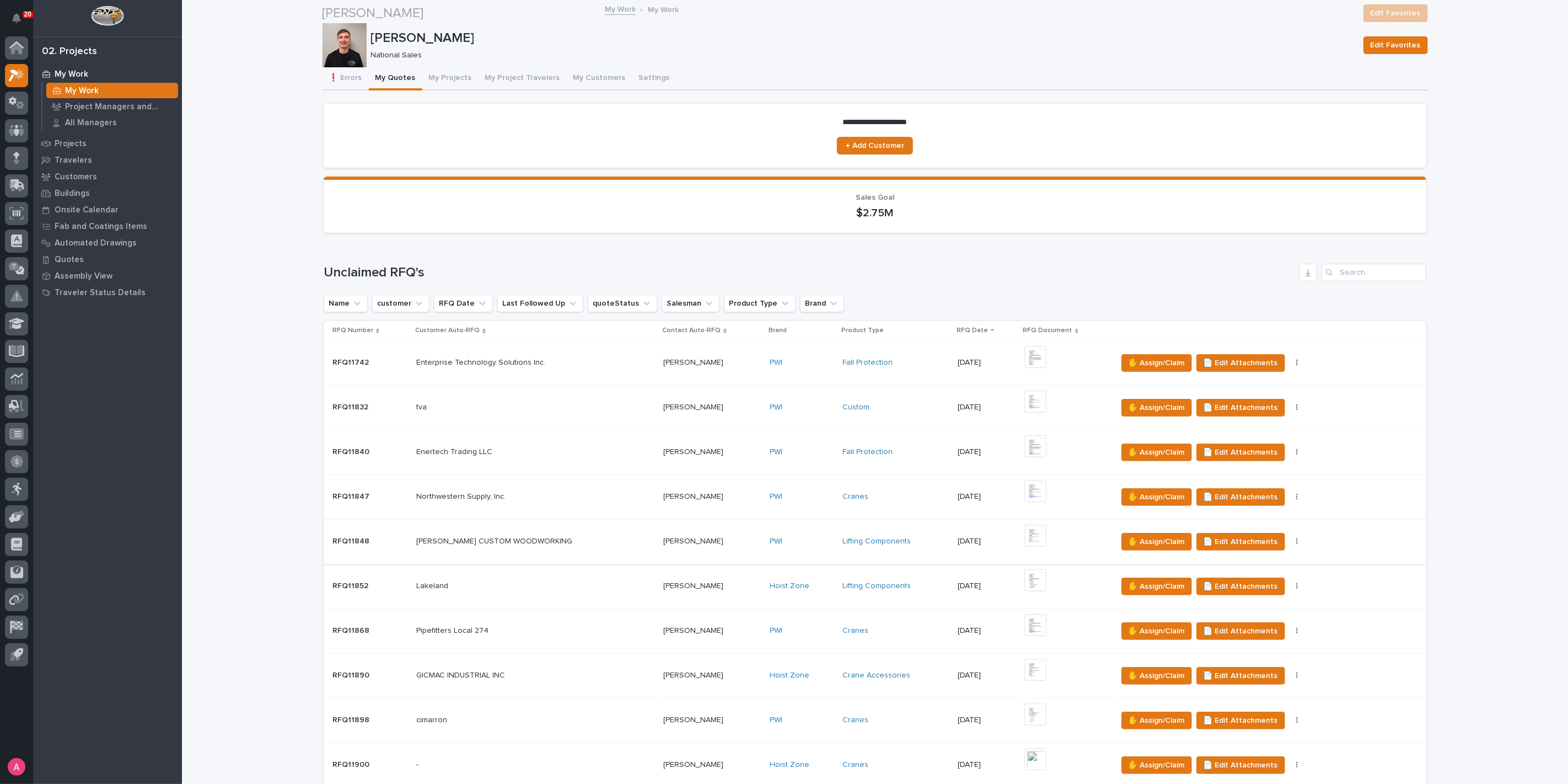
scroll to position [245, 0]
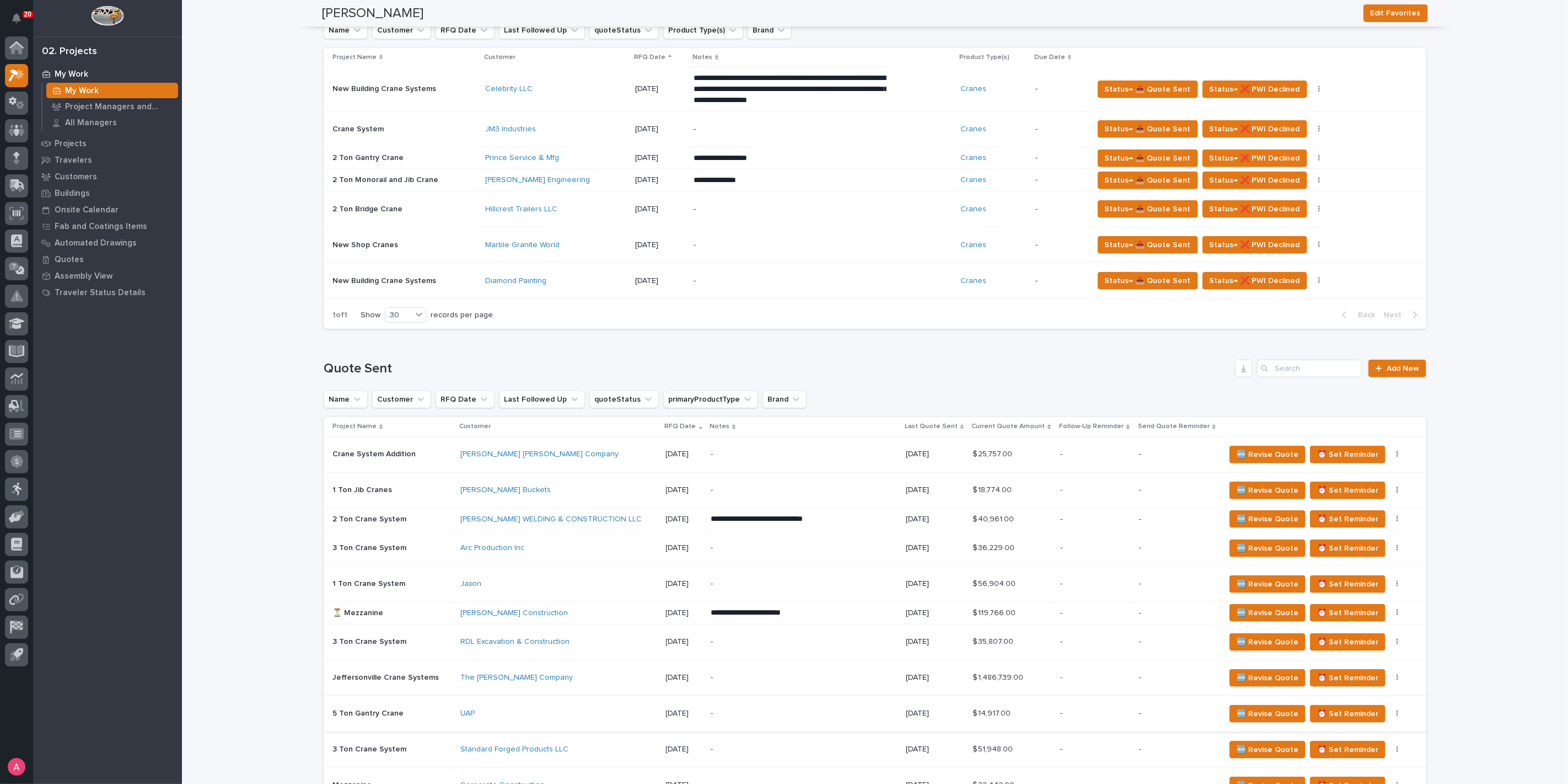
scroll to position [738, 0]
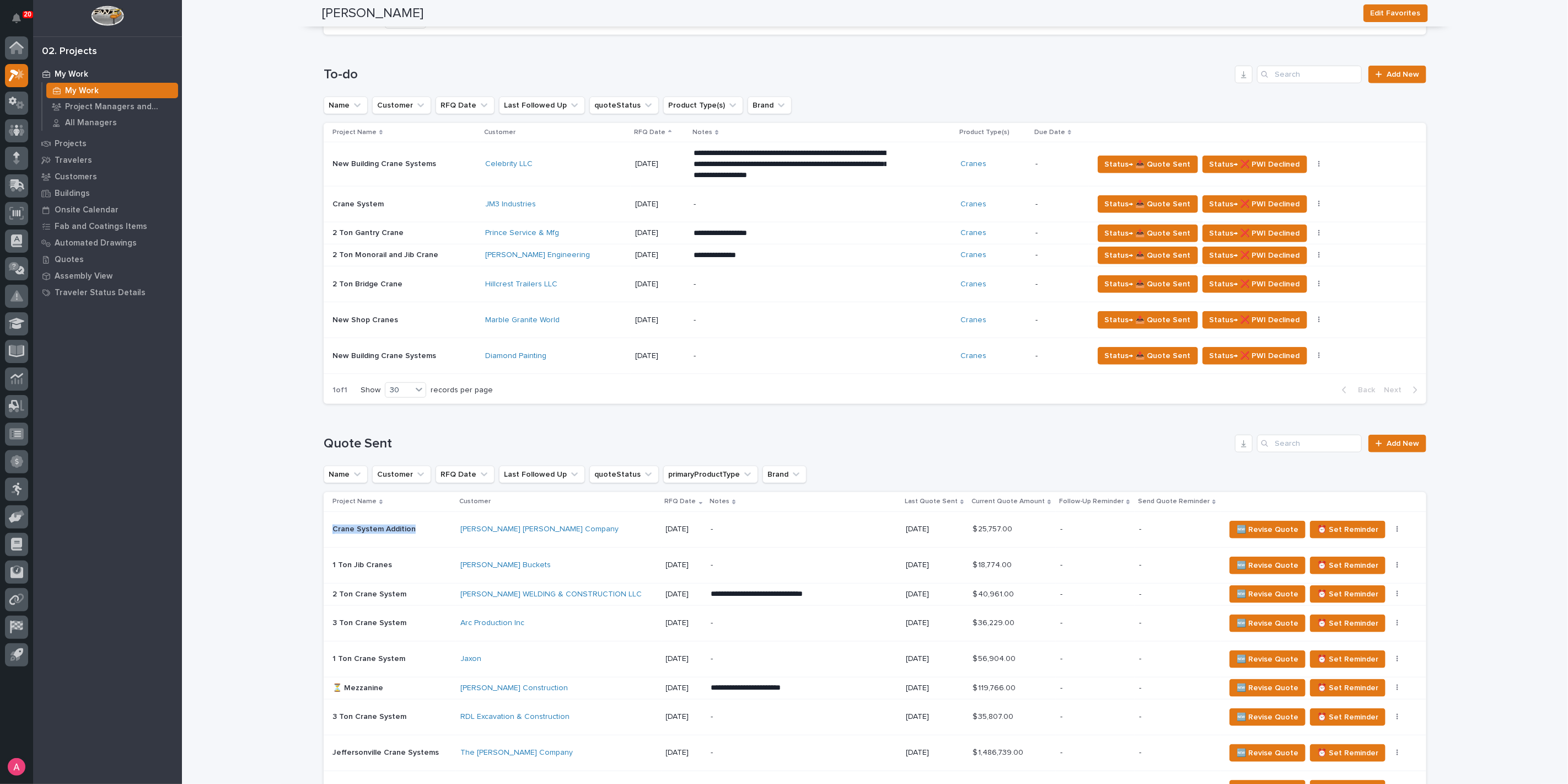
drag, startPoint x: 328, startPoint y: 527, endPoint x: 414, endPoint y: 533, distance: 86.2
click at [414, 533] on div "Crane System Addition Crane System Addition" at bounding box center [392, 529] width 119 height 18
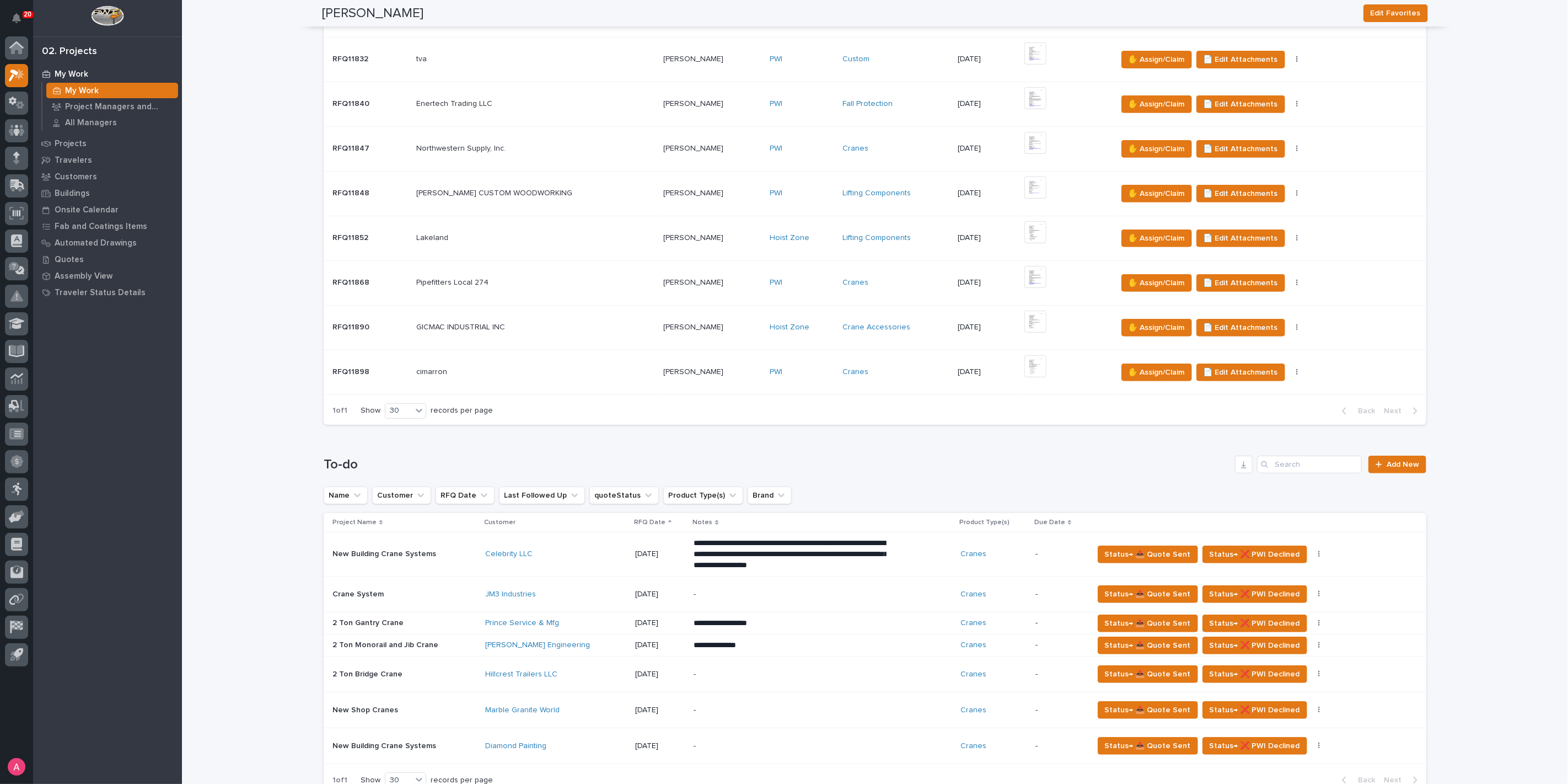
scroll to position [368, 0]
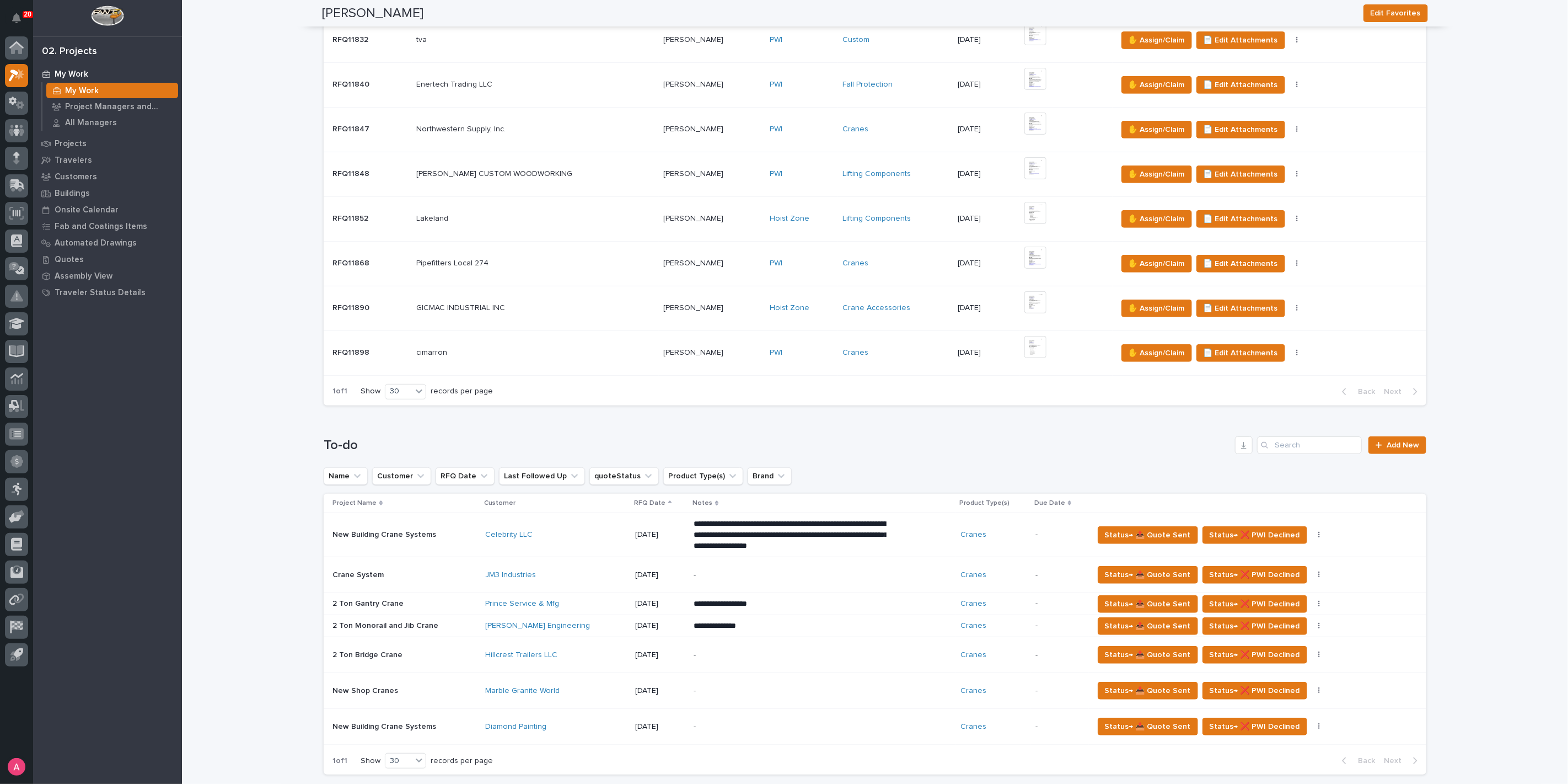
click at [351, 444] on h1 "To-do" at bounding box center [777, 445] width 907 height 16
click at [356, 445] on h1 "To-do" at bounding box center [777, 445] width 907 height 16
drag, startPoint x: 360, startPoint y: 445, endPoint x: 319, endPoint y: 448, distance: 41.1
click at [323, 448] on h1 "To-do" at bounding box center [777, 445] width 907 height 16
click at [356, 445] on h1 "To-do" at bounding box center [777, 445] width 907 height 16
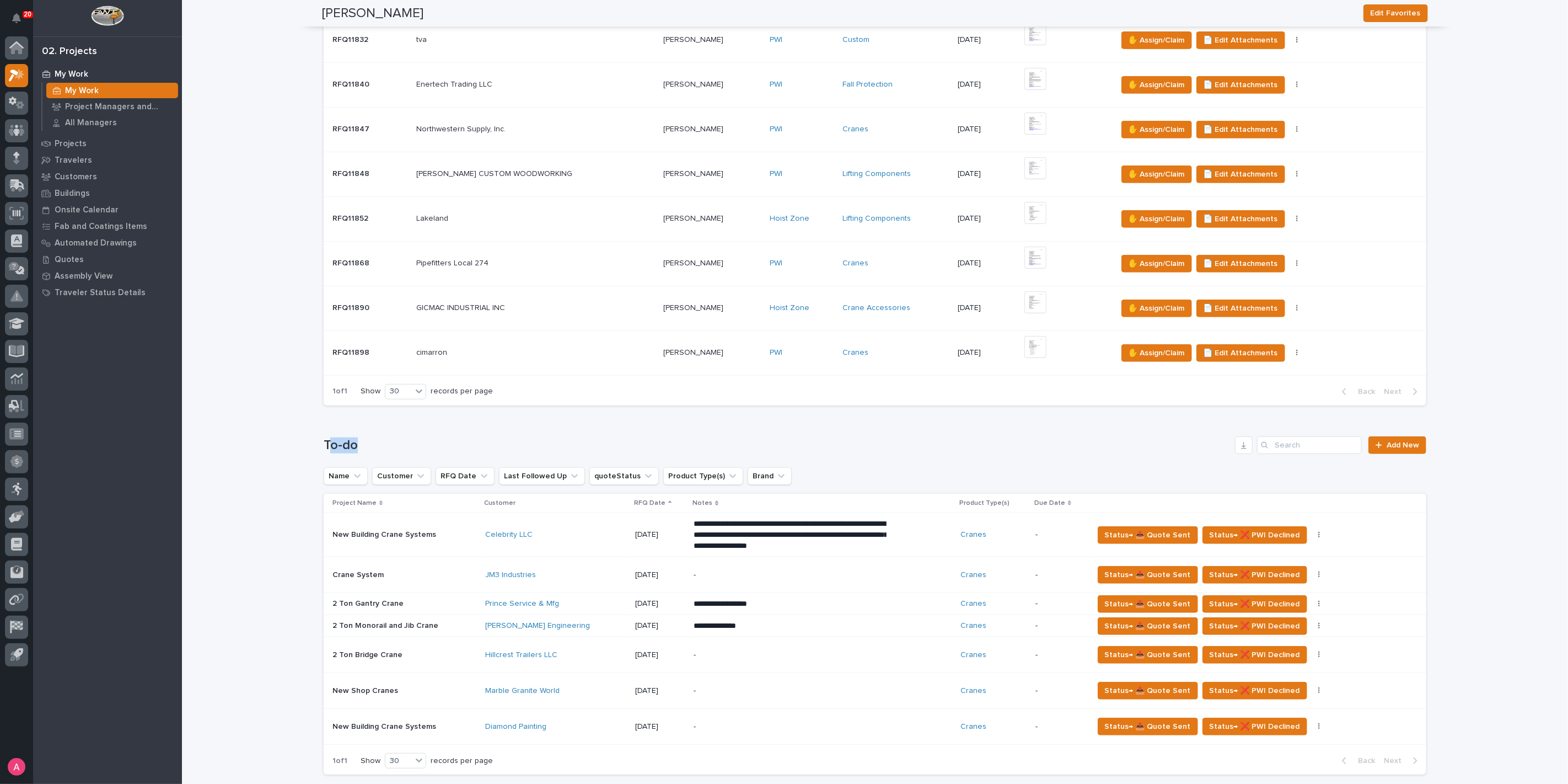
drag, startPoint x: 351, startPoint y: 444, endPoint x: 328, endPoint y: 444, distance: 23.0
click at [327, 444] on h1 "To-do" at bounding box center [777, 445] width 907 height 16
click at [349, 444] on h1 "To-do" at bounding box center [777, 445] width 907 height 16
